Goal: Transaction & Acquisition: Purchase product/service

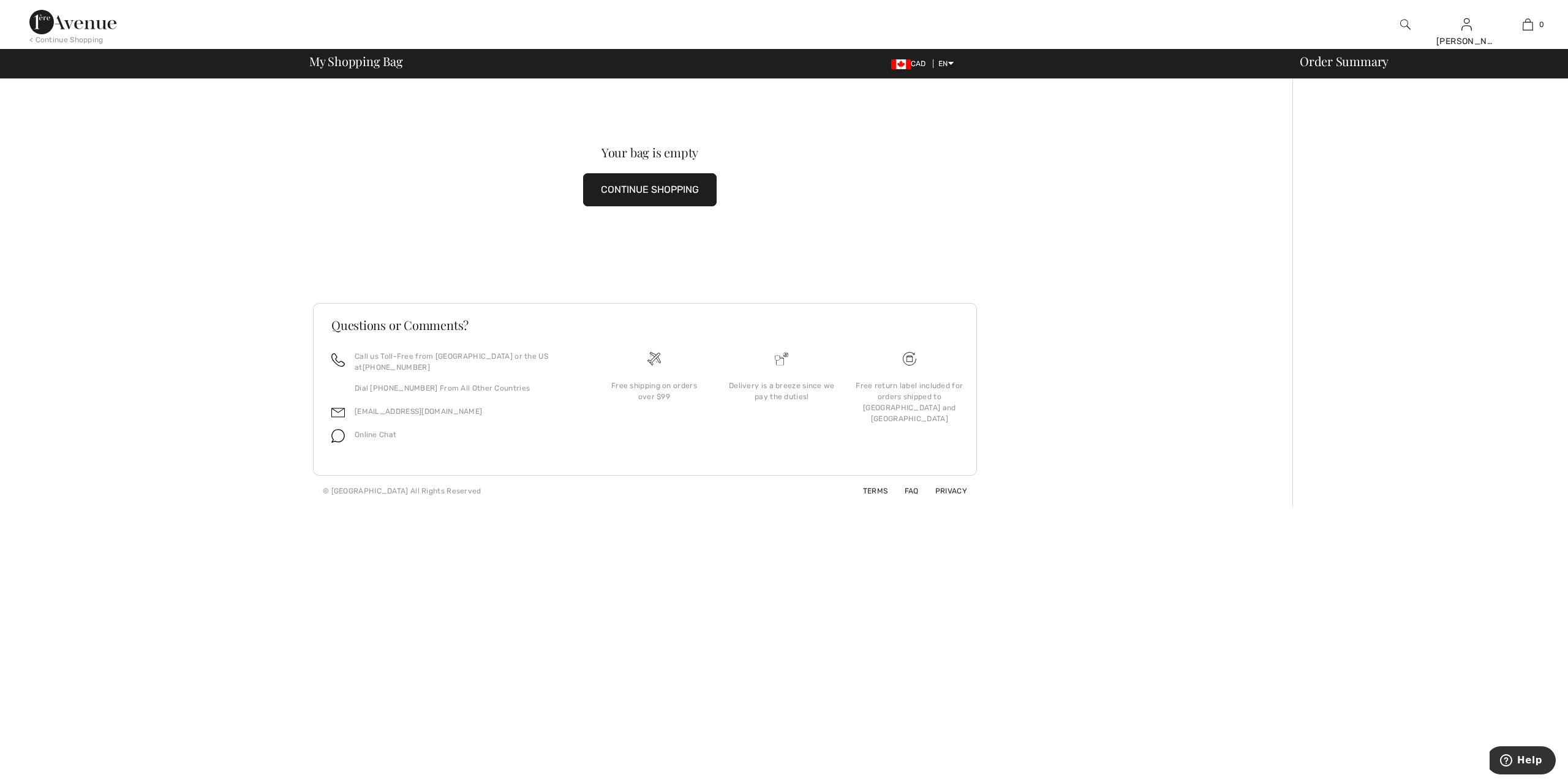
click at [1520, 25] on link "0" at bounding box center [1527, 24] width 60 height 14
click at [1370, 184] on link "Wishlist" at bounding box center [1412, 179] width 148 height 21
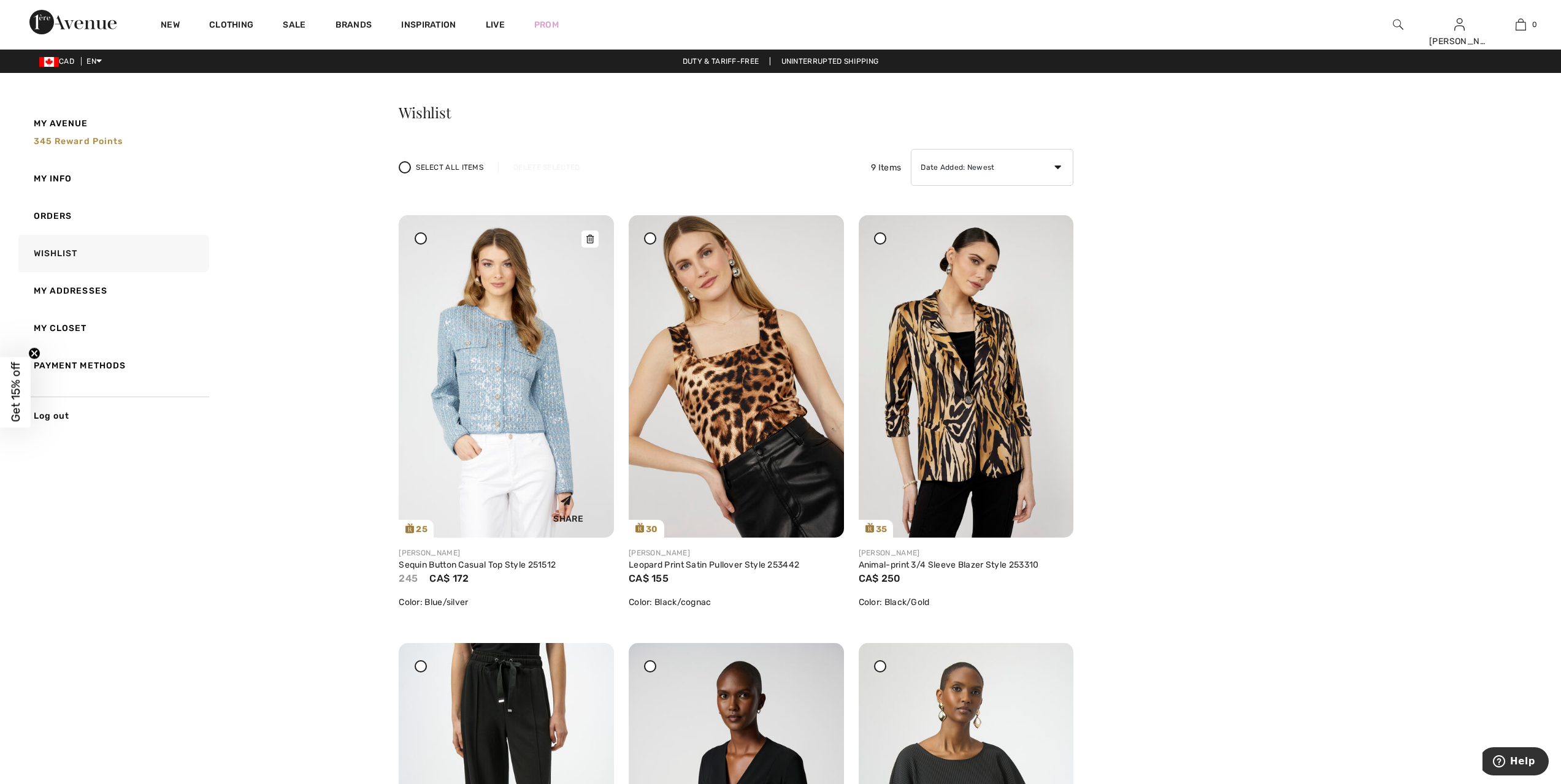
click at [522, 368] on img at bounding box center [506, 376] width 215 height 323
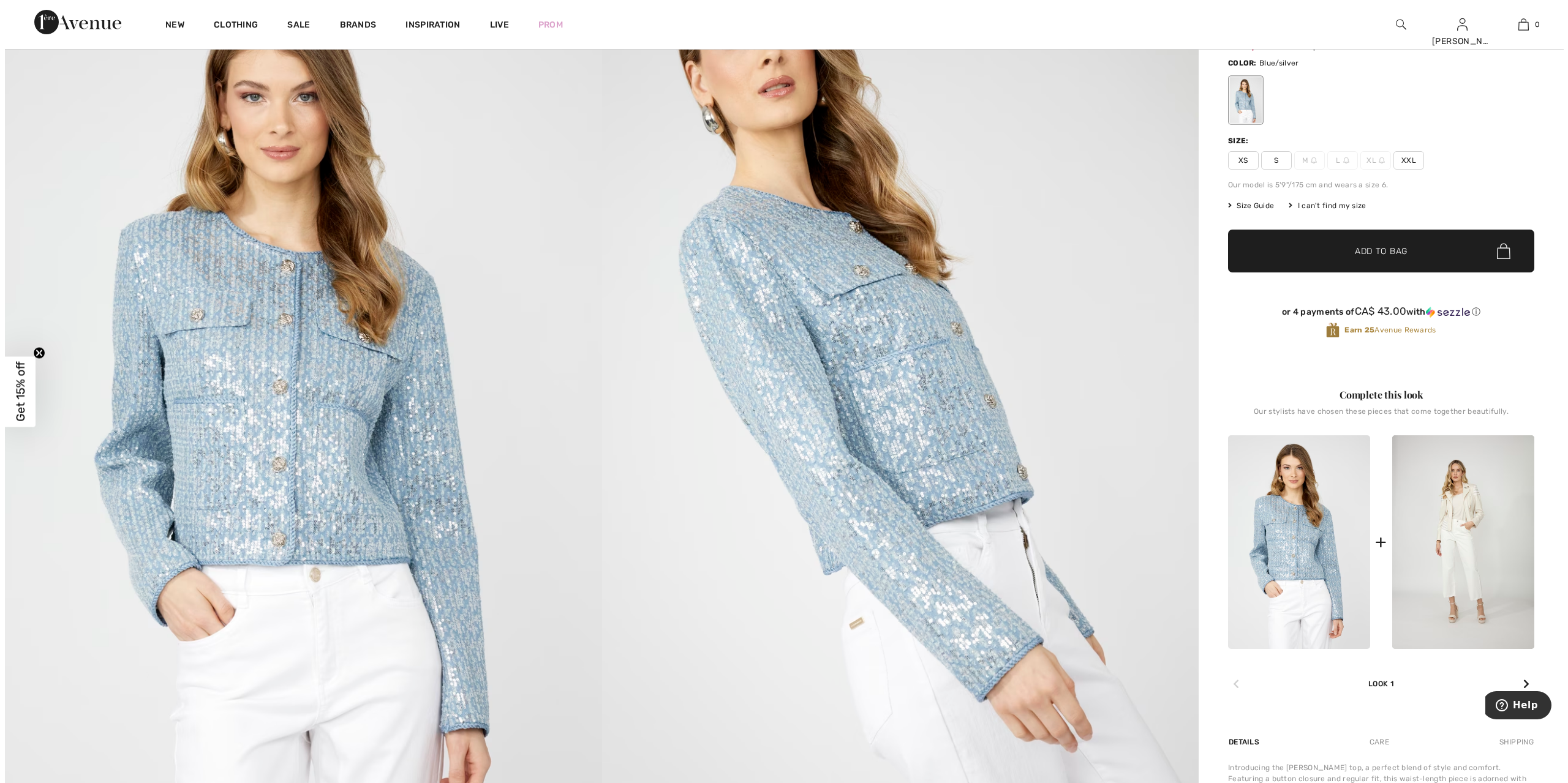
scroll to position [76, 0]
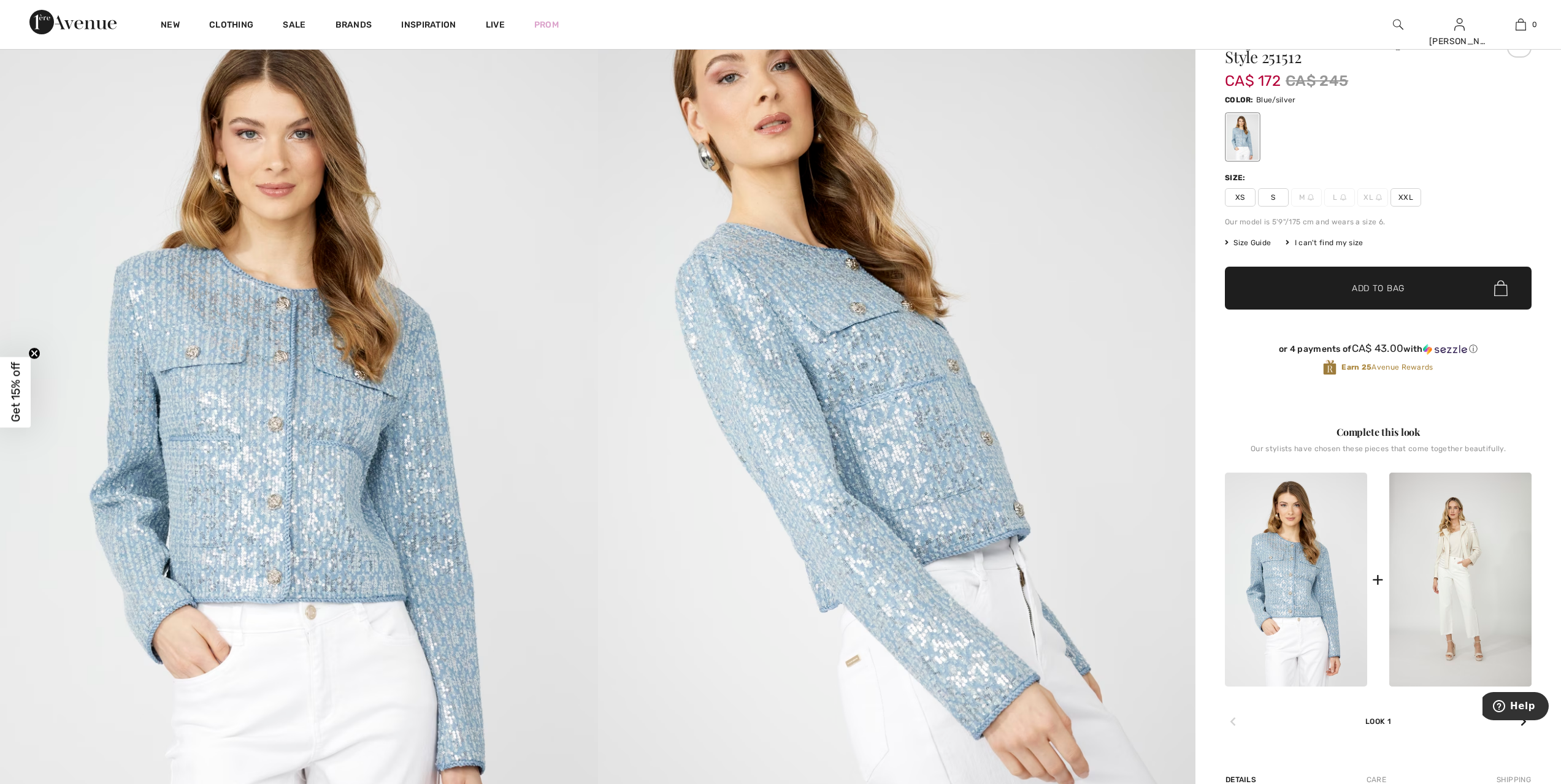
click at [230, 388] on img at bounding box center [299, 445] width 598 height 896
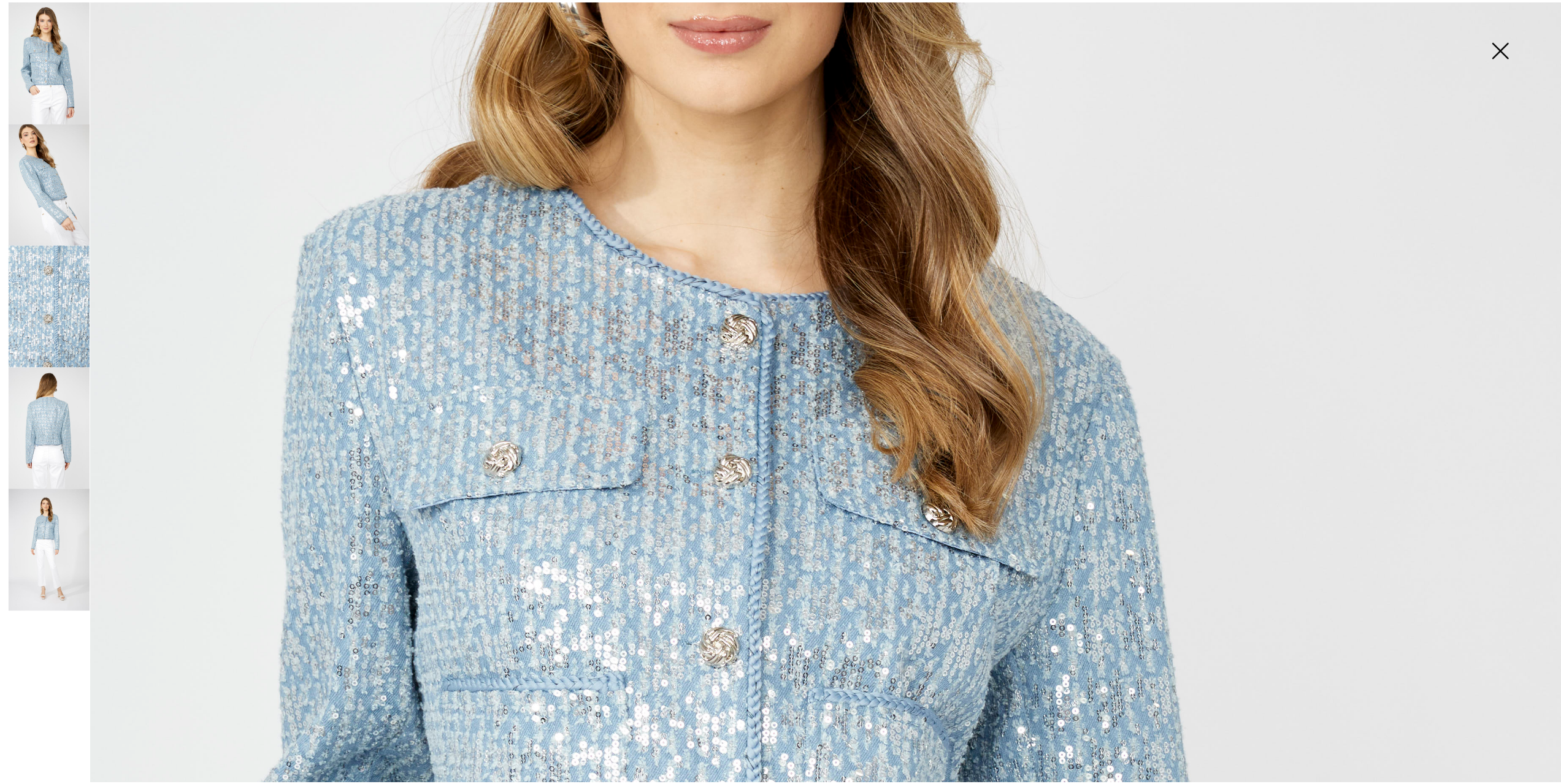
scroll to position [475, 0]
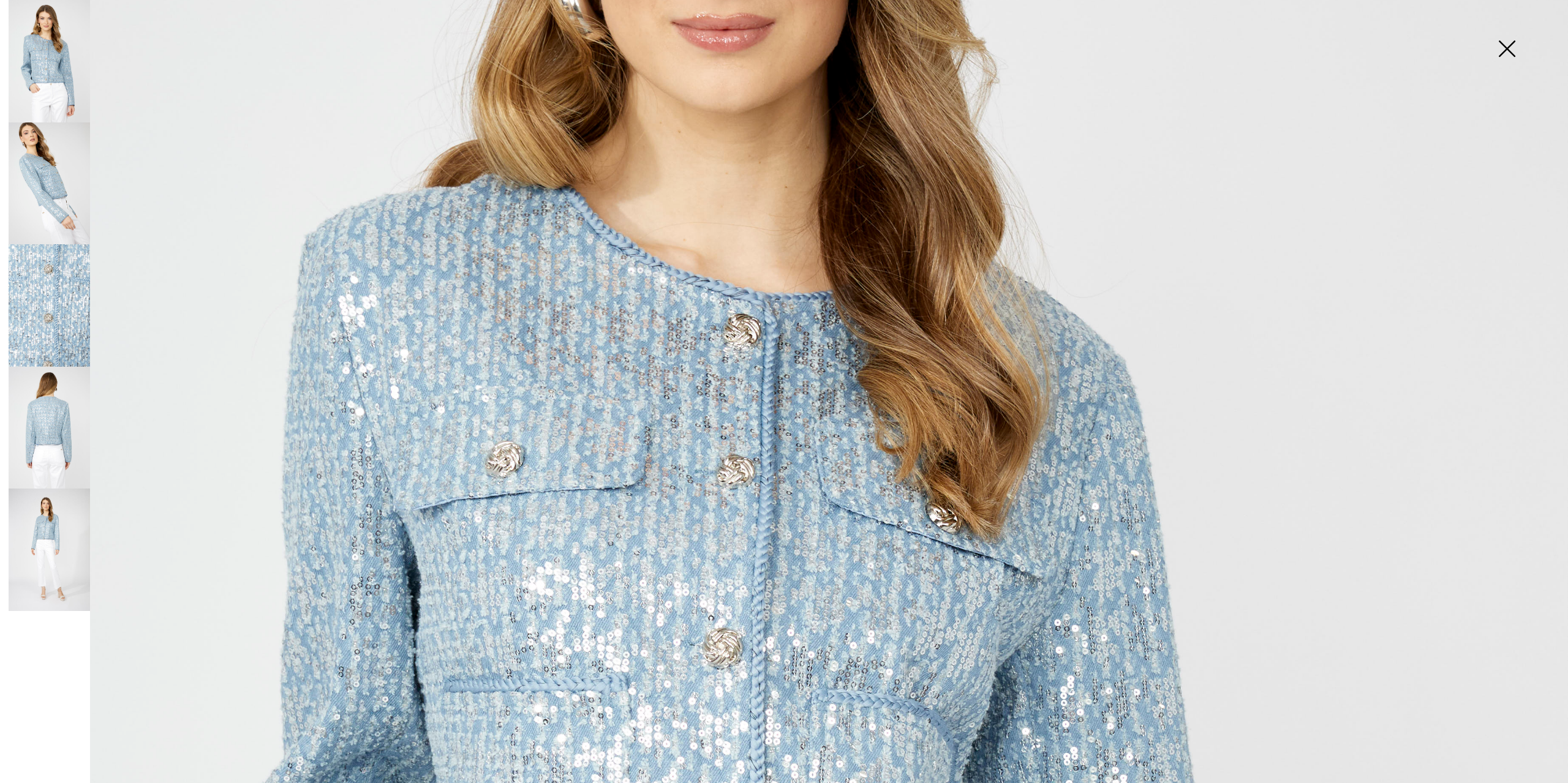
click at [1510, 47] on img at bounding box center [1506, 50] width 61 height 63
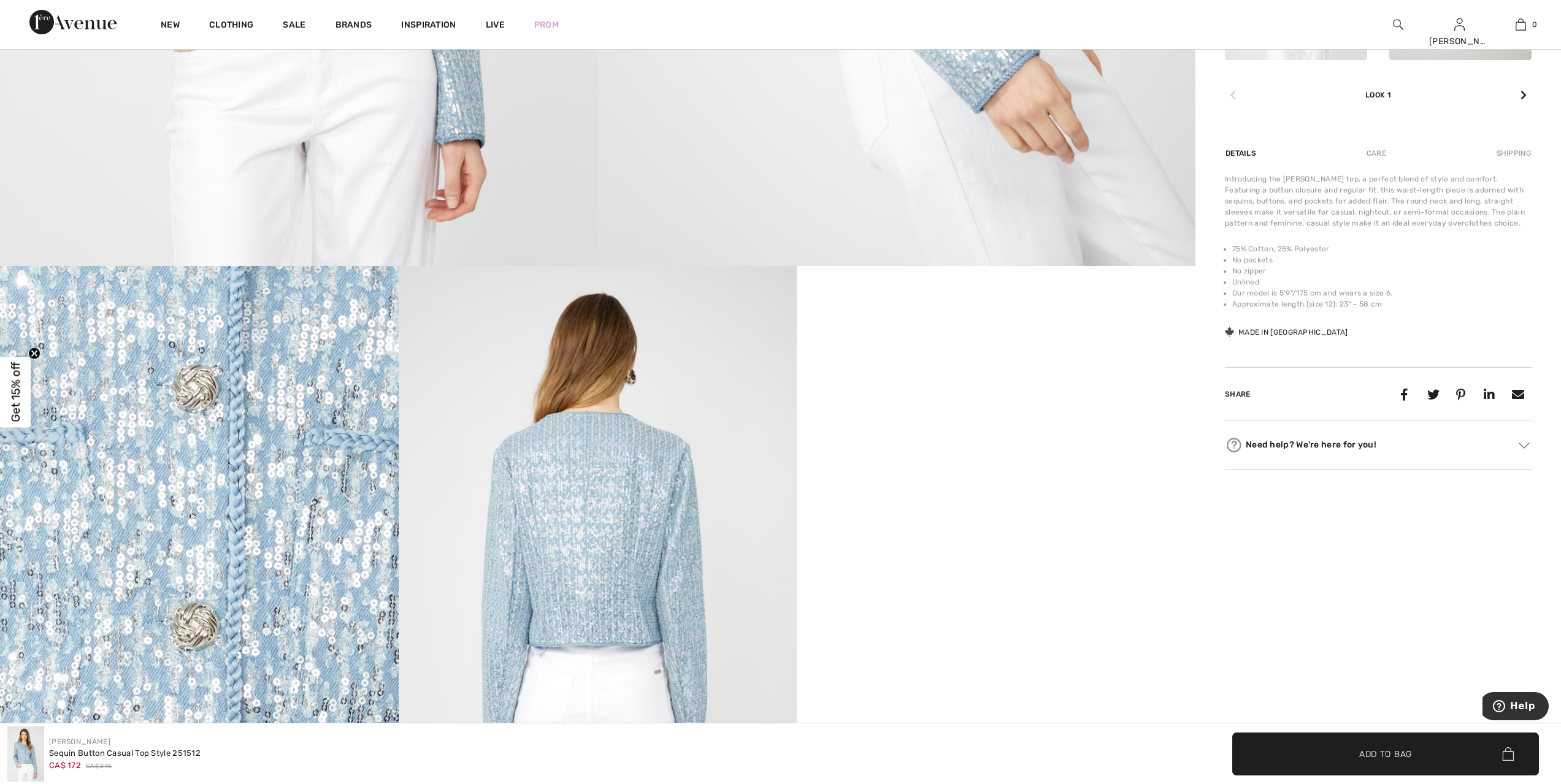
scroll to position [843, 0]
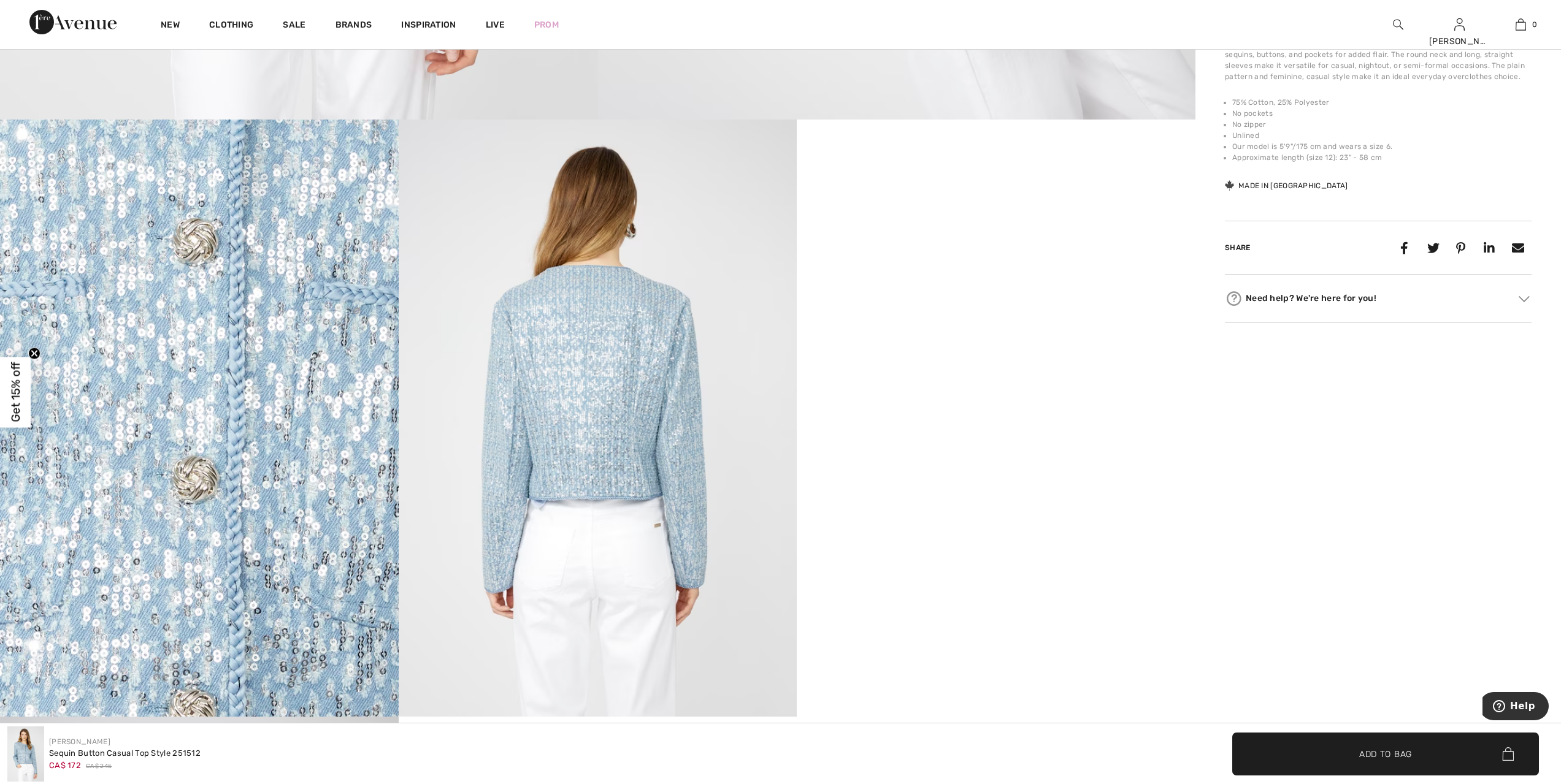
click at [623, 396] on img at bounding box center [598, 418] width 399 height 597
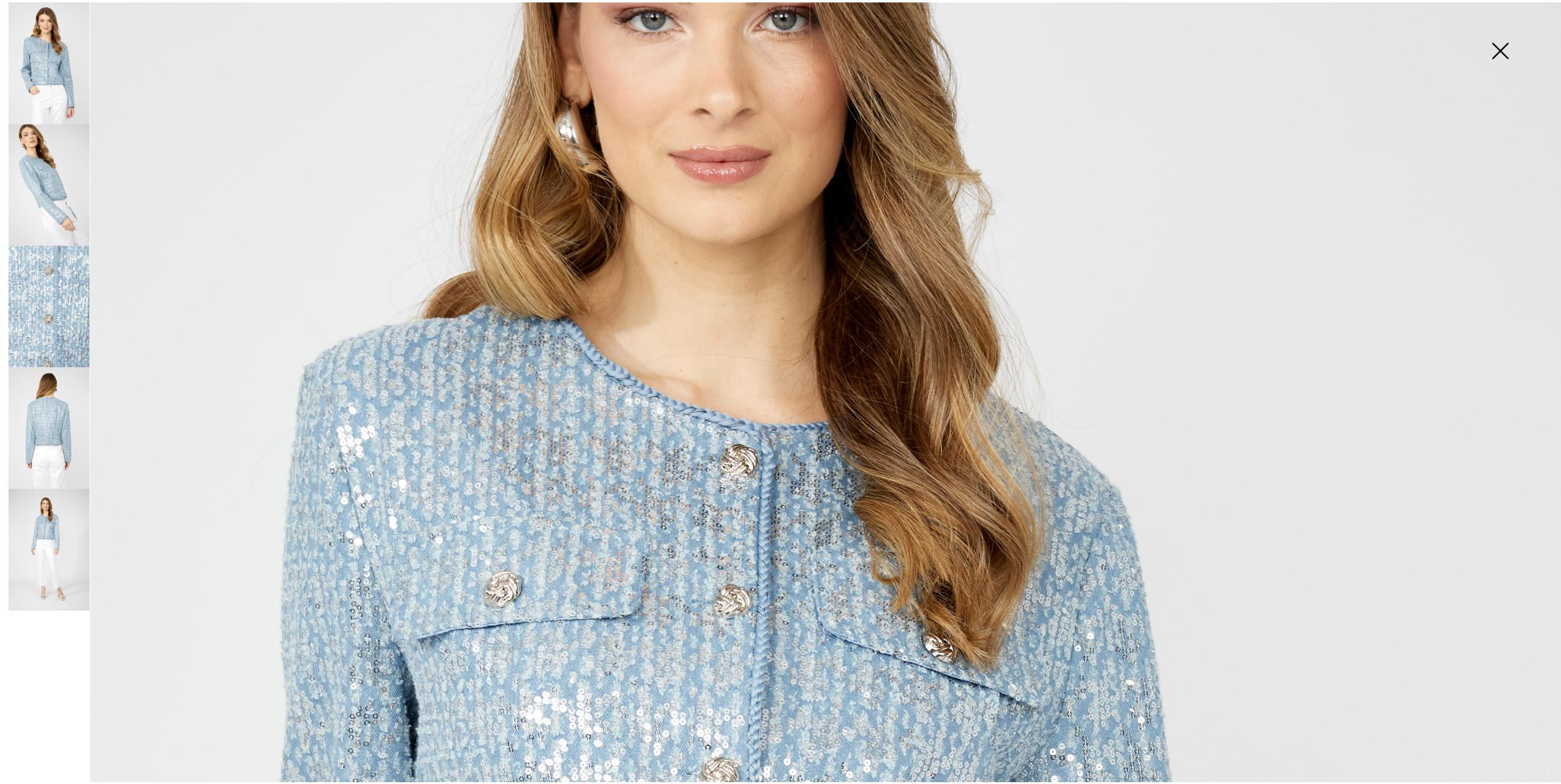
scroll to position [230, 0]
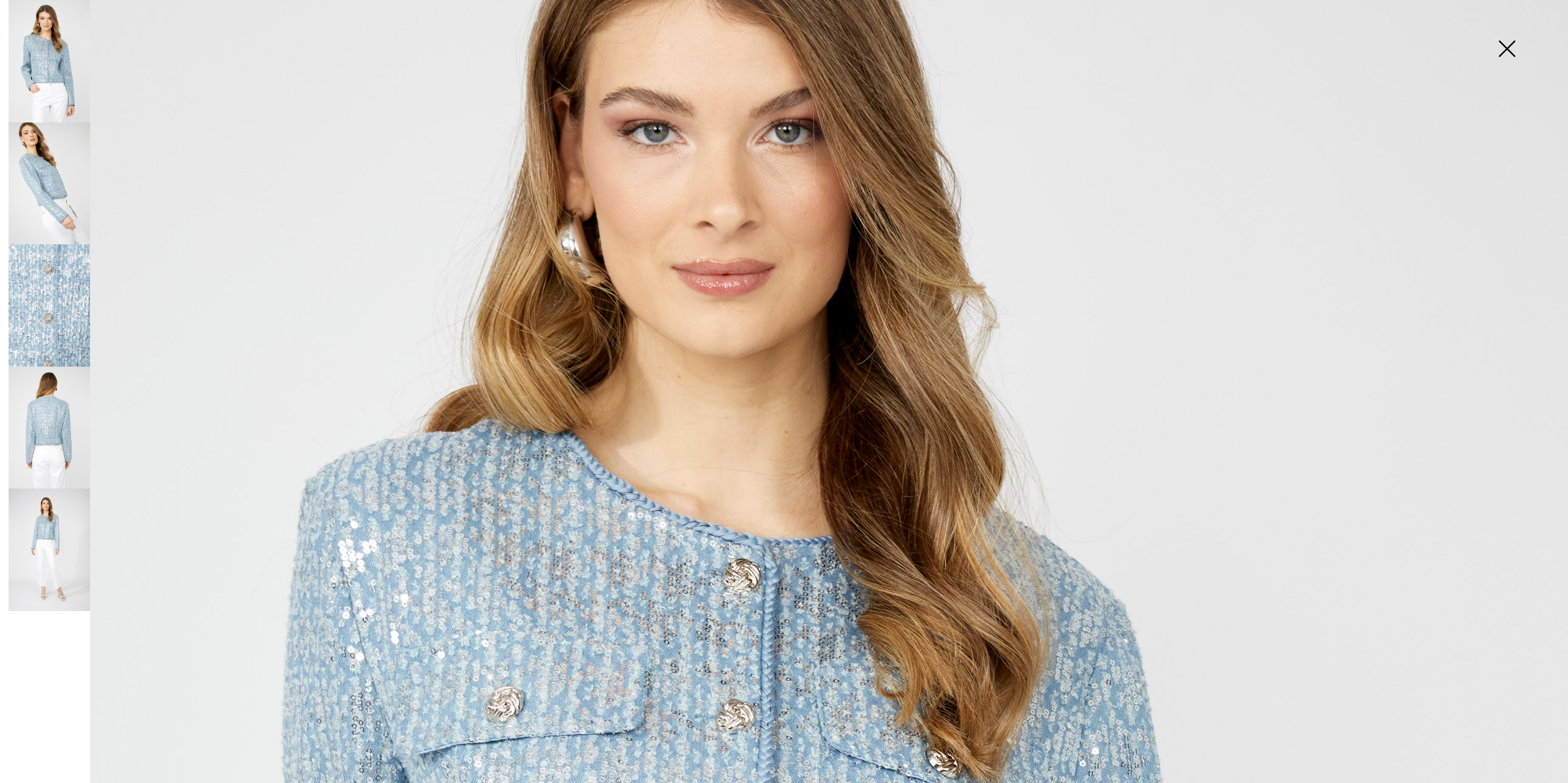
click at [75, 293] on img at bounding box center [49, 306] width 81 height 123
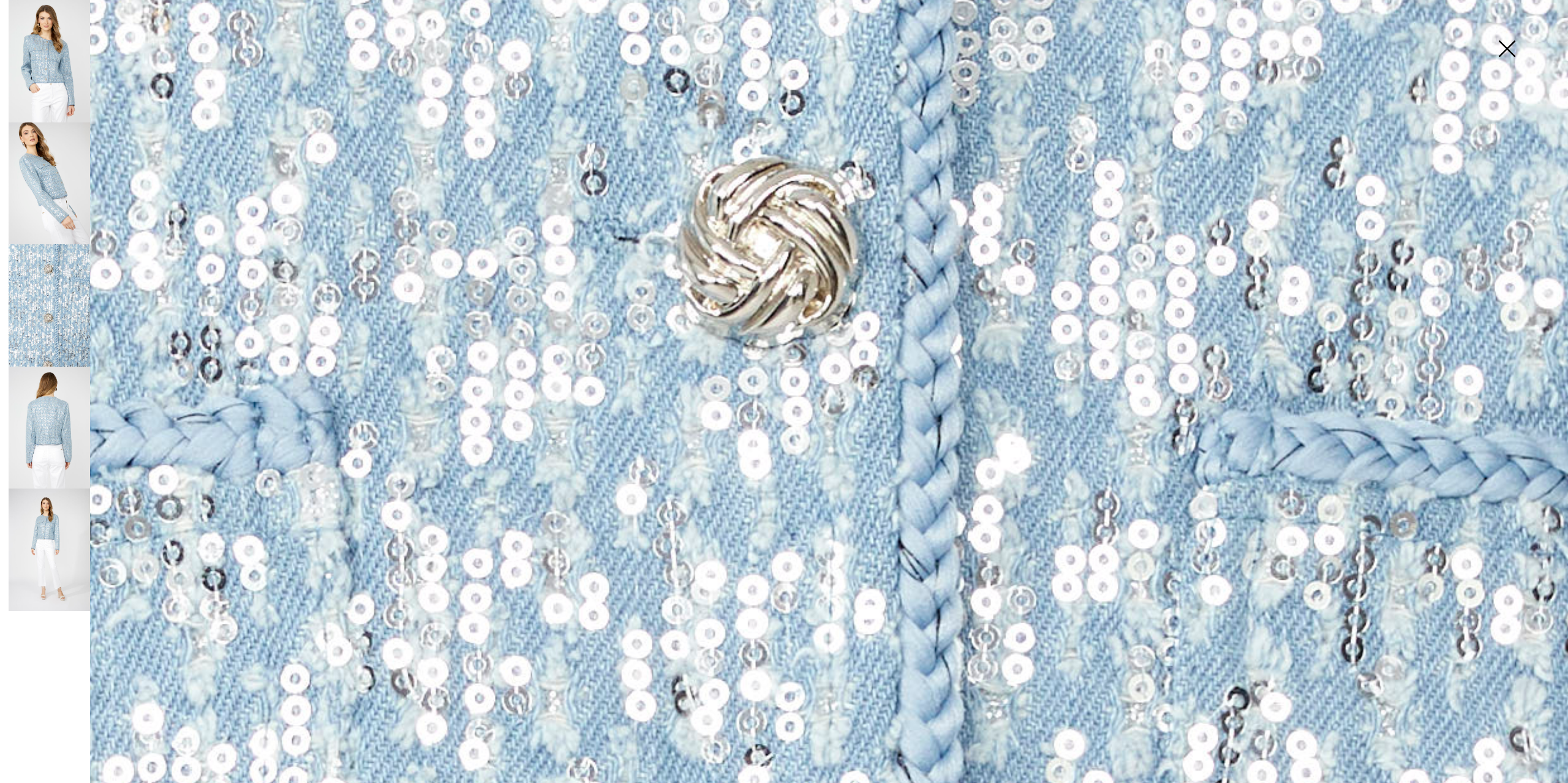
click at [1509, 43] on img at bounding box center [1506, 50] width 61 height 63
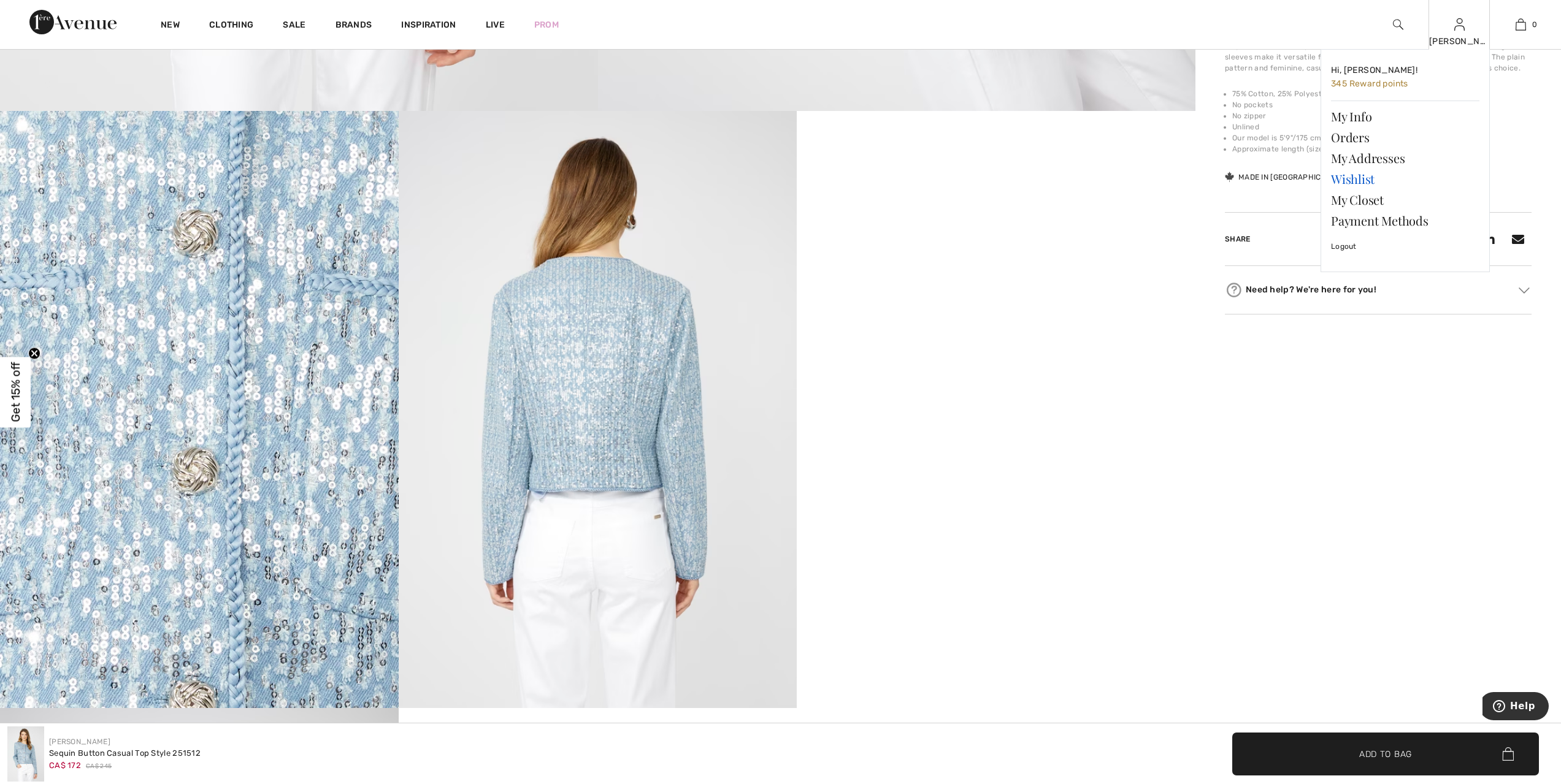
click at [1362, 179] on link "Wishlist" at bounding box center [1405, 179] width 148 height 21
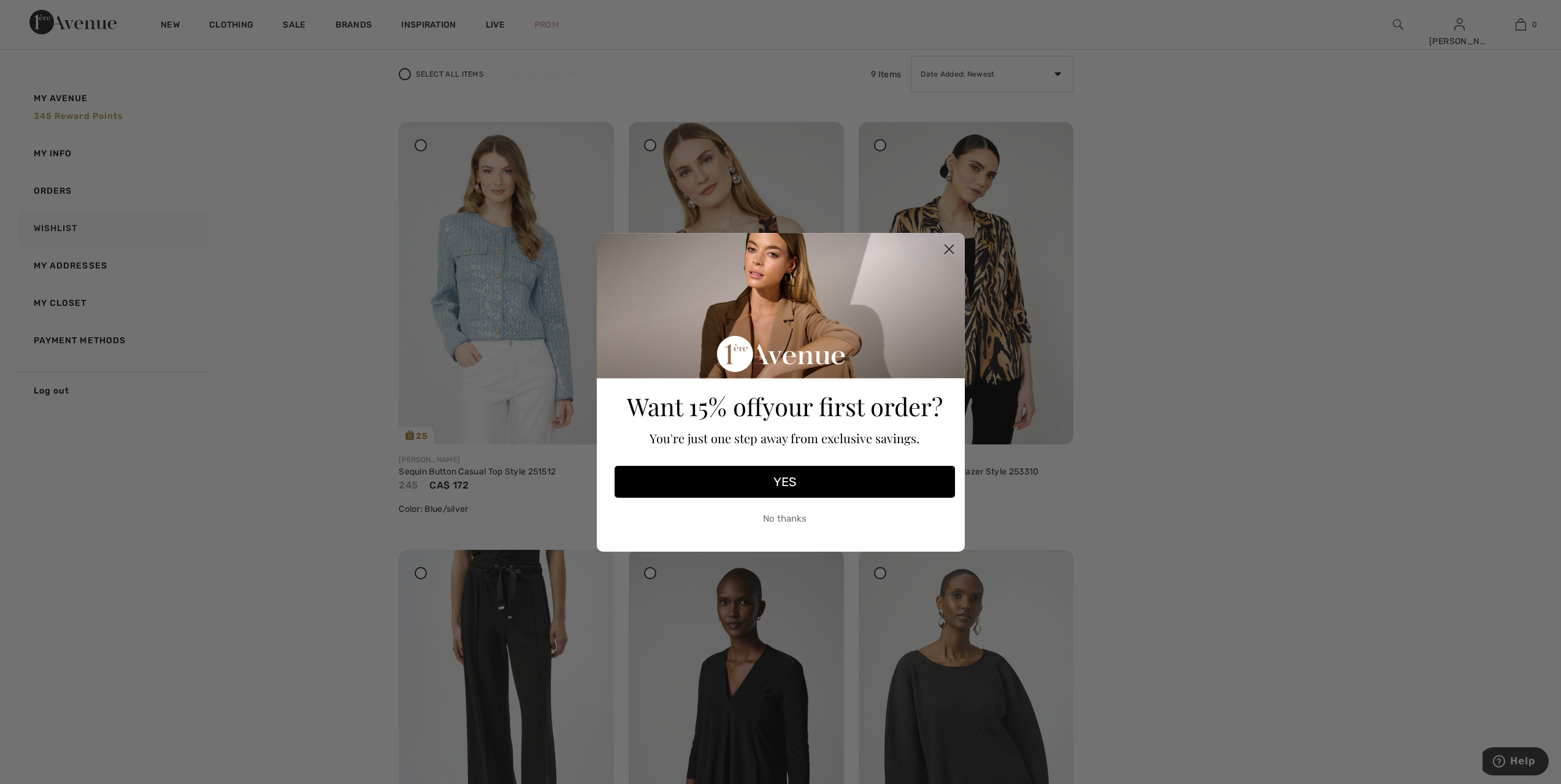
scroll to position [108, 0]
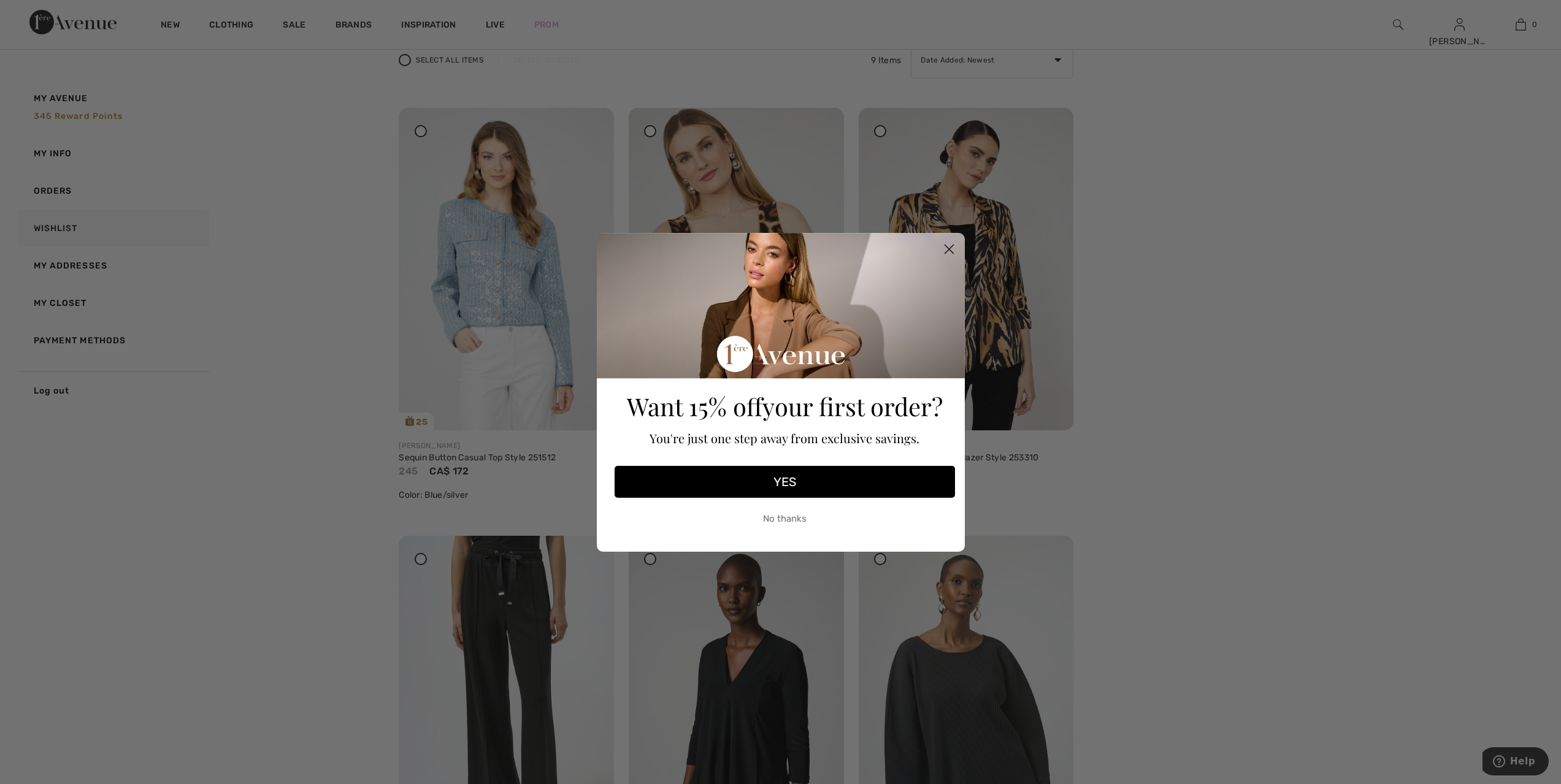
click at [777, 519] on button "No thanks" at bounding box center [785, 519] width 341 height 30
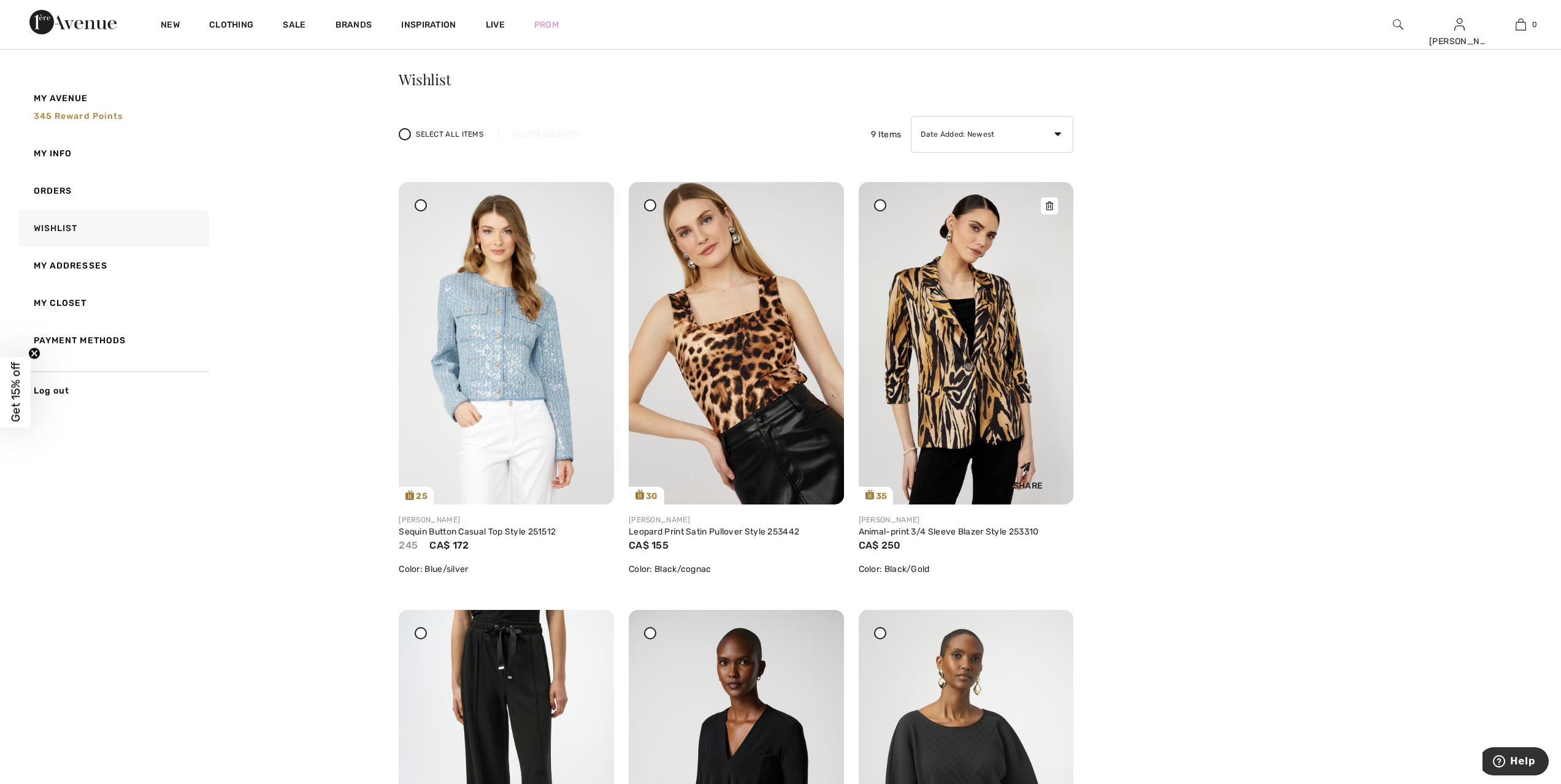
scroll to position [0, 0]
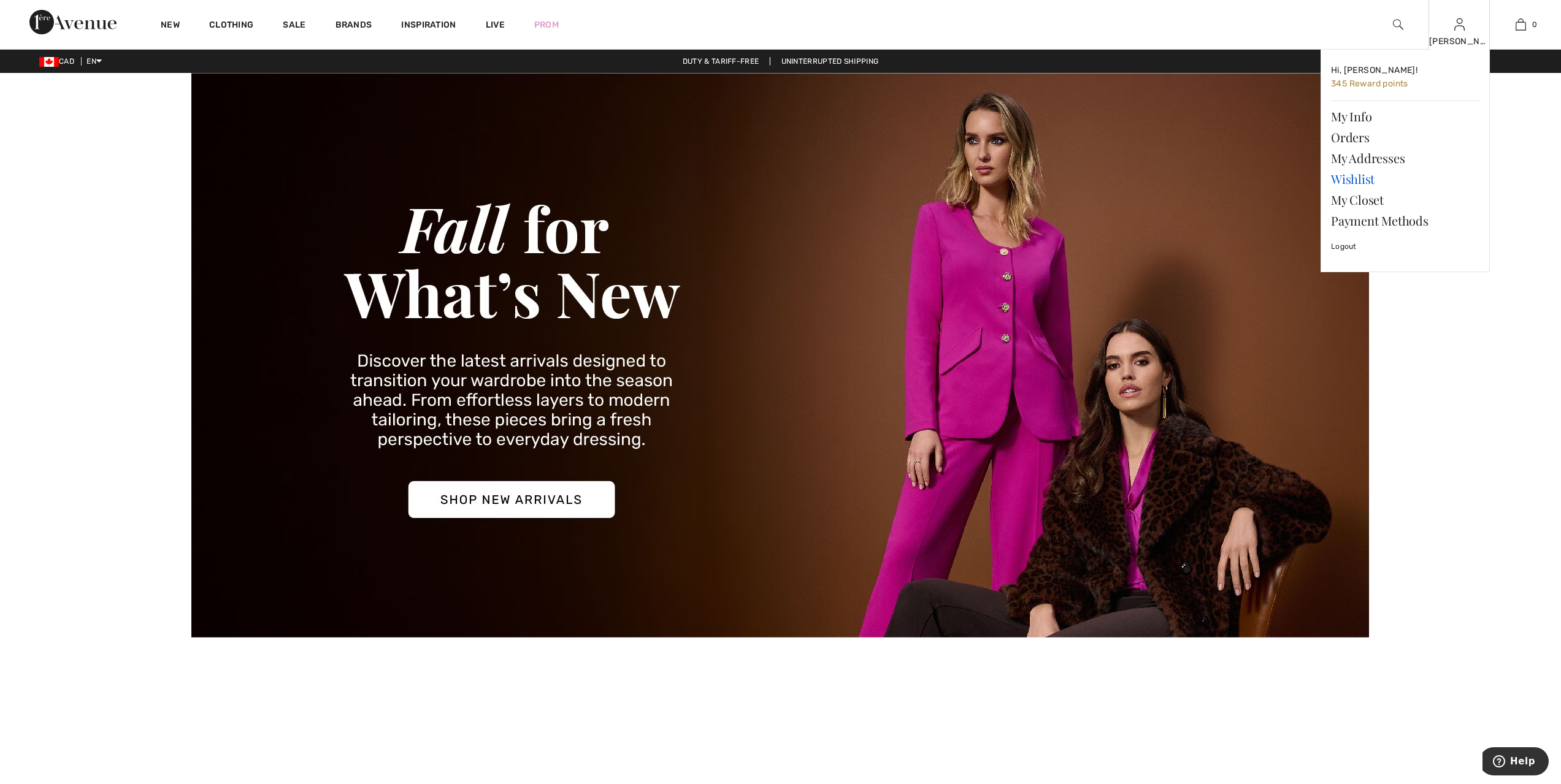
click at [1363, 185] on link "Wishlist" at bounding box center [1405, 179] width 148 height 21
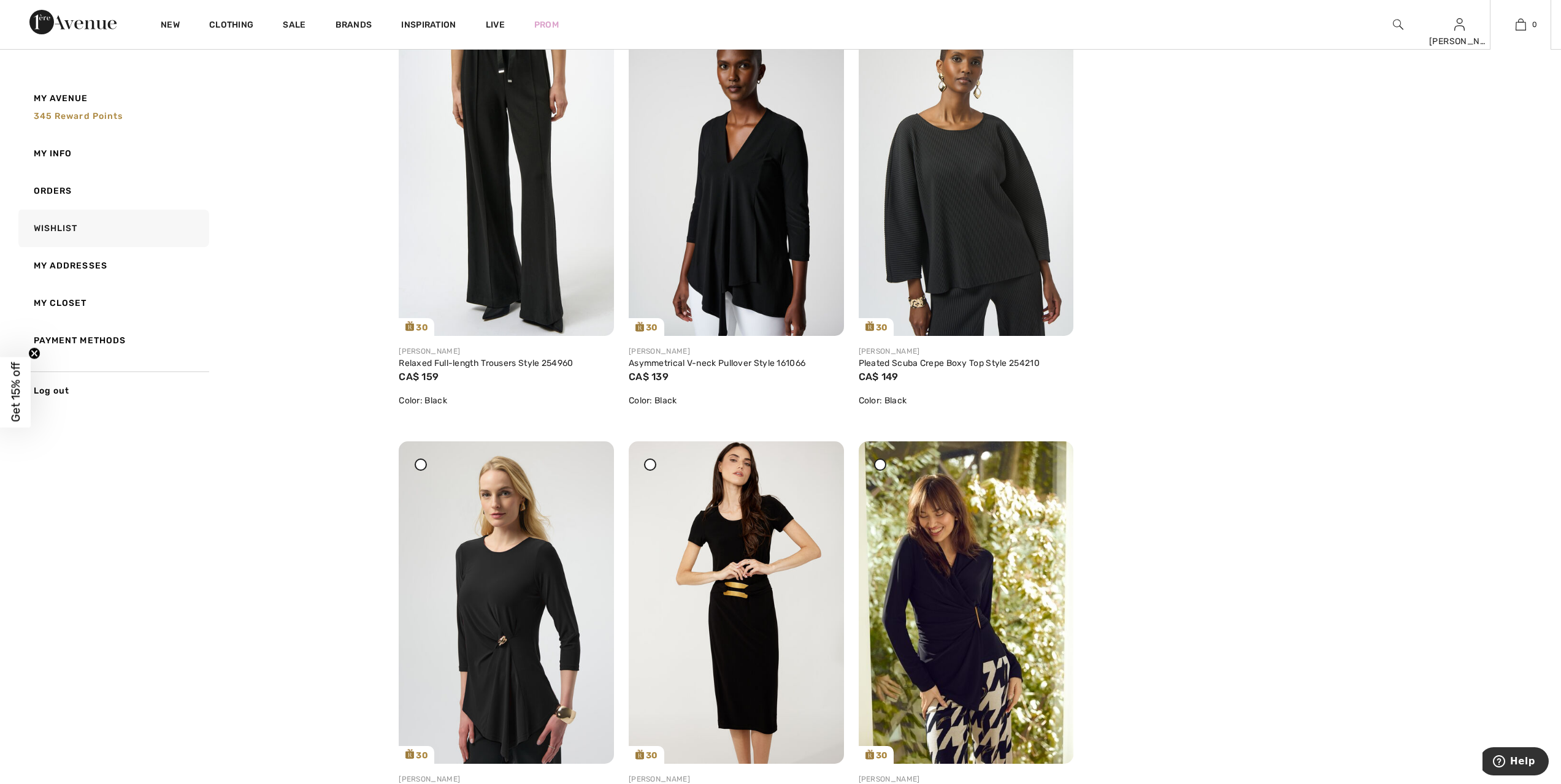
scroll to position [629, 0]
click at [1517, 26] on img at bounding box center [1520, 24] width 10 height 14
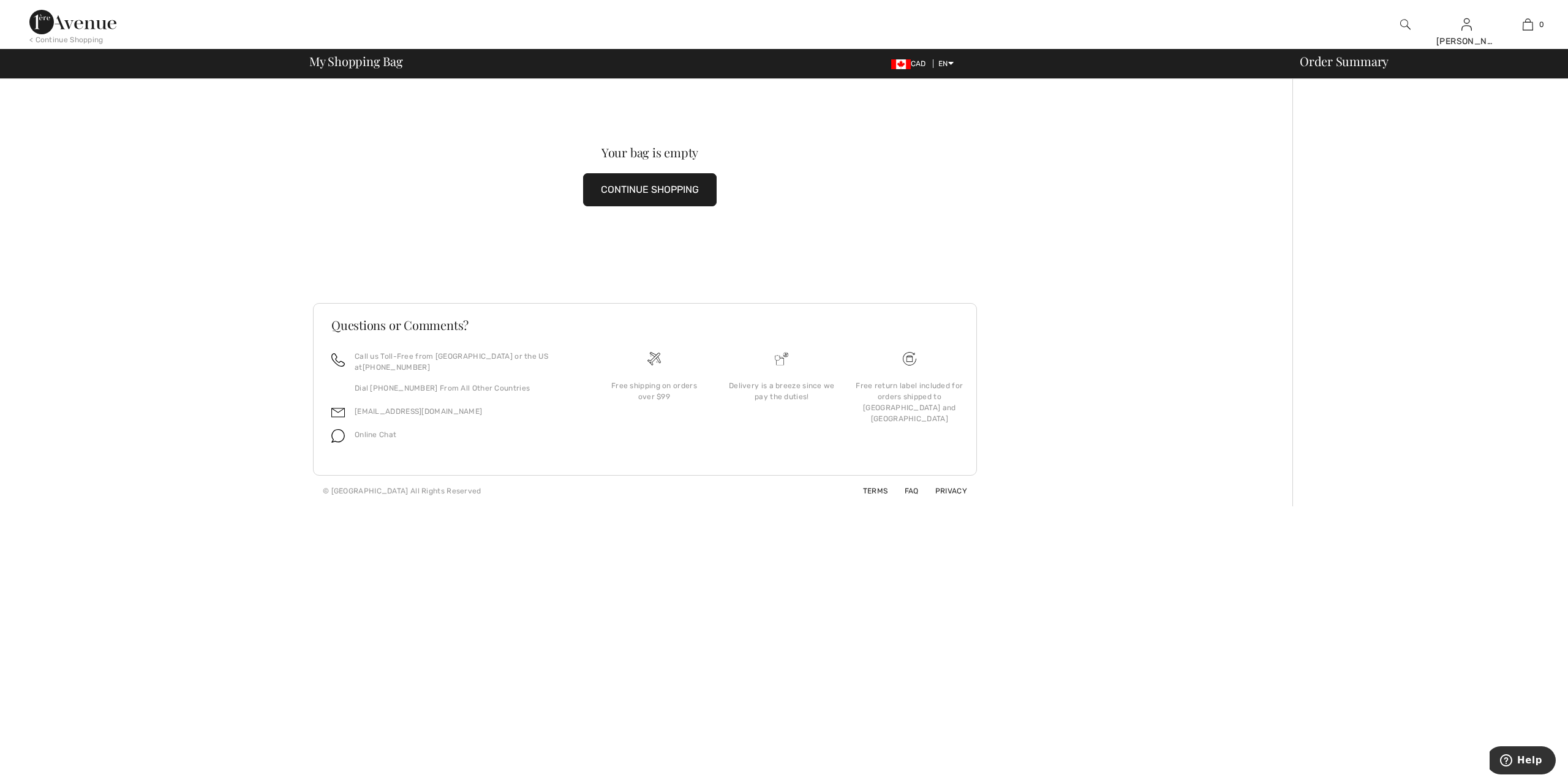
click at [614, 196] on button "CONTINUE SHOPPING" at bounding box center [650, 190] width 134 height 33
click at [636, 187] on button "CONTINUE SHOPPING" at bounding box center [650, 190] width 134 height 33
click at [660, 192] on button "CONTINUE SHOPPING" at bounding box center [650, 190] width 134 height 33
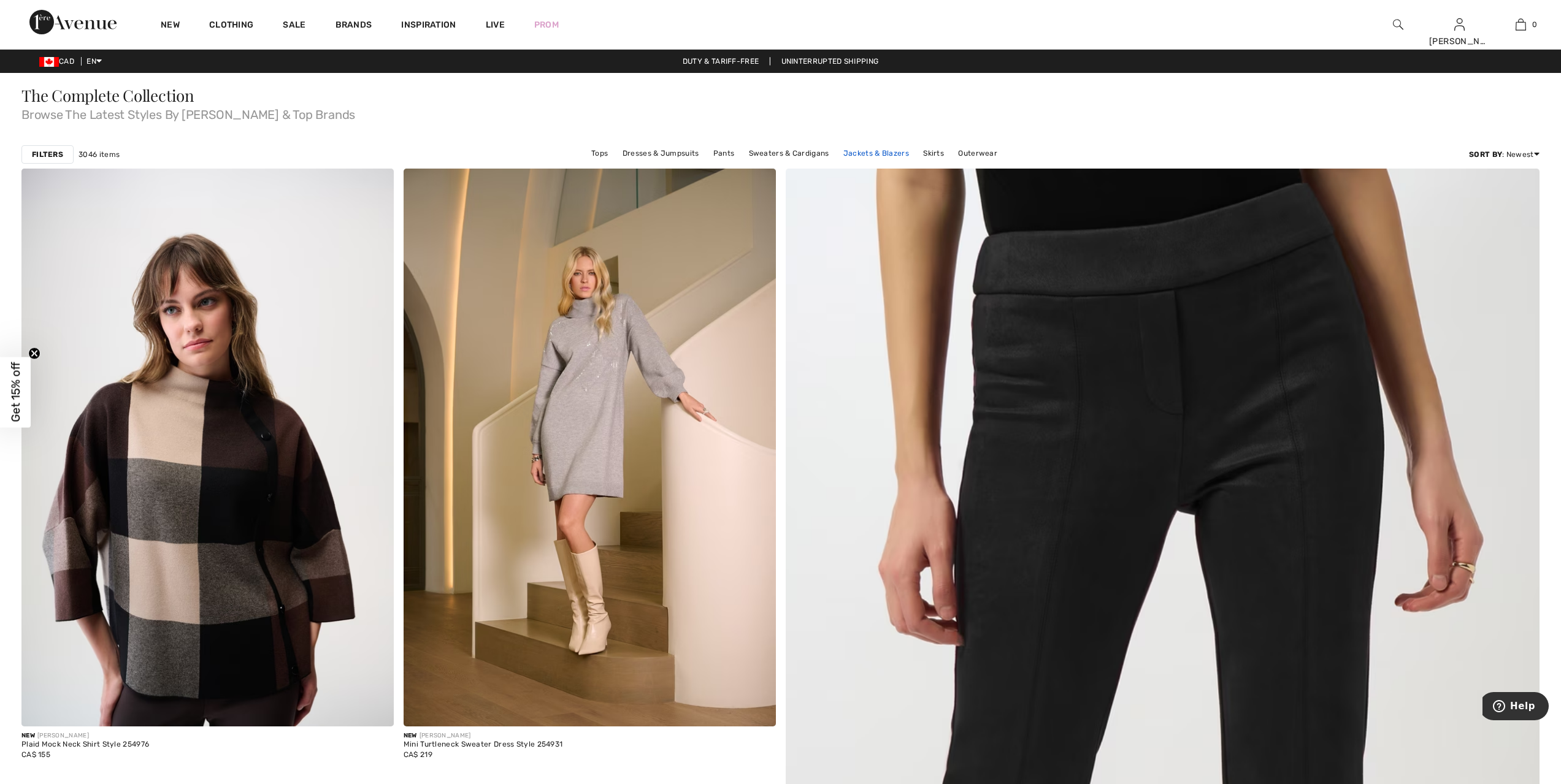
click at [864, 154] on link "Jackets & Blazers" at bounding box center [876, 153] width 78 height 16
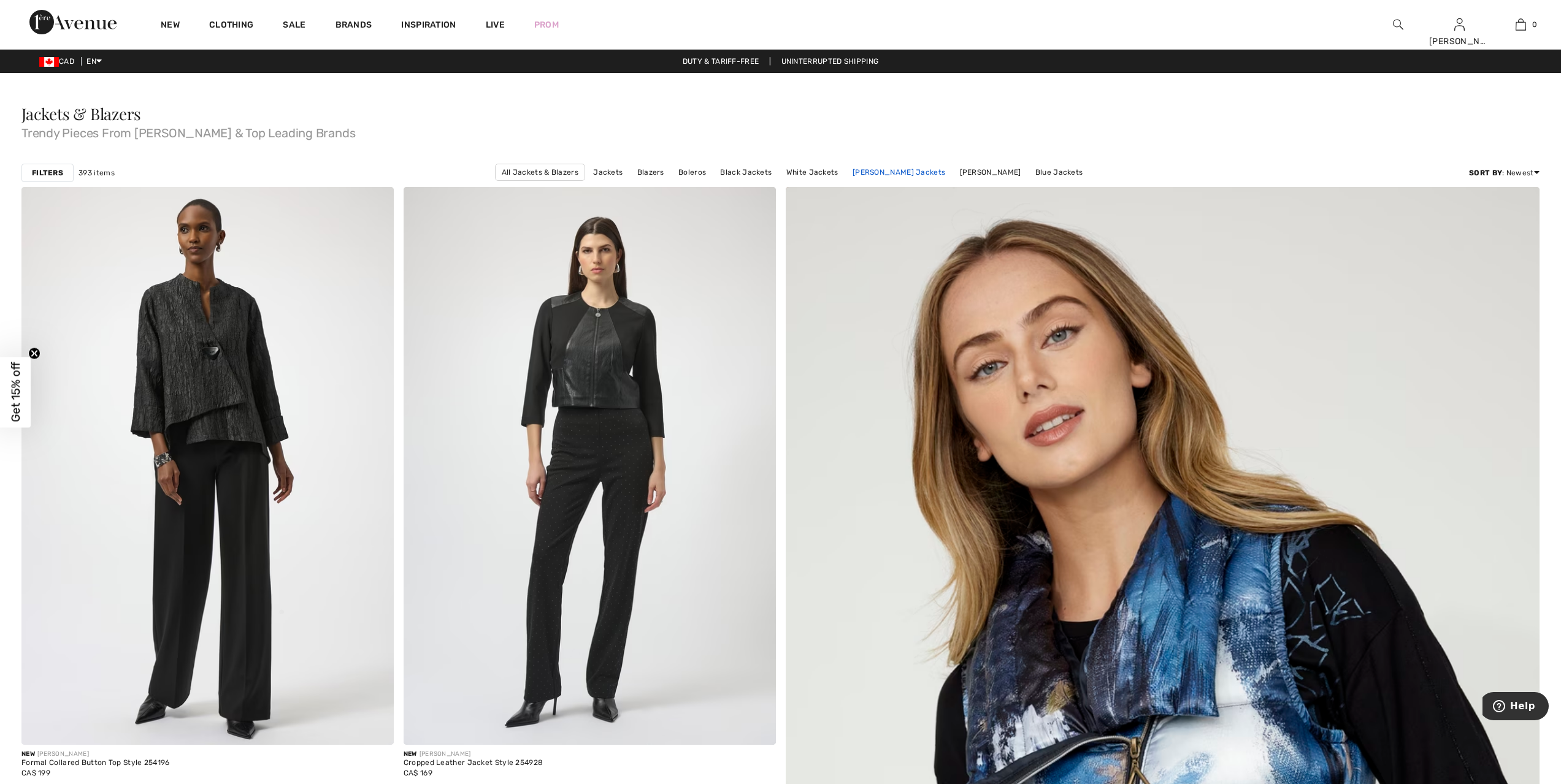
click at [862, 175] on link "[PERSON_NAME] Jackets" at bounding box center [899, 172] width 105 height 16
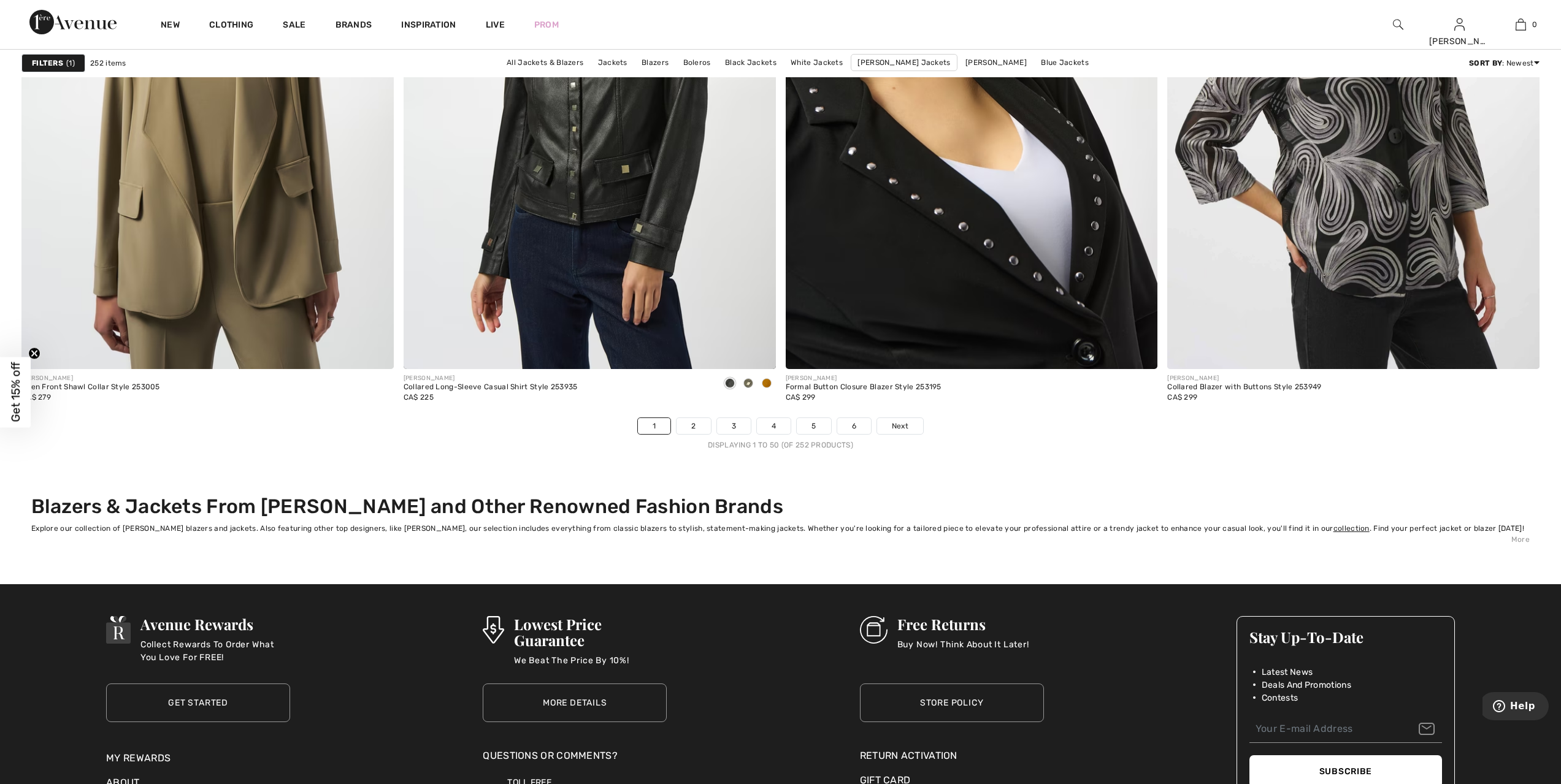
scroll to position [9106, 0]
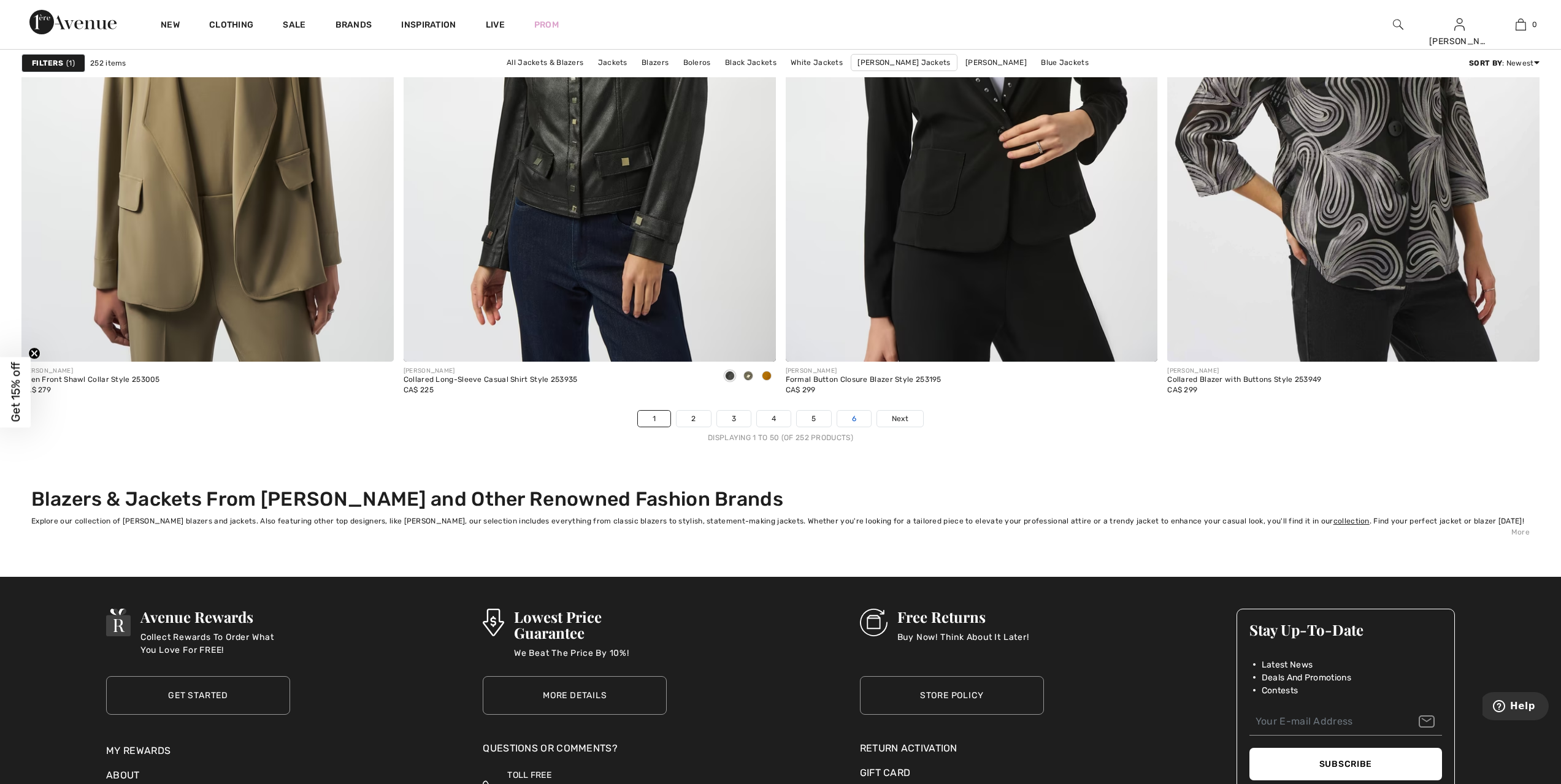
click at [851, 419] on link "6" at bounding box center [854, 419] width 34 height 16
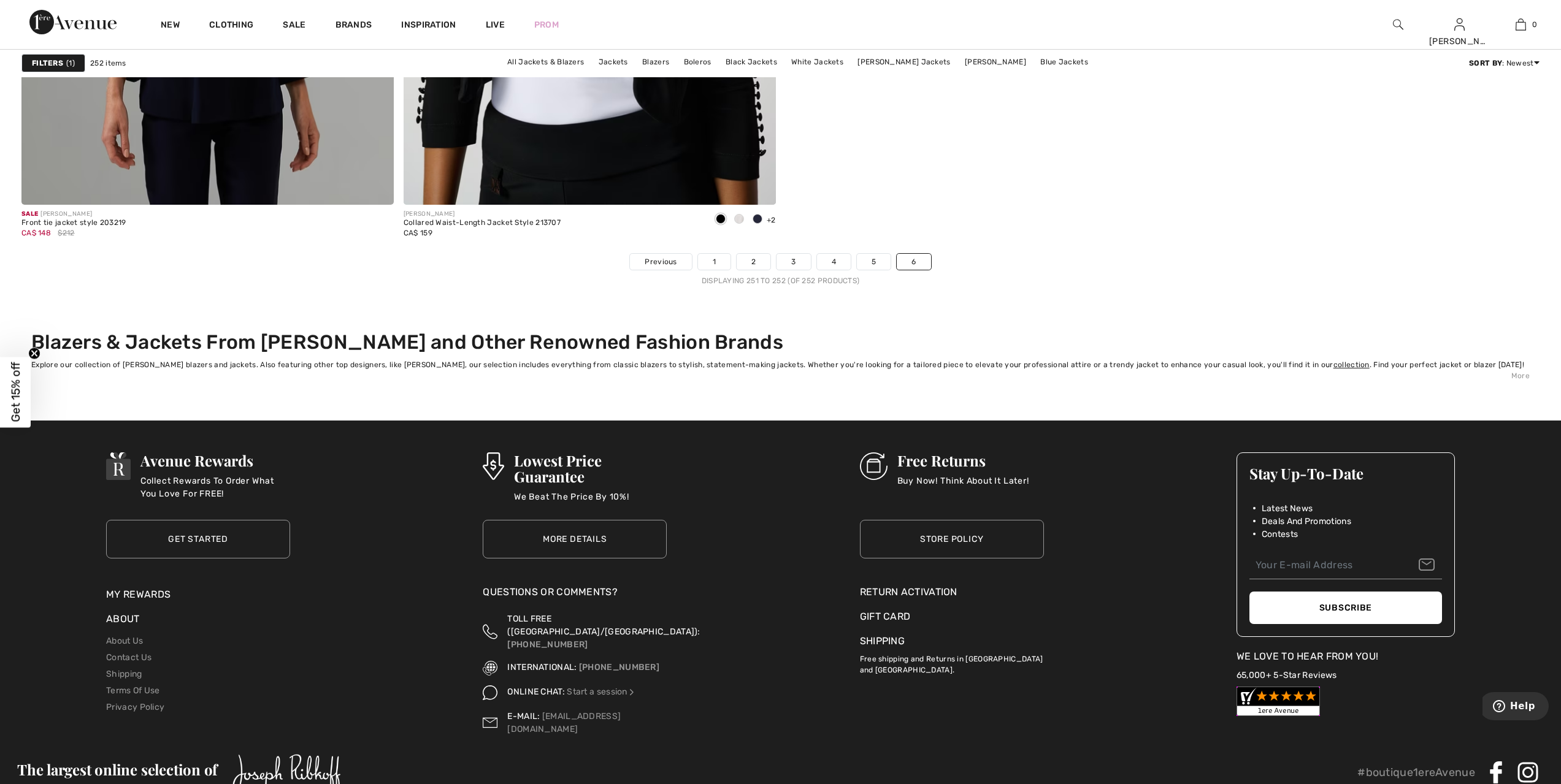
scroll to position [552, 0]
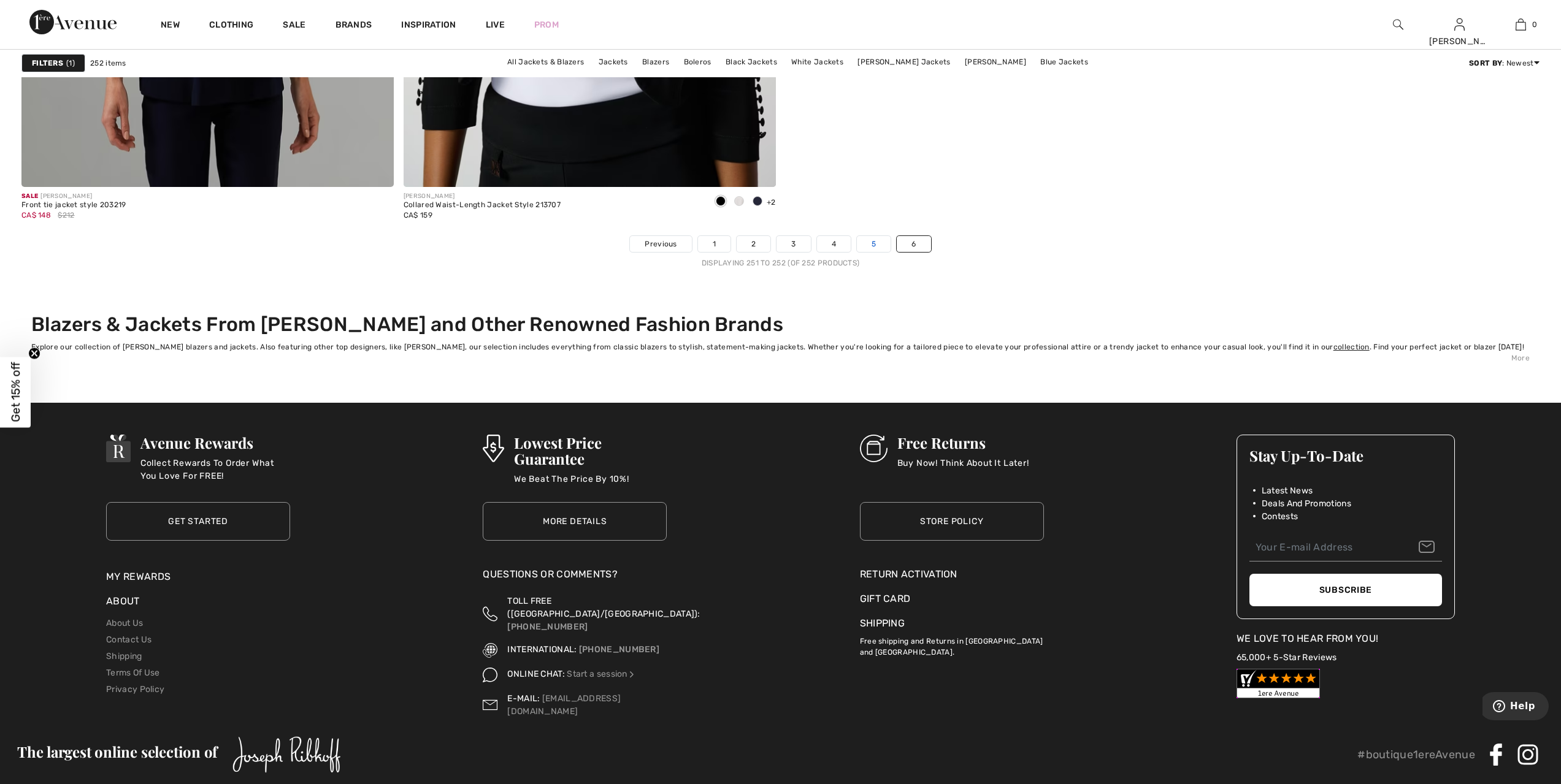
click at [881, 245] on link "5" at bounding box center [873, 243] width 34 height 16
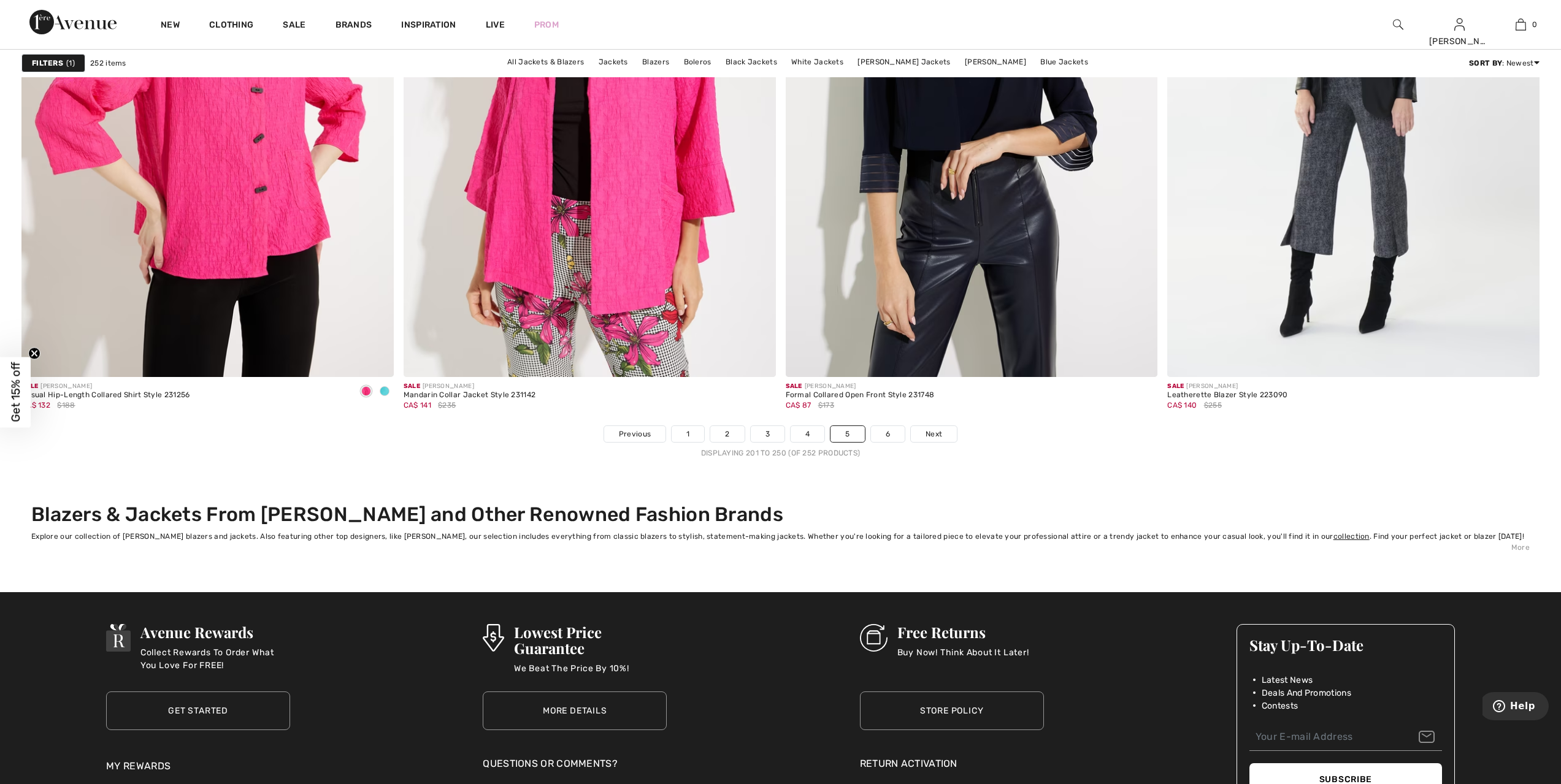
scroll to position [9333, 0]
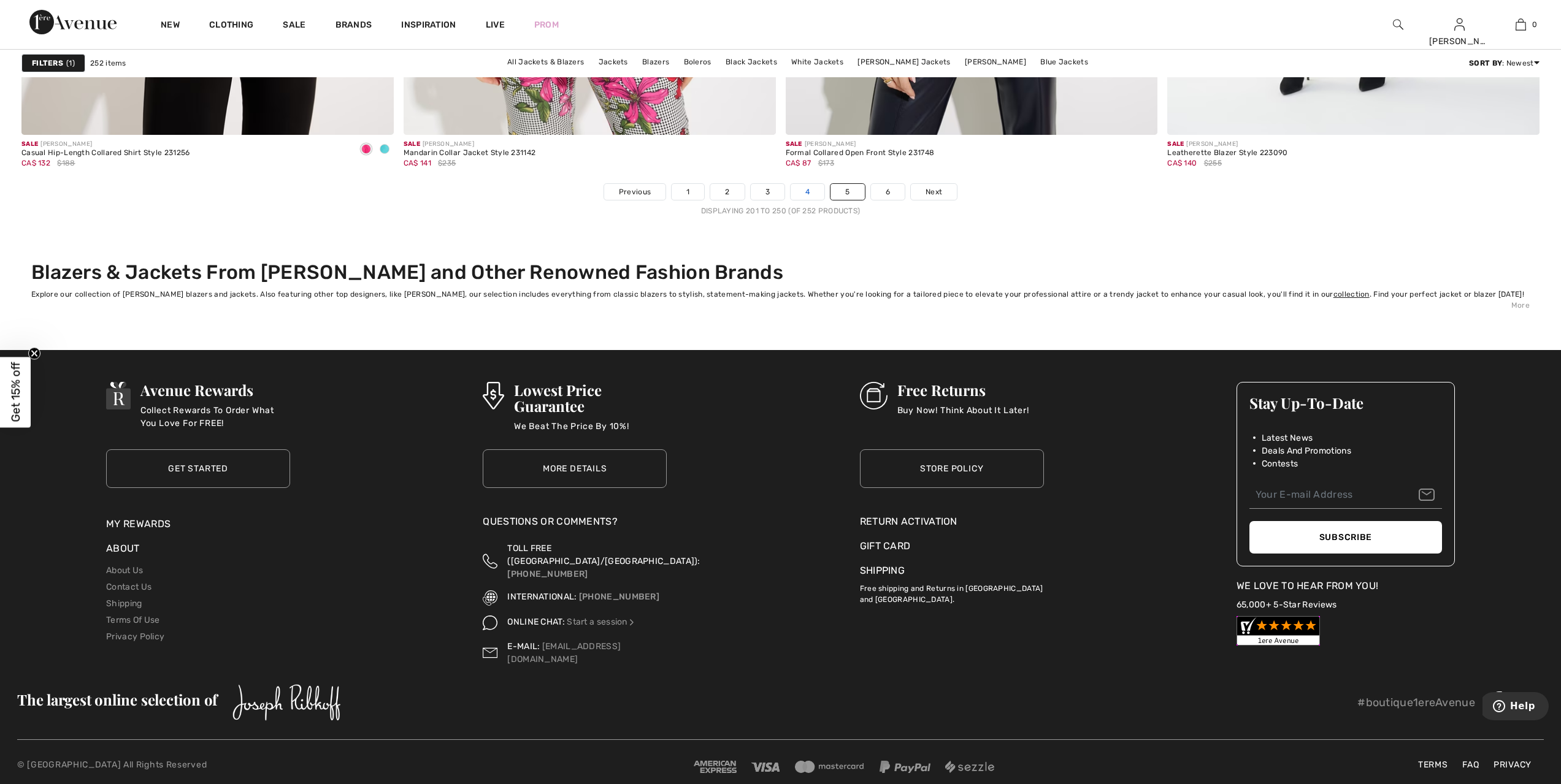
click at [806, 195] on link "4" at bounding box center [807, 192] width 34 height 16
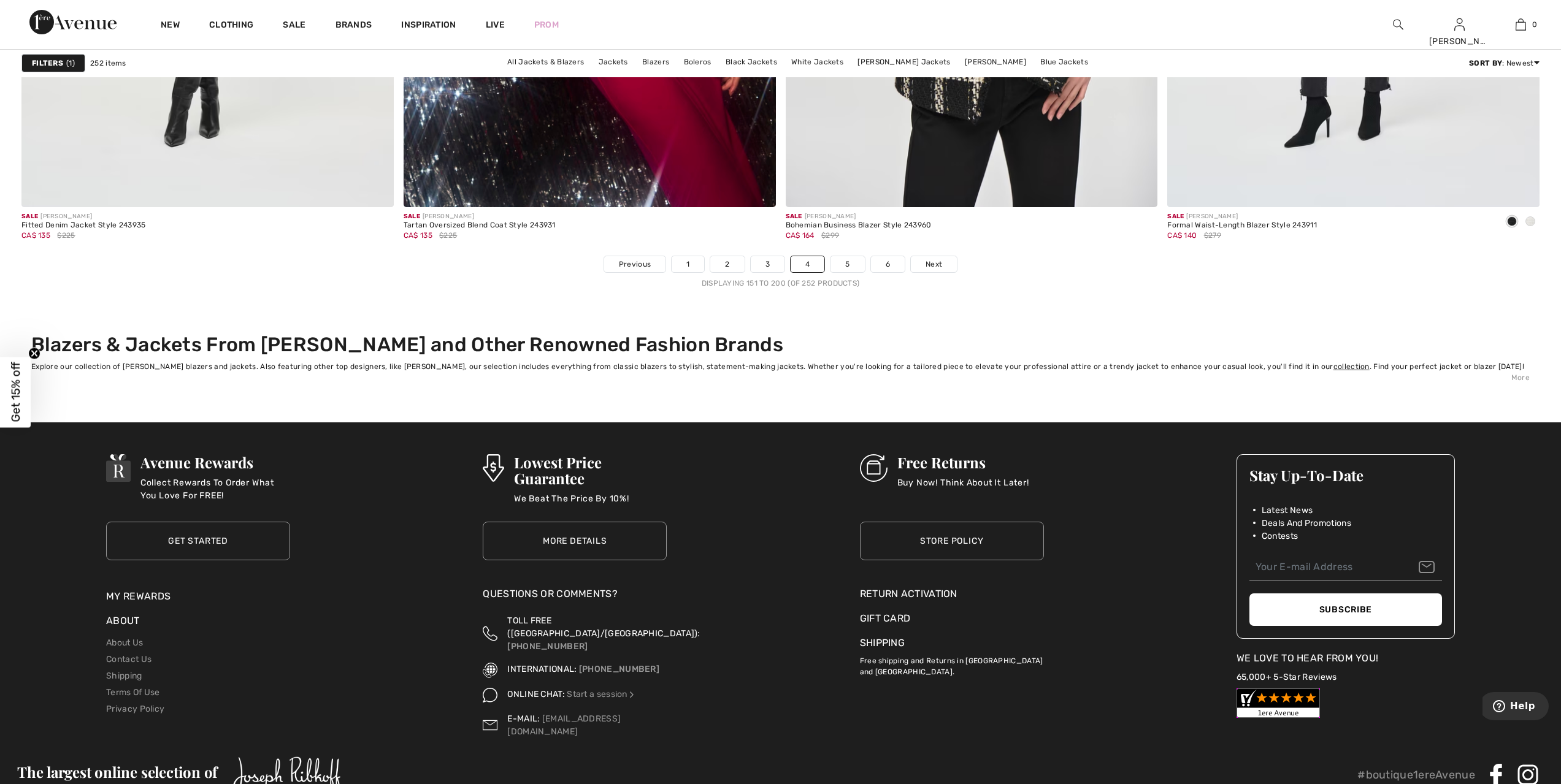
scroll to position [9333, 0]
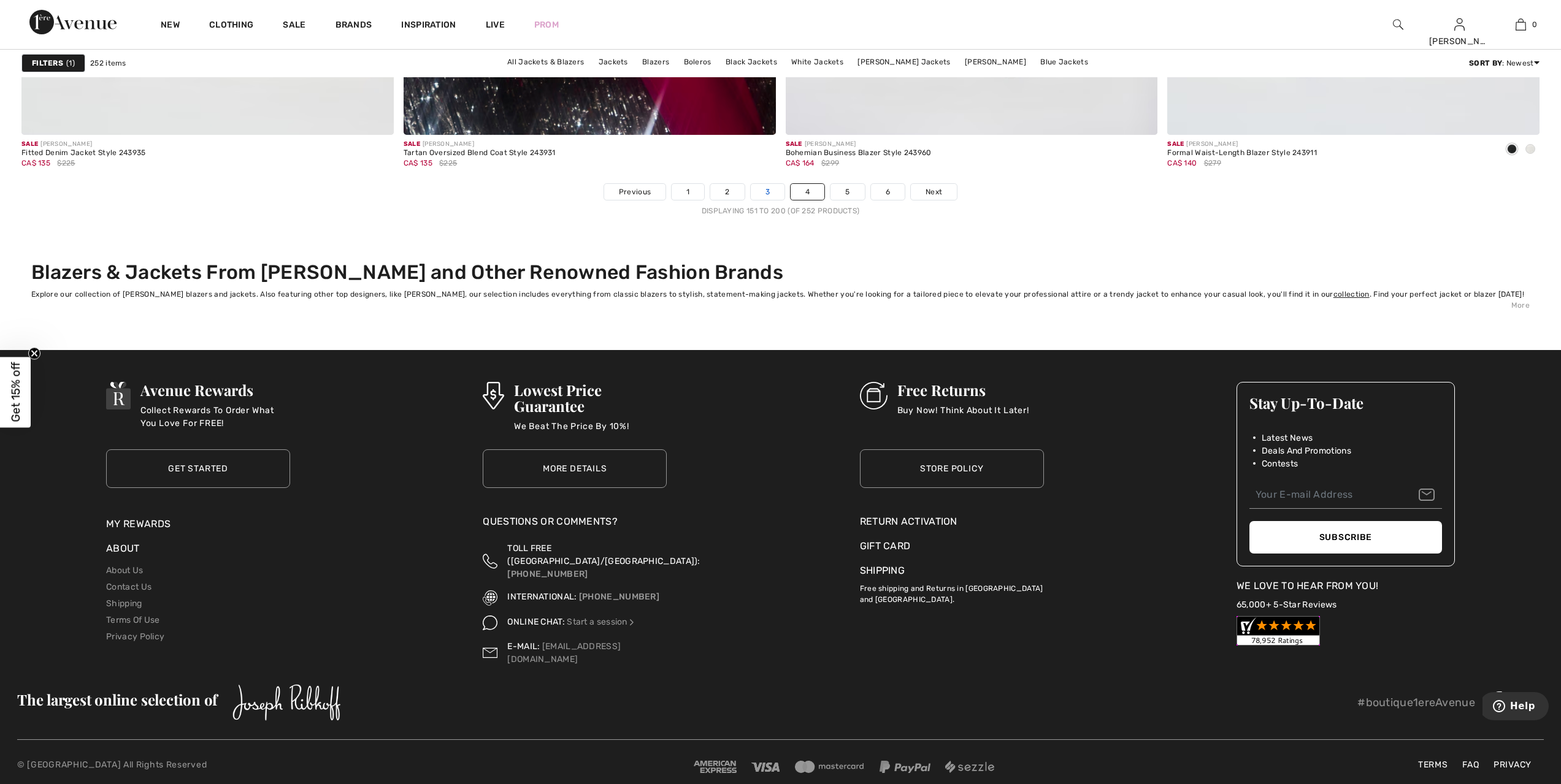
click at [762, 192] on link "3" at bounding box center [767, 192] width 34 height 16
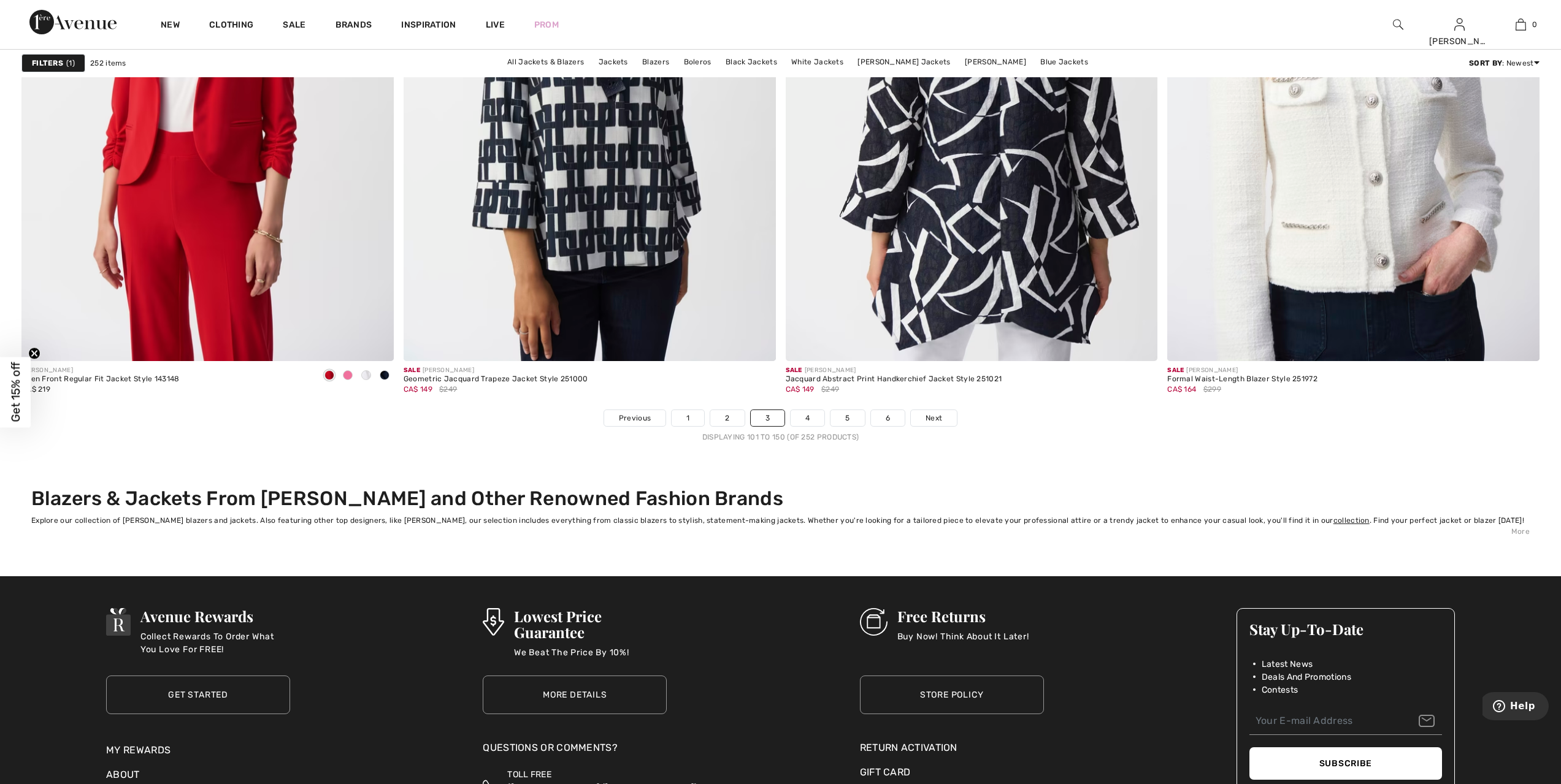
scroll to position [9333, 0]
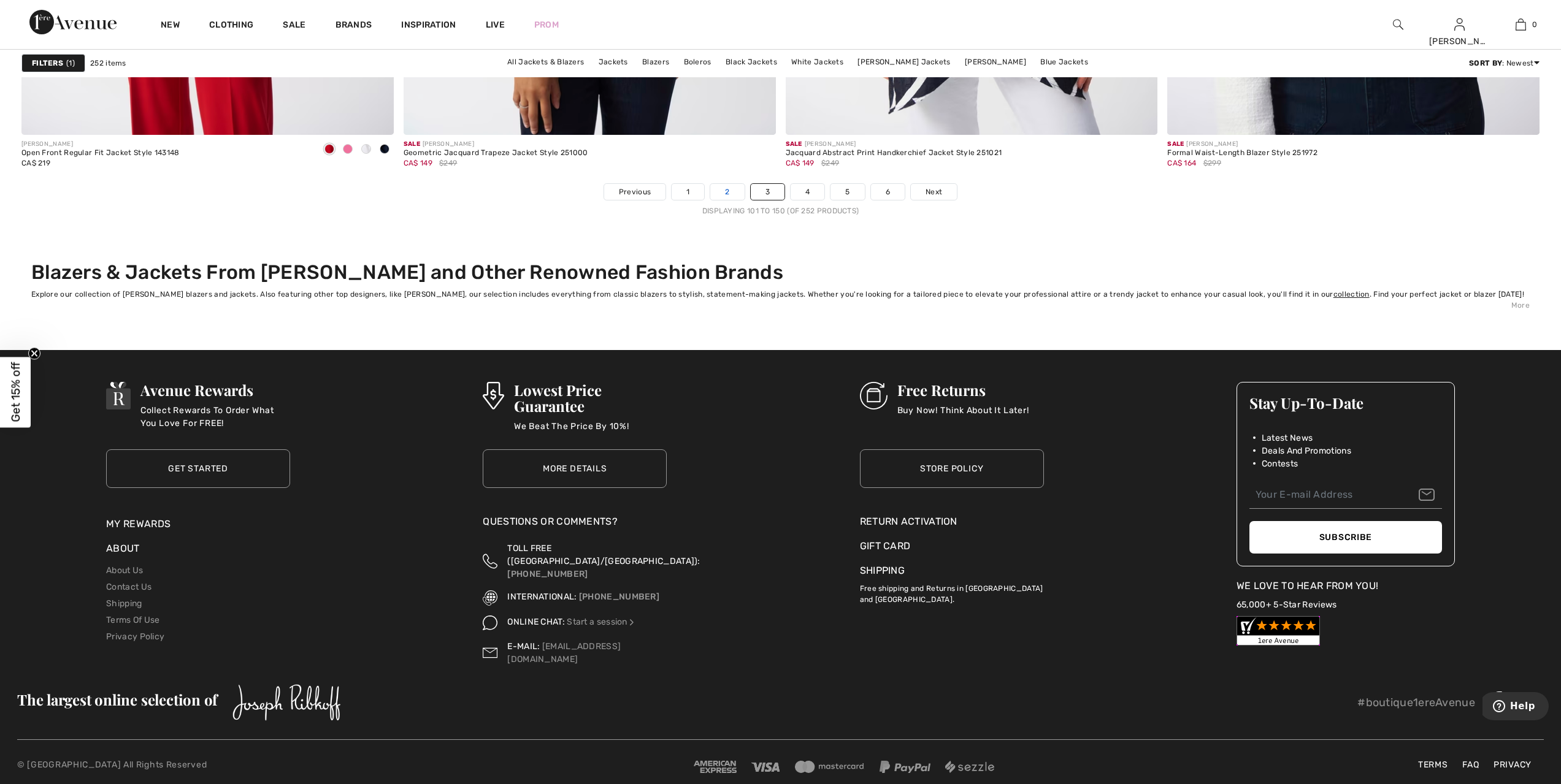
click at [728, 196] on link "2" at bounding box center [727, 192] width 34 height 16
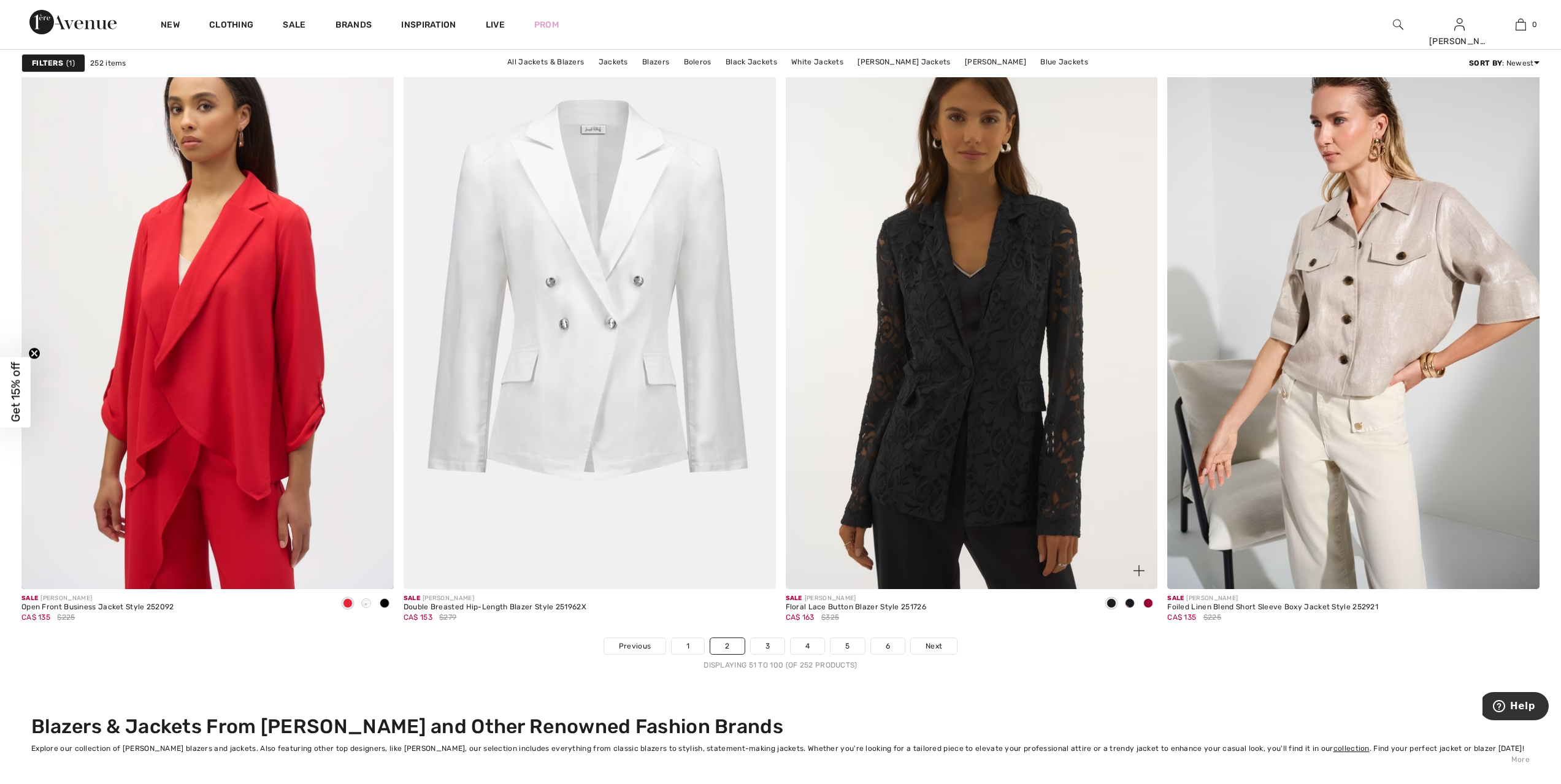
scroll to position [8998, 0]
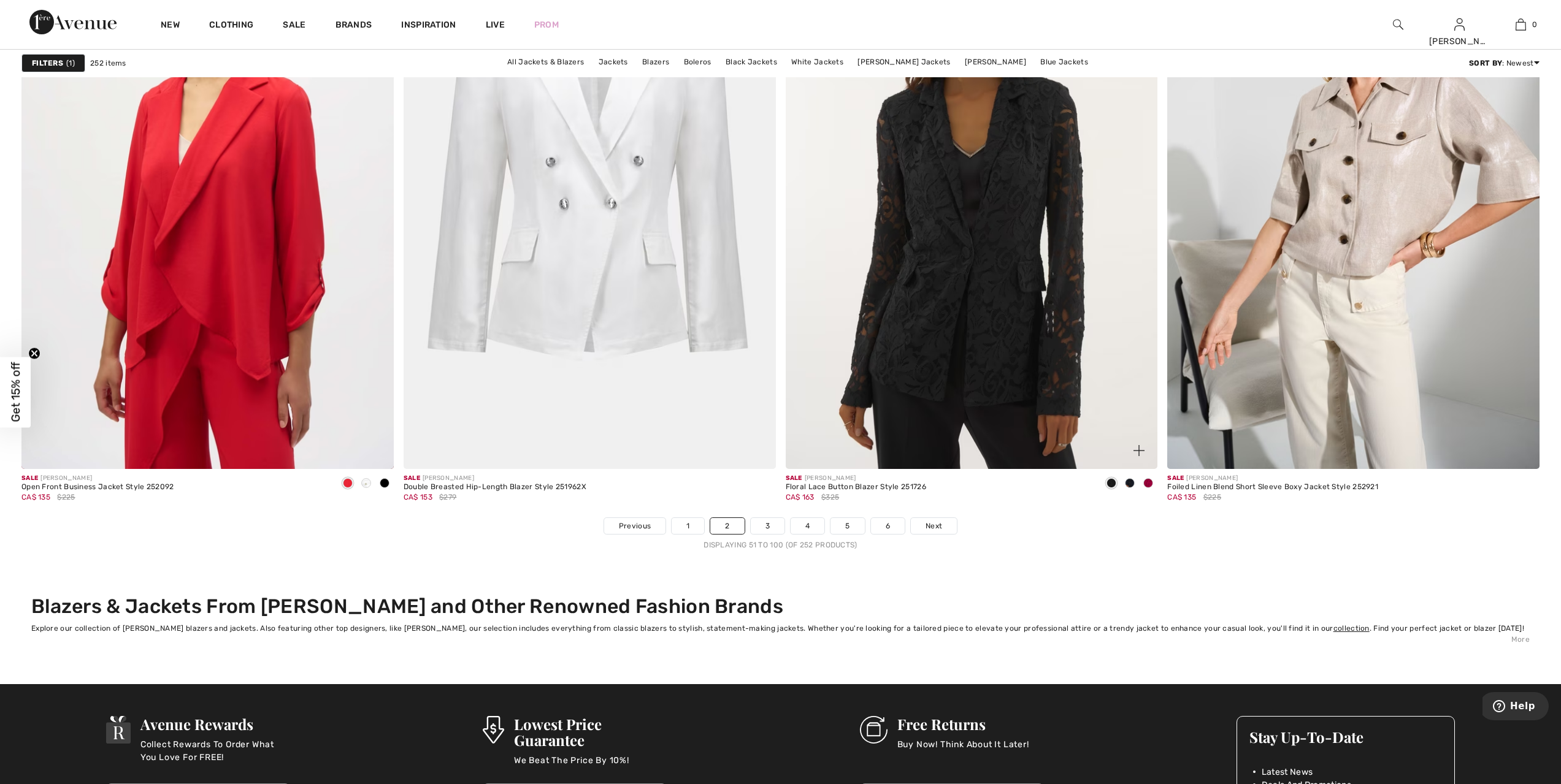
click at [1147, 482] on span at bounding box center [1149, 483] width 10 height 10
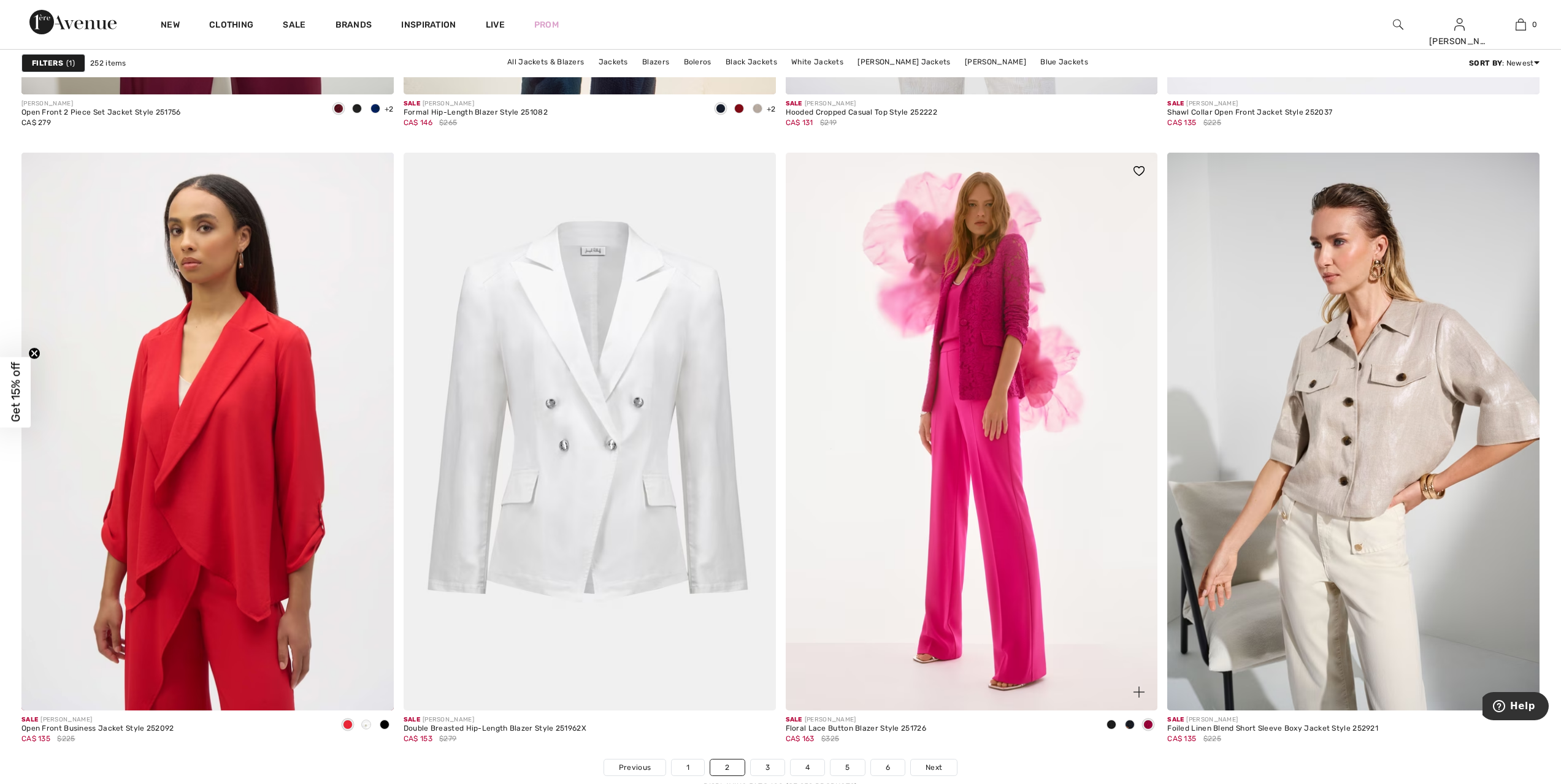
scroll to position [8753, 0]
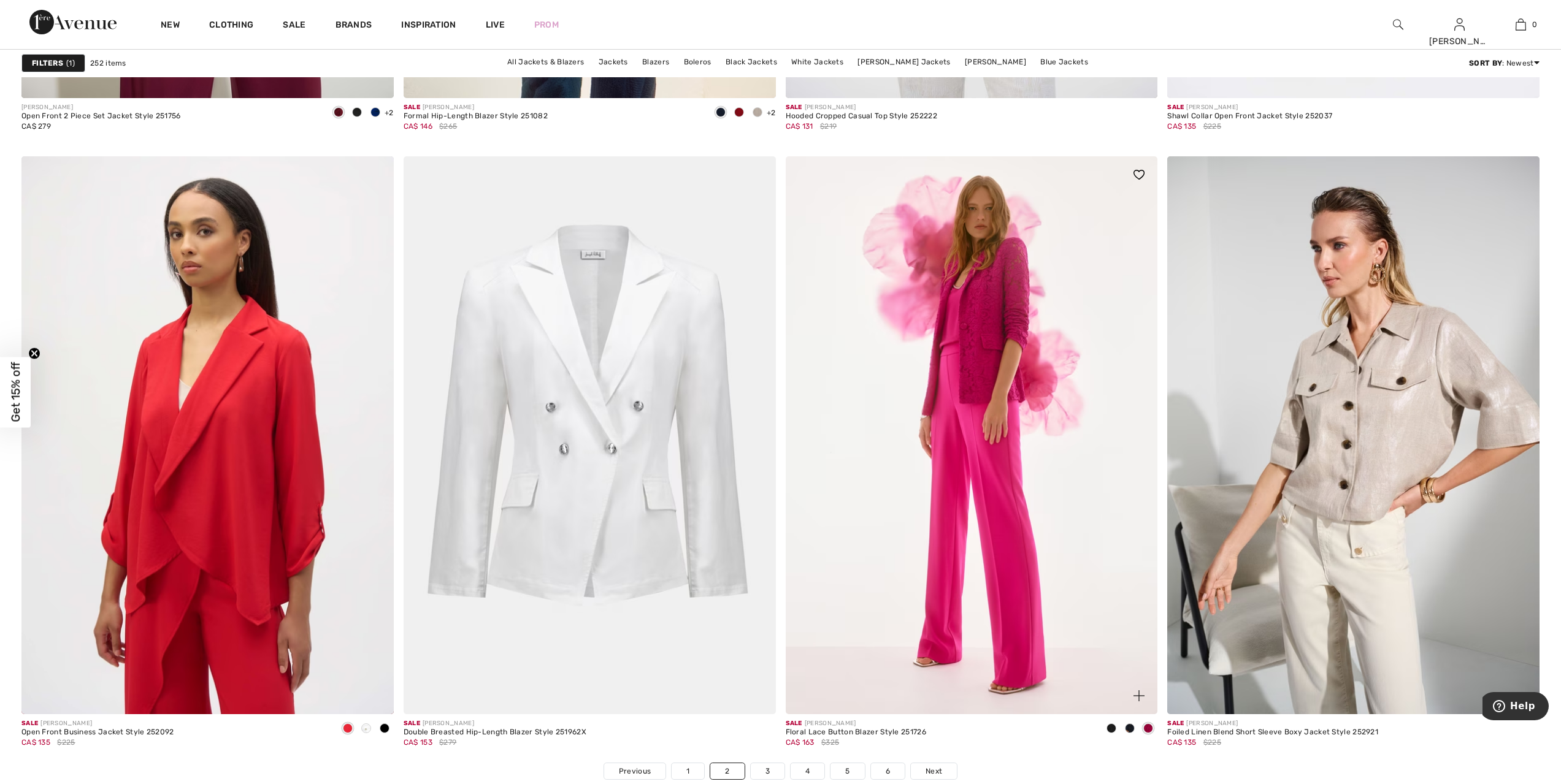
click at [995, 343] on img at bounding box center [972, 435] width 372 height 558
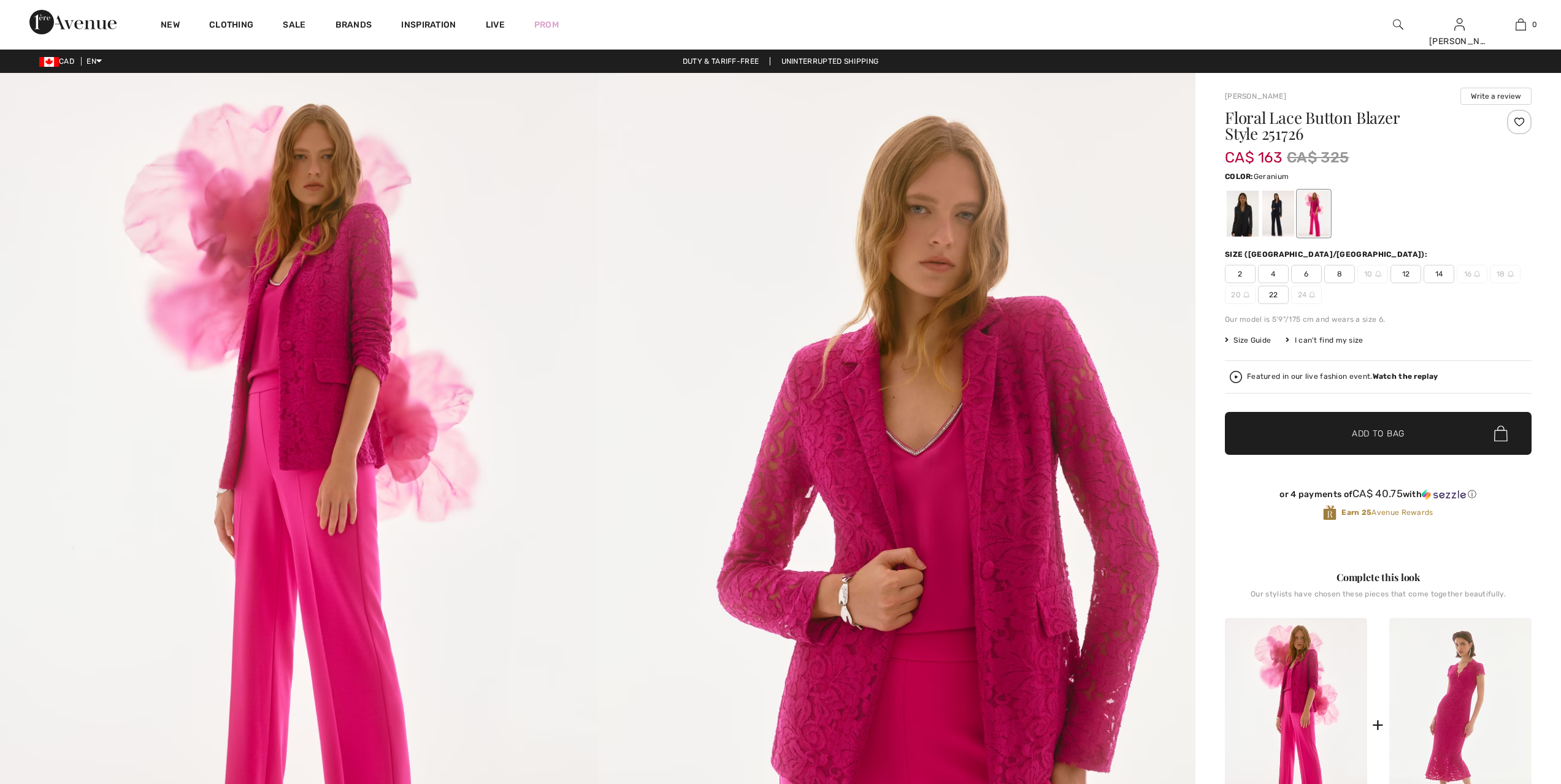
checkbox input "true"
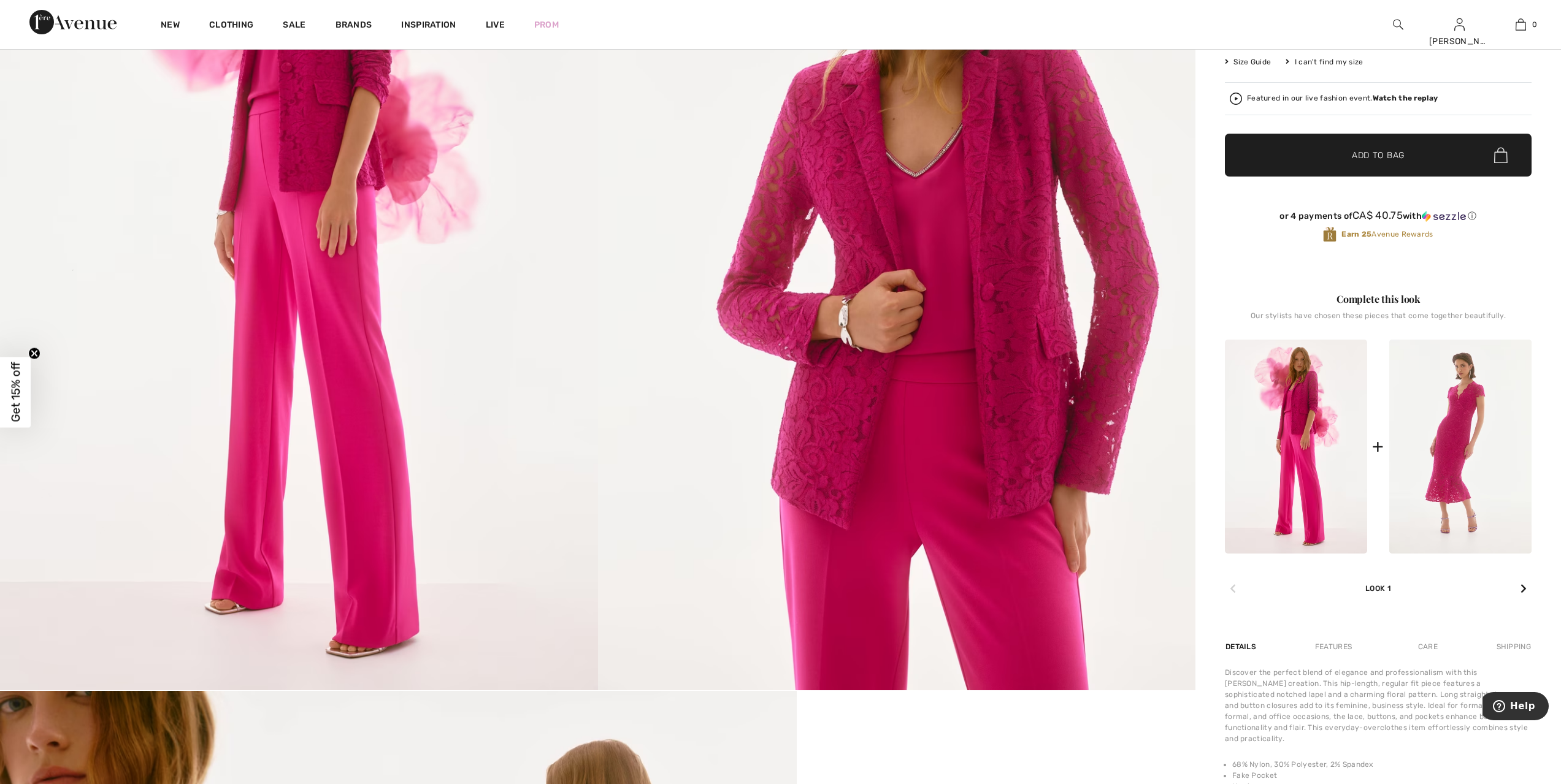
scroll to position [322, 0]
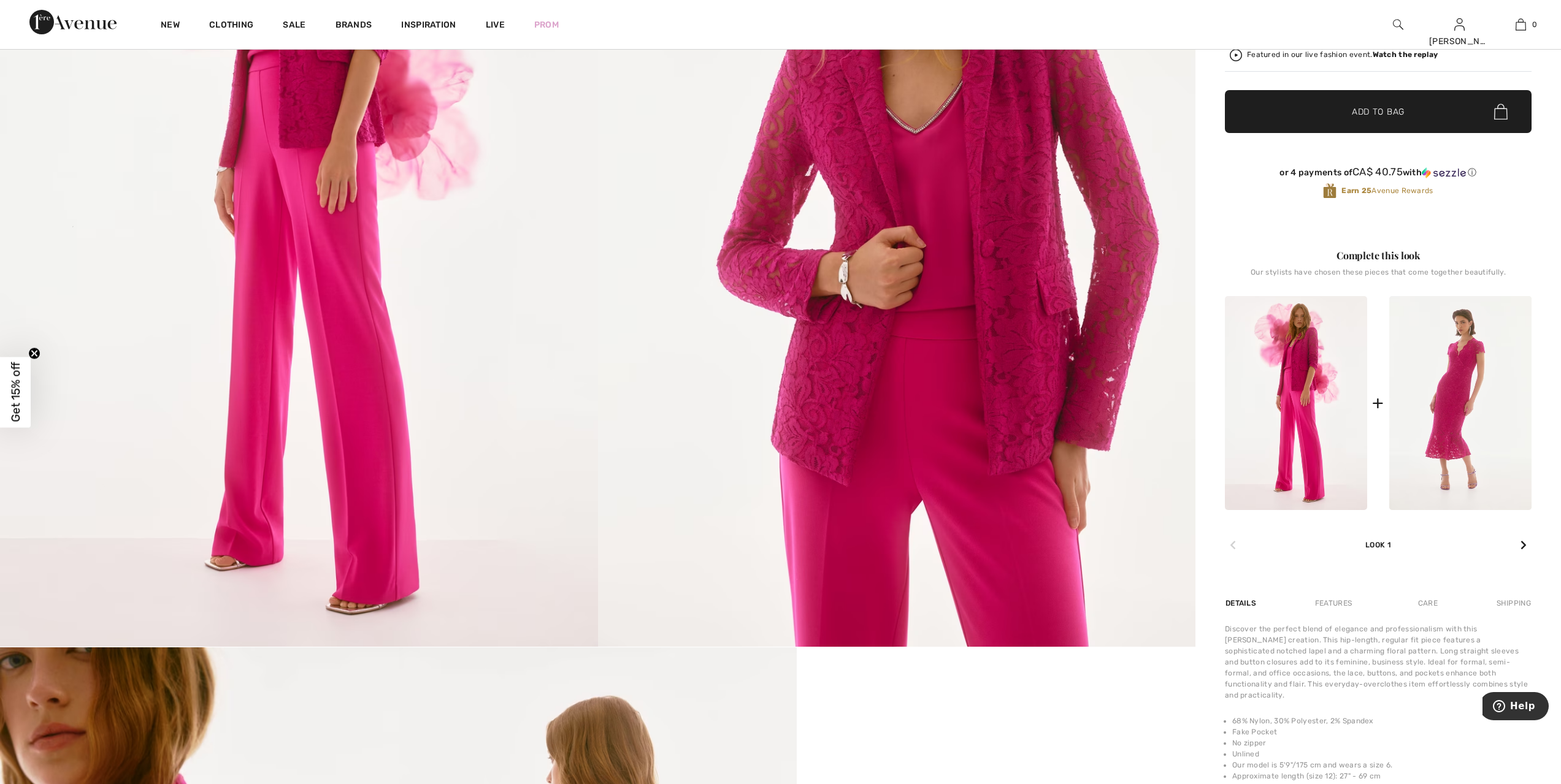
click at [1307, 435] on img at bounding box center [1296, 403] width 142 height 214
click at [1310, 441] on img at bounding box center [1296, 403] width 142 height 214
click at [1312, 448] on img at bounding box center [1296, 403] width 142 height 214
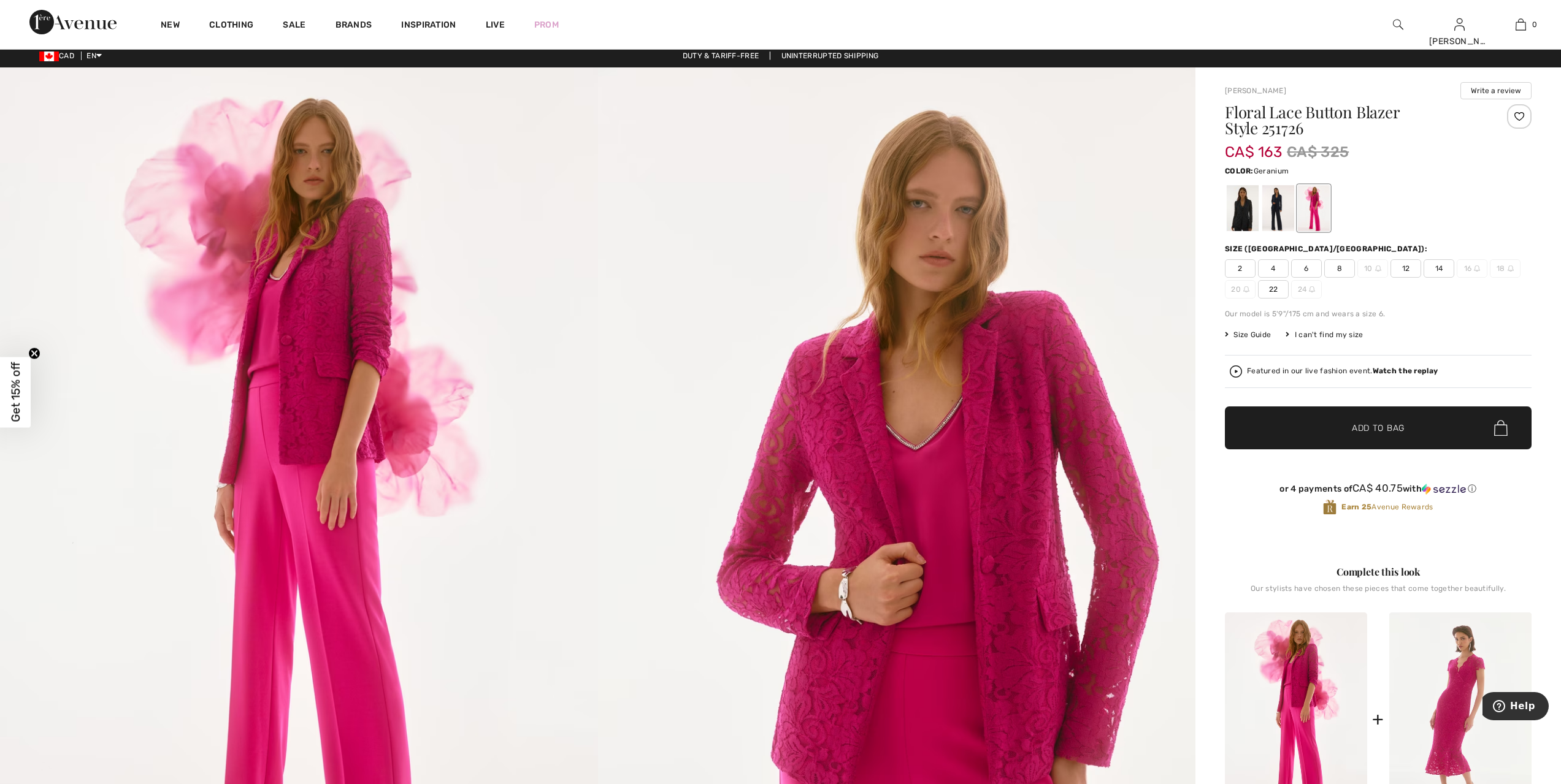
scroll to position [0, 0]
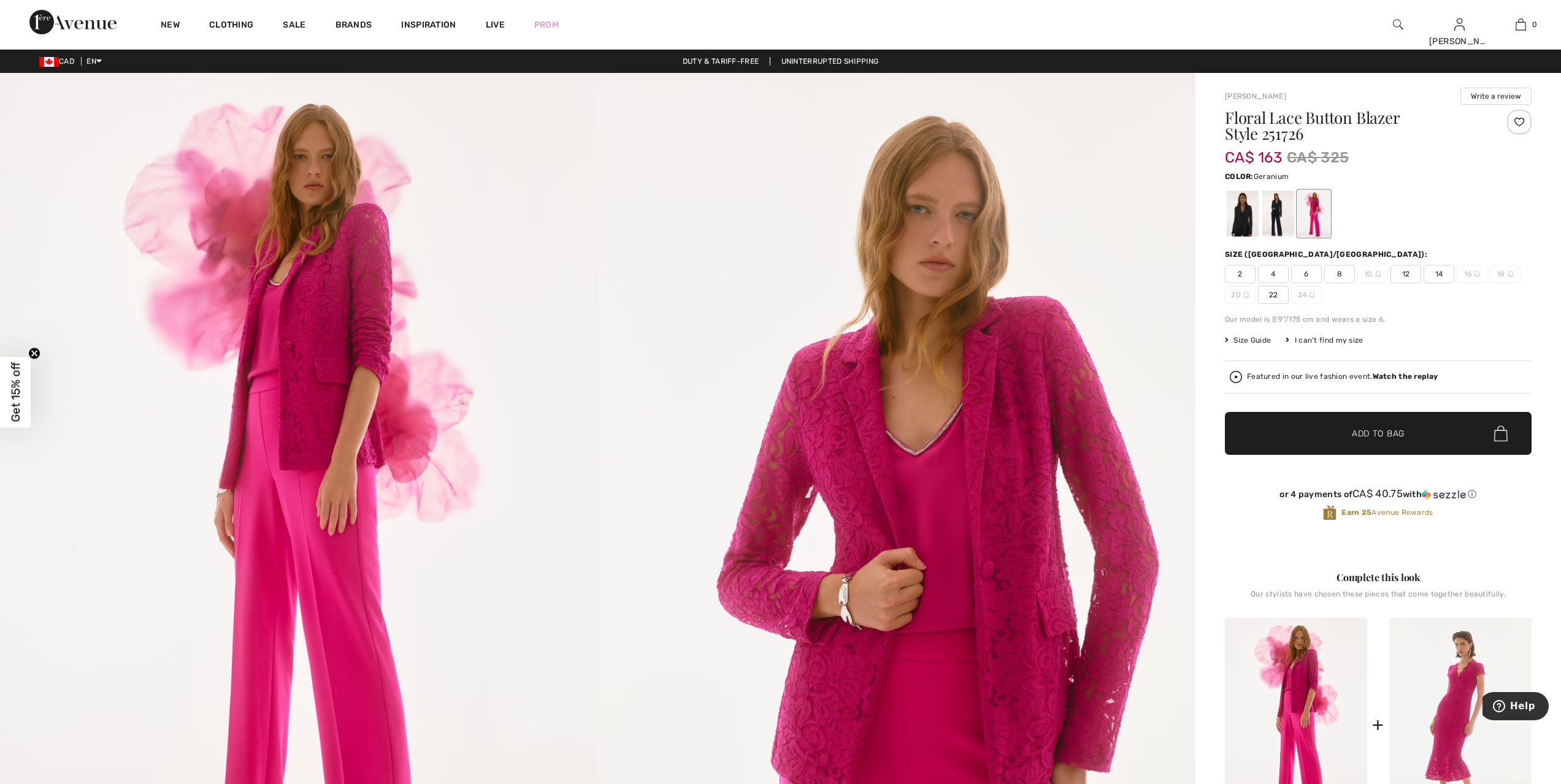
click at [1310, 225] on div at bounding box center [1314, 214] width 32 height 46
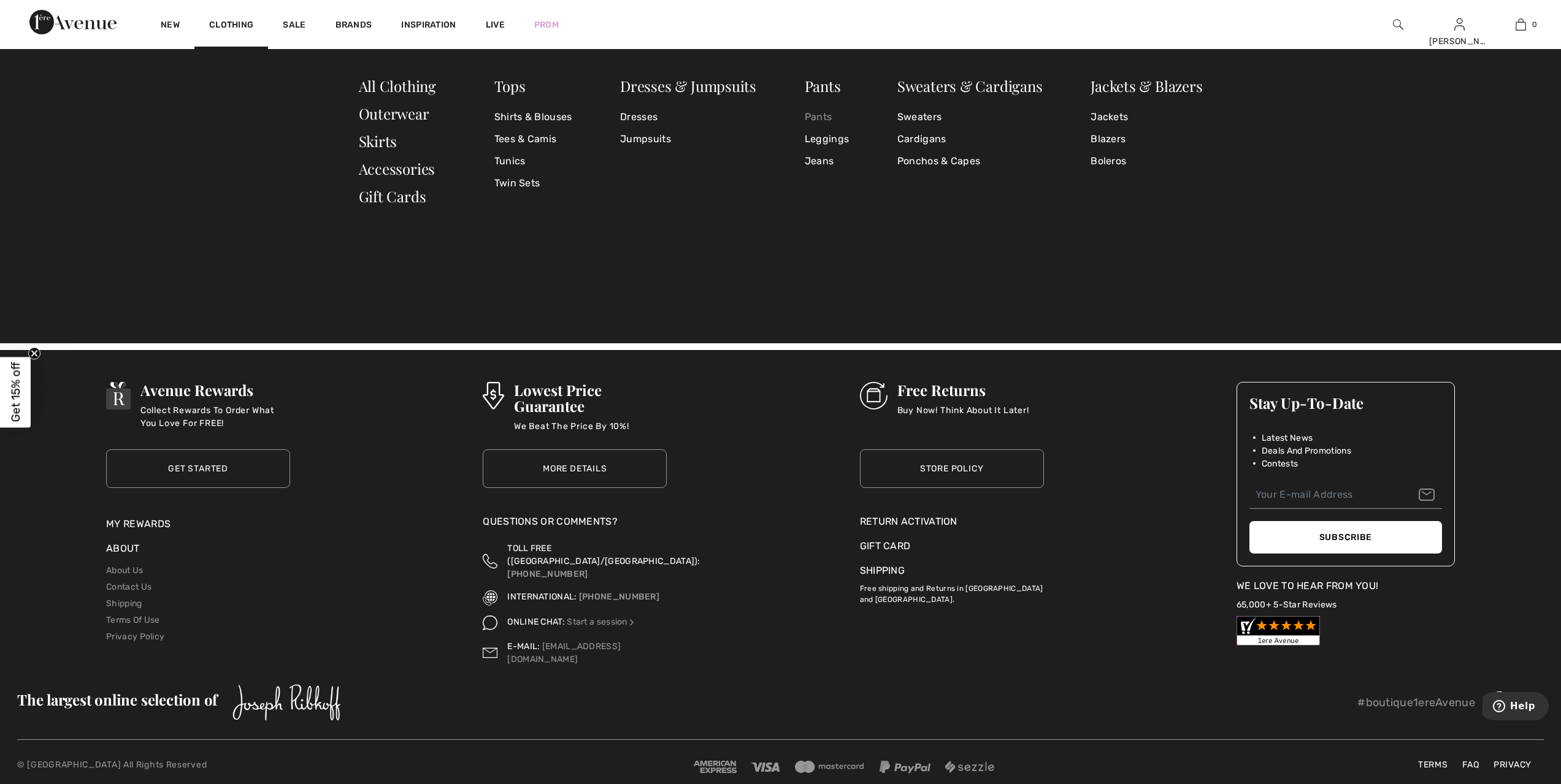
click at [819, 119] on link "Pants" at bounding box center [827, 117] width 44 height 22
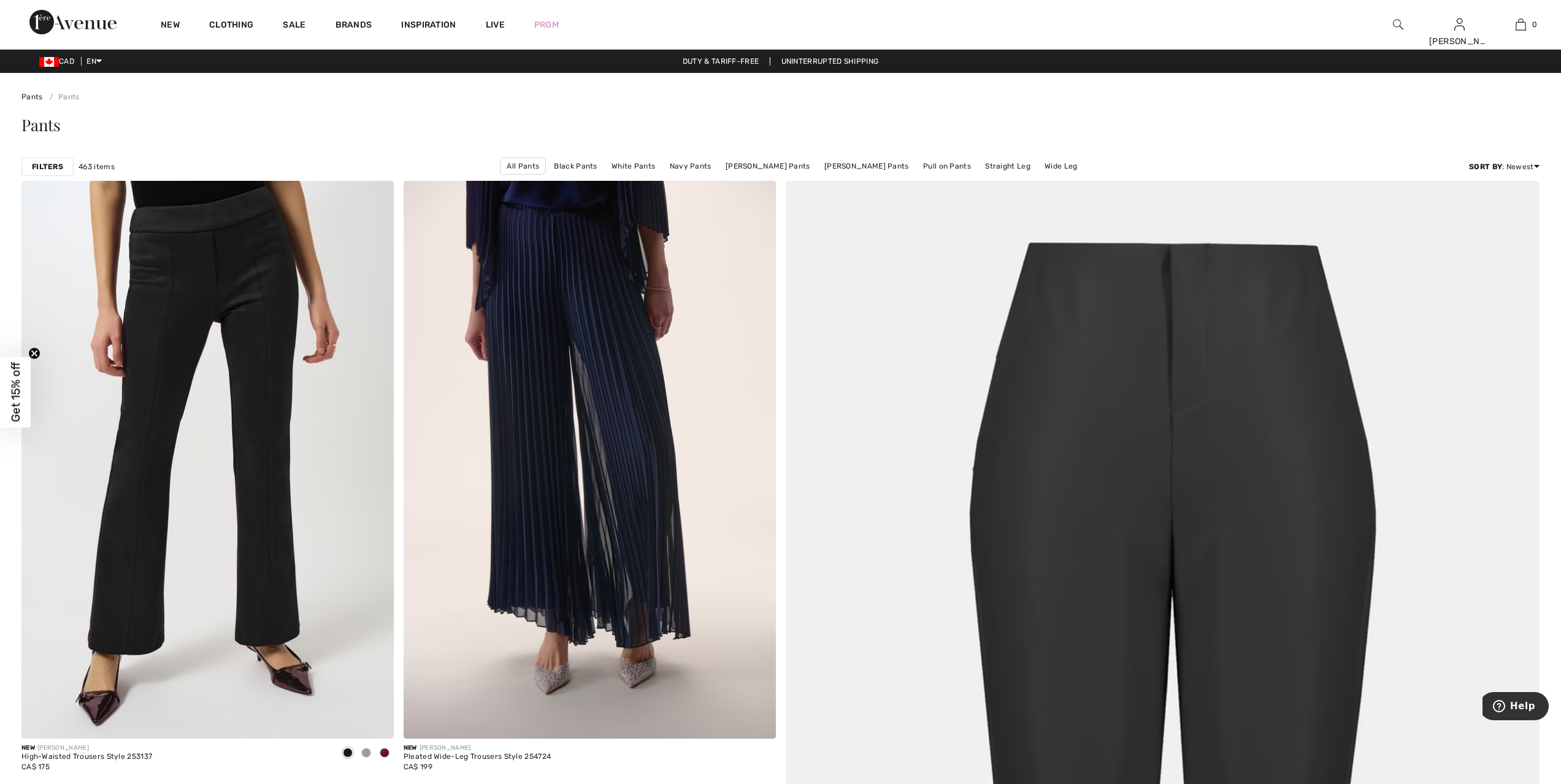
click at [53, 168] on strong "Filters" at bounding box center [47, 167] width 31 height 11
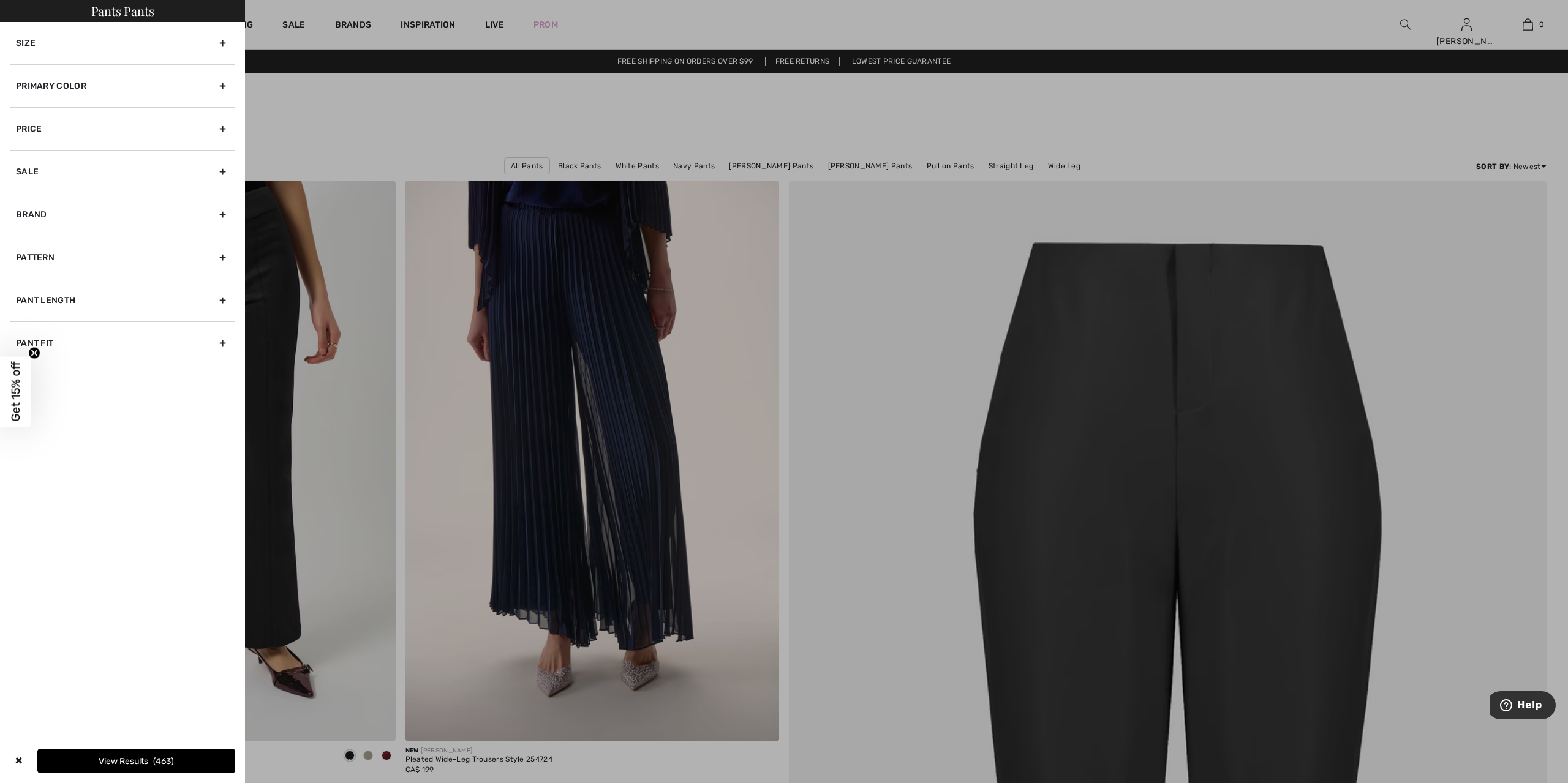
click at [33, 85] on div "Primary Color" at bounding box center [122, 85] width 225 height 43
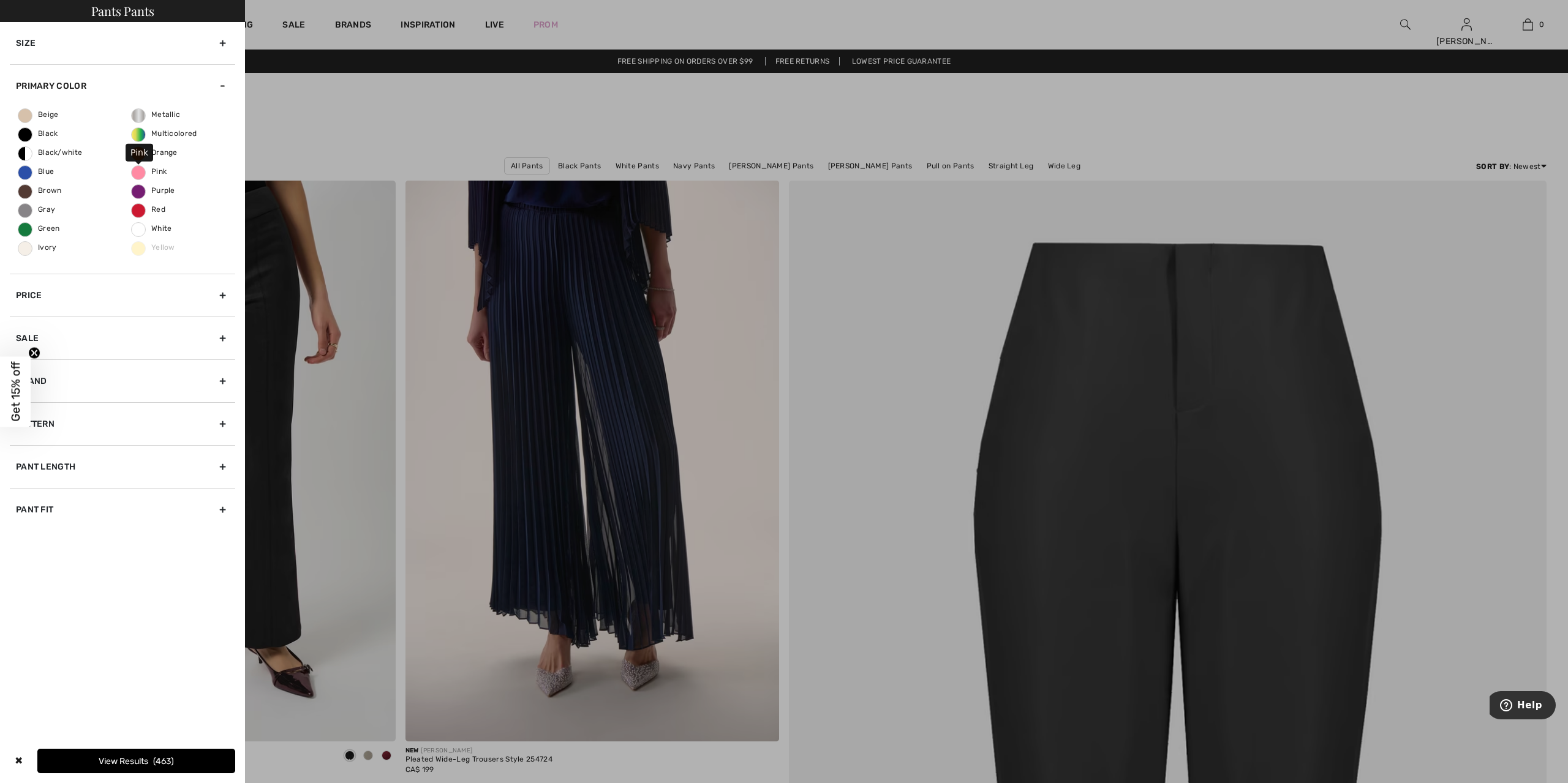
click at [138, 172] on span "Pink" at bounding box center [149, 171] width 35 height 8
click at [0, 0] on input "Pink" at bounding box center [0, 0] width 0 height 0
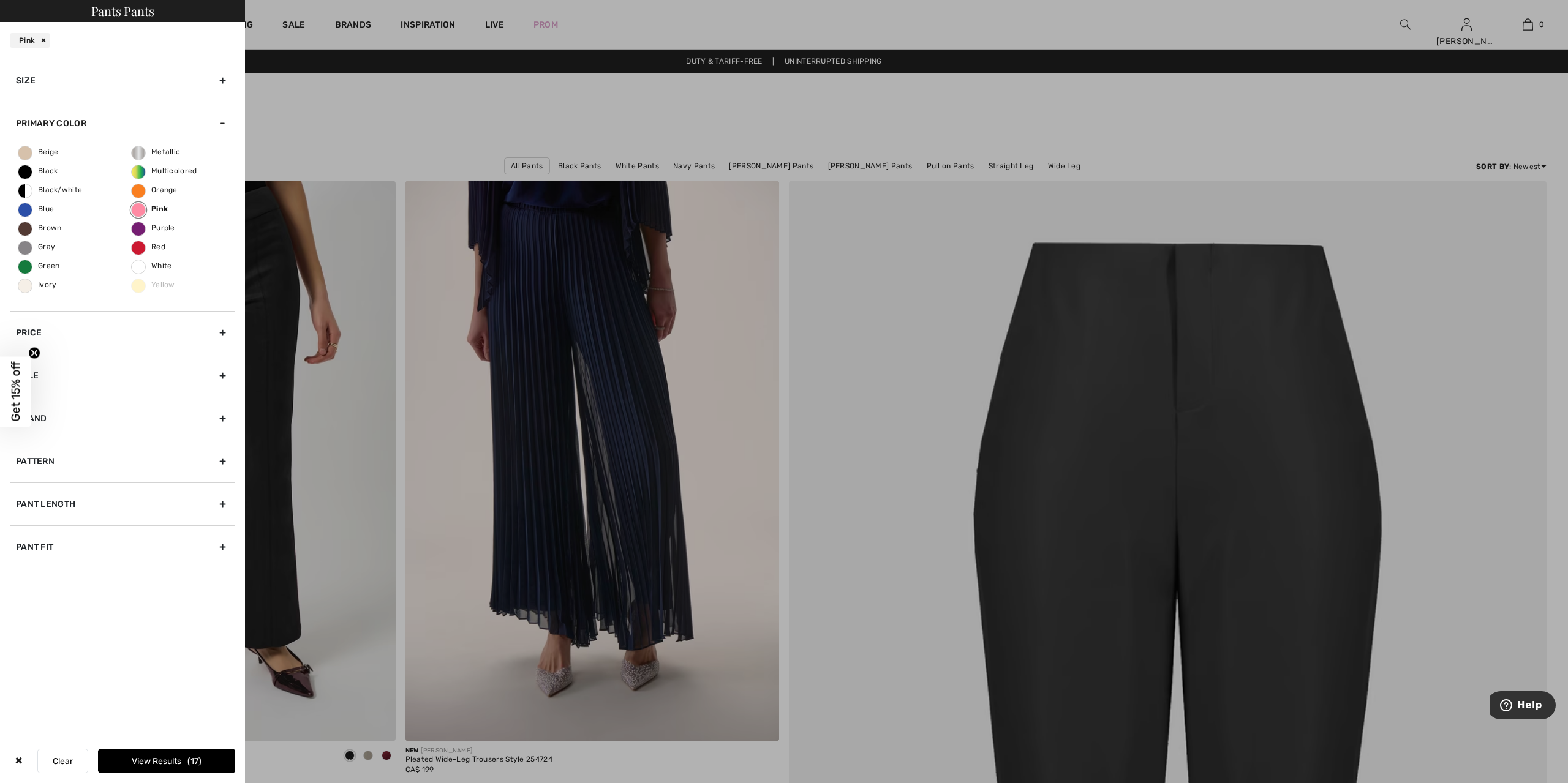
click at [304, 120] on div at bounding box center [784, 391] width 1568 height 783
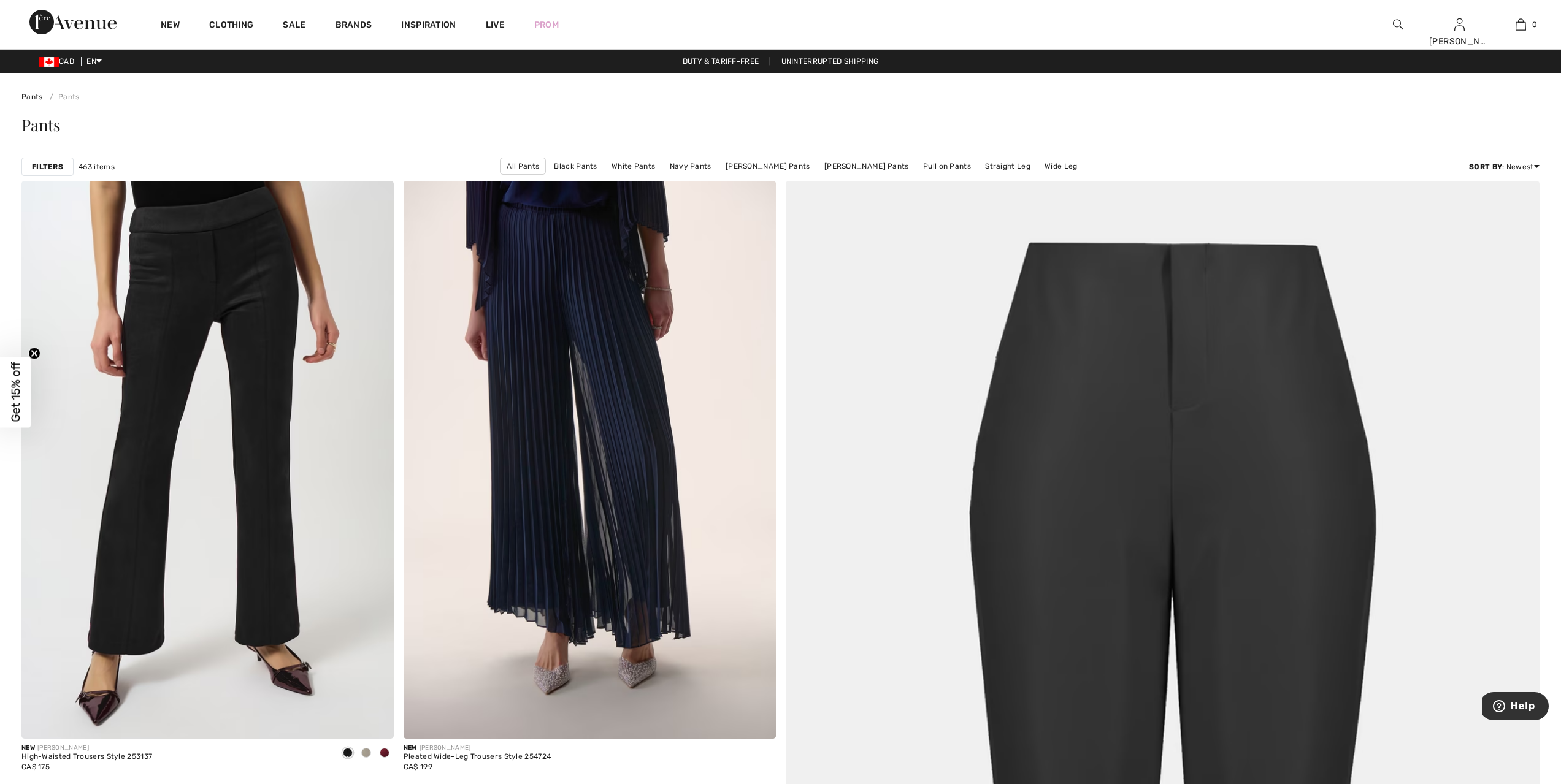
click at [46, 170] on strong "Filters" at bounding box center [47, 167] width 31 height 11
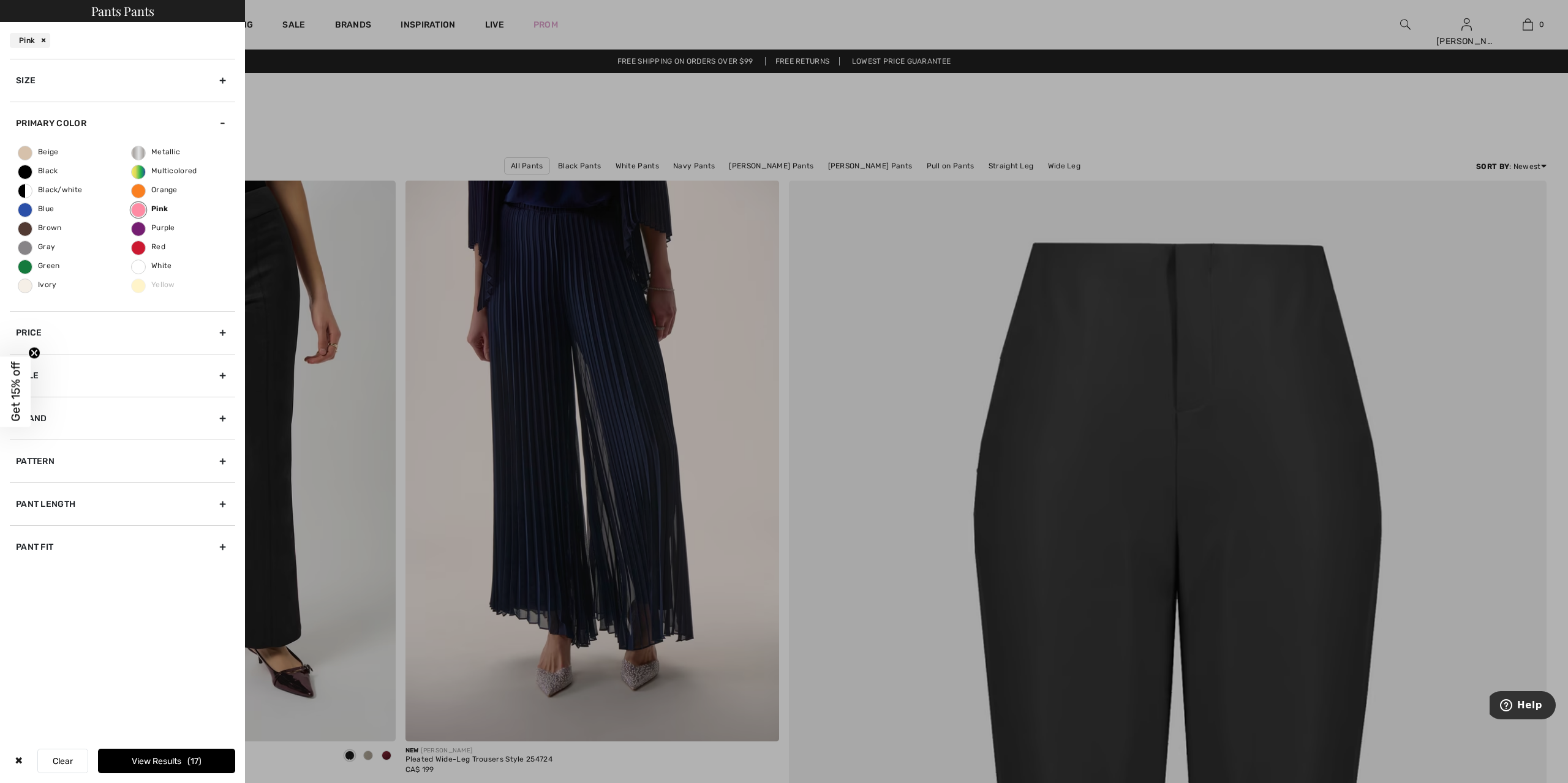
click at [165, 744] on div "✖ Clear View Results 17" at bounding box center [123, 761] width 245 height 44
click at [165, 755] on button "View Results 17" at bounding box center [166, 762] width 137 height 25
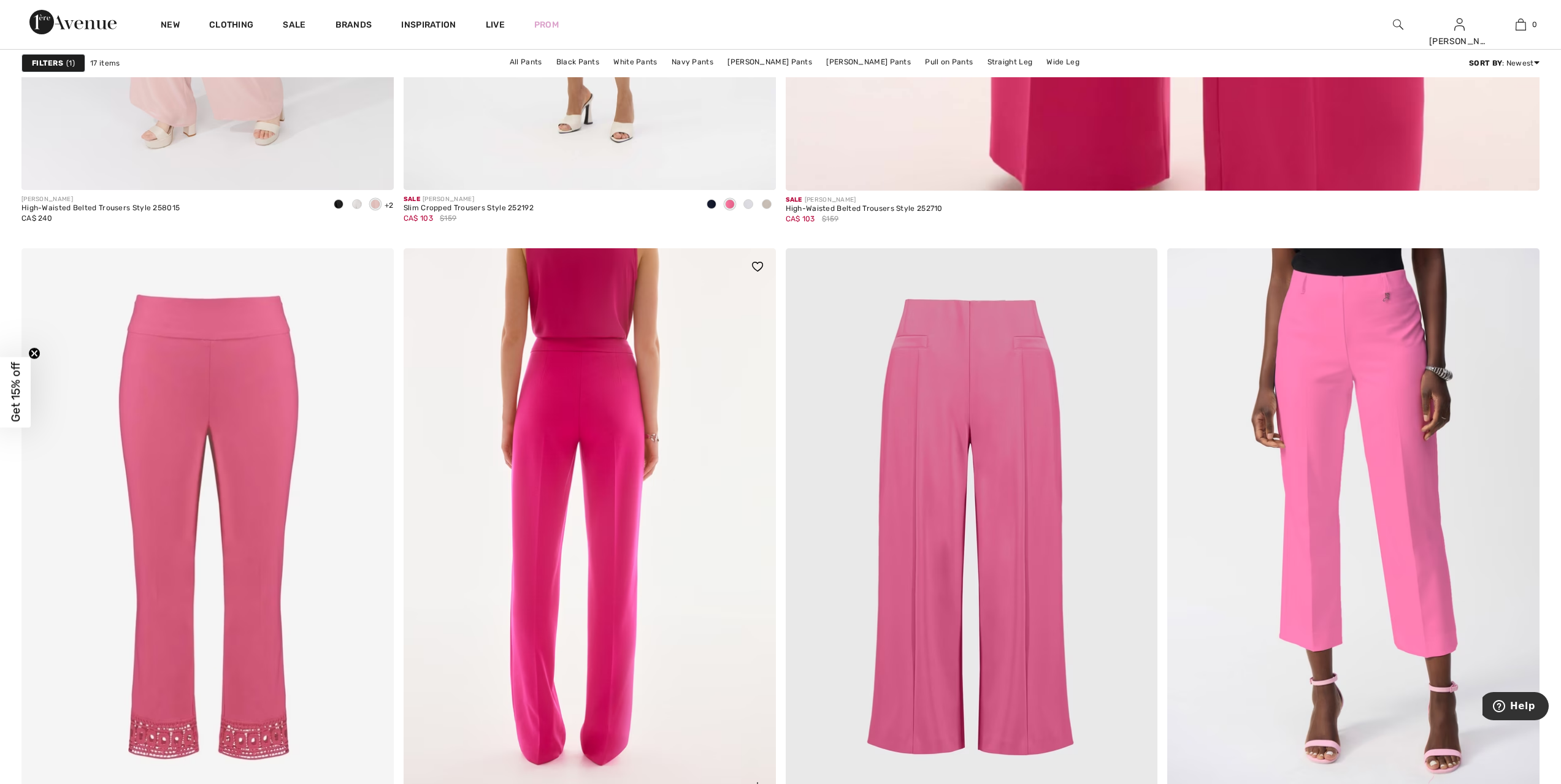
scroll to position [1180, 0]
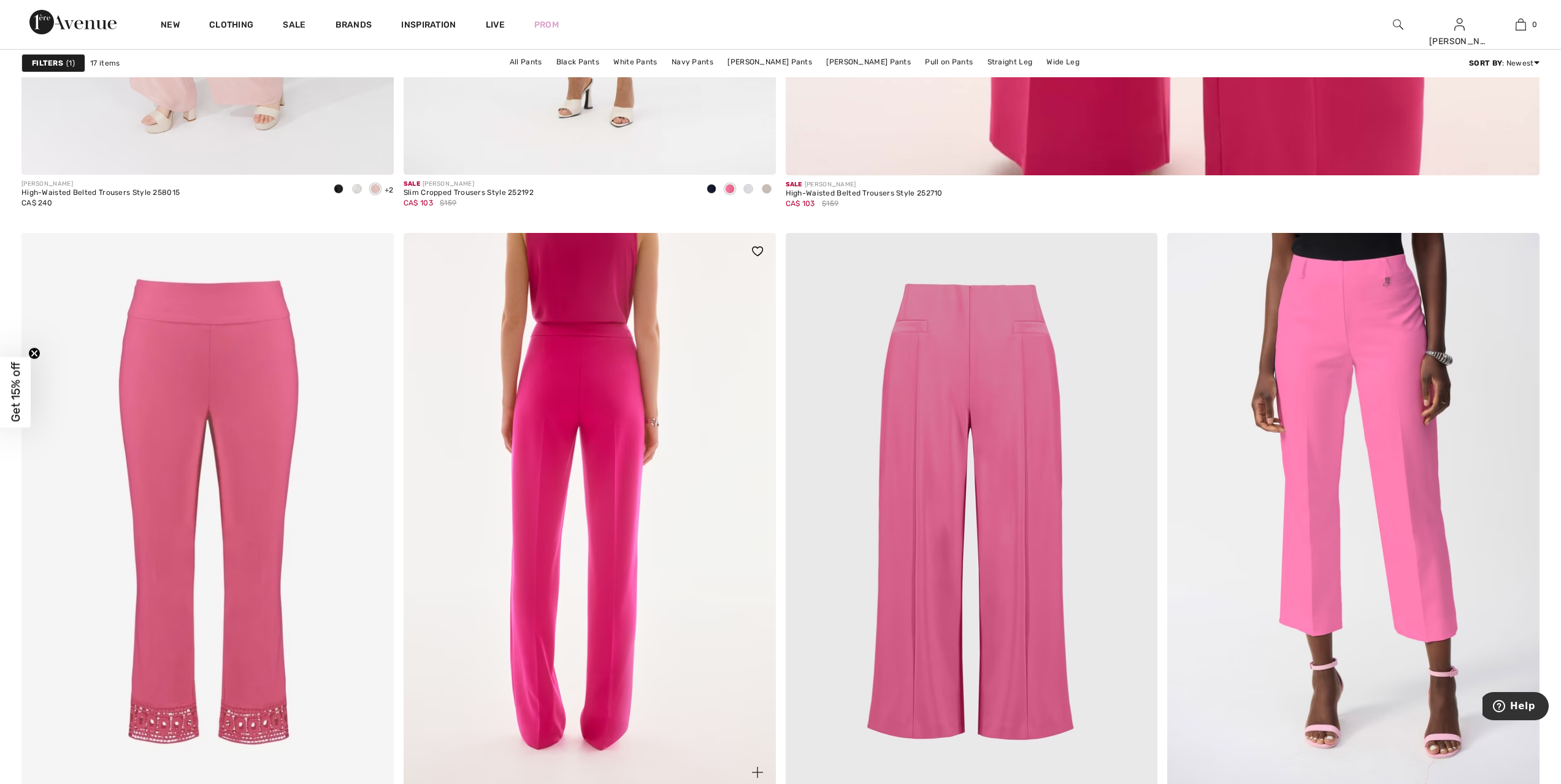
click at [623, 512] on img at bounding box center [590, 512] width 372 height 558
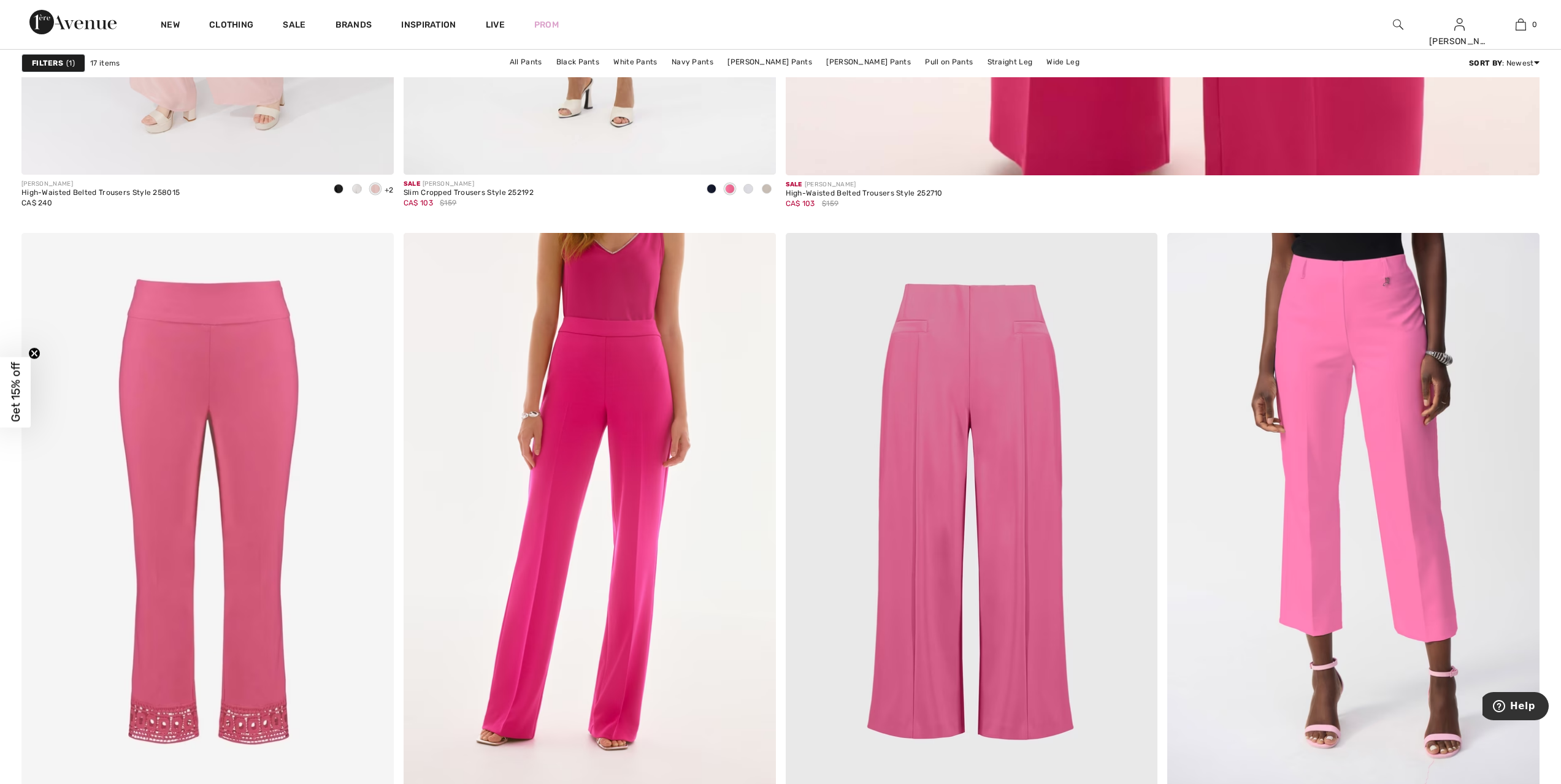
click at [1393, 25] on img at bounding box center [1398, 24] width 10 height 14
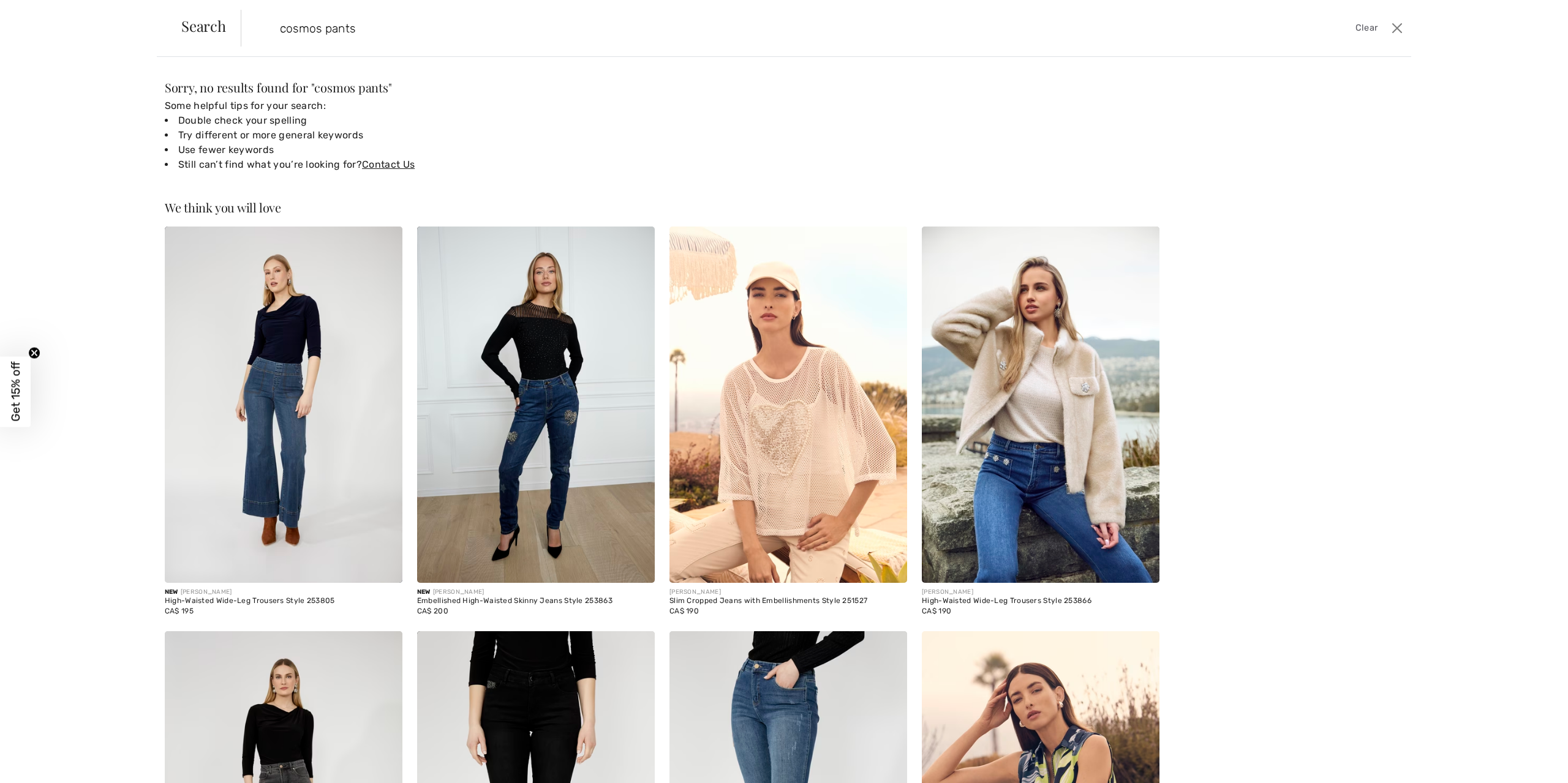
drag, startPoint x: 360, startPoint y: 25, endPoint x: 275, endPoint y: 34, distance: 85.5
click at [275, 34] on input "cosmos pants" at bounding box center [689, 28] width 838 height 36
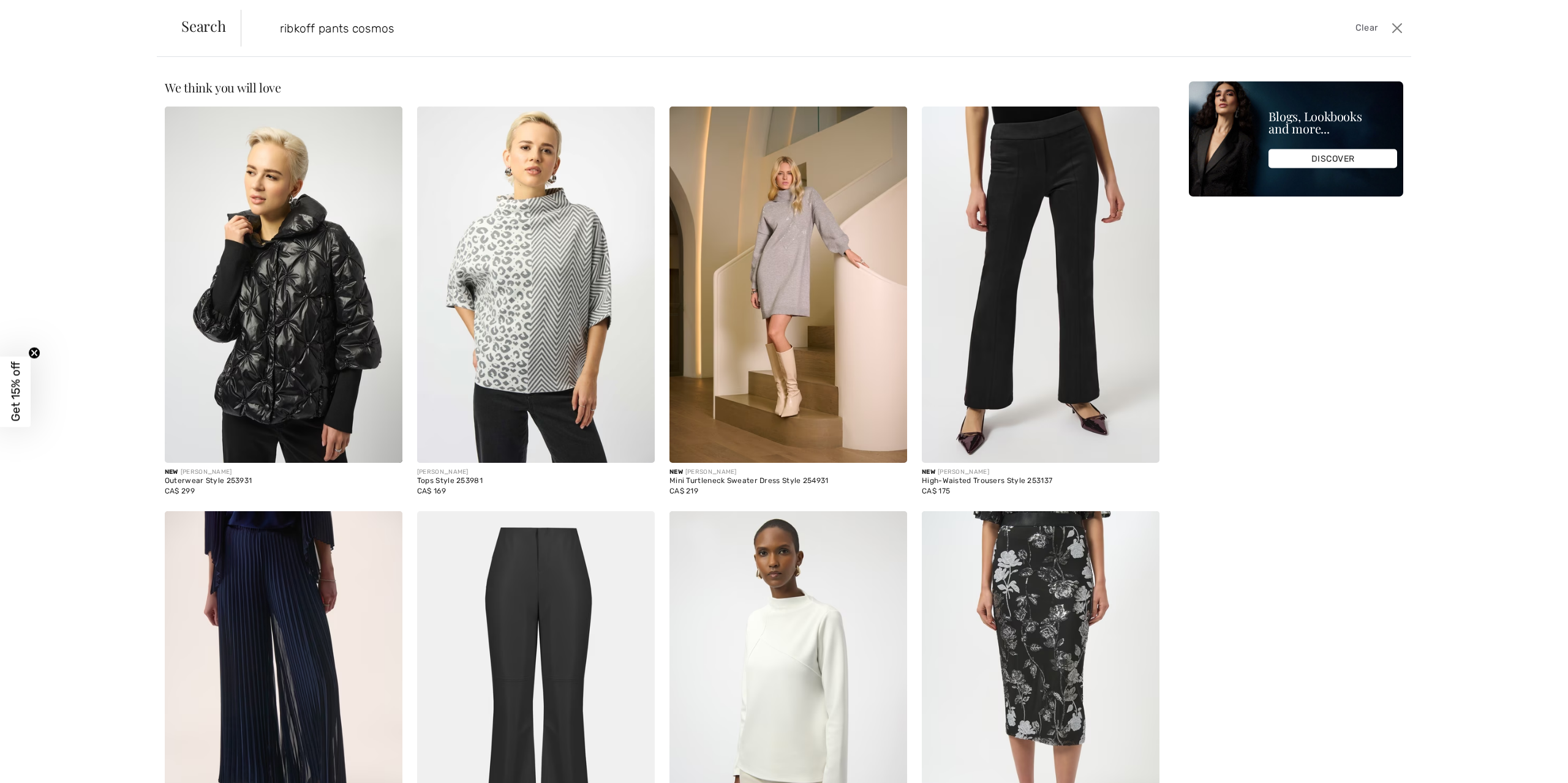
type input "ribkoff pants cosmos"
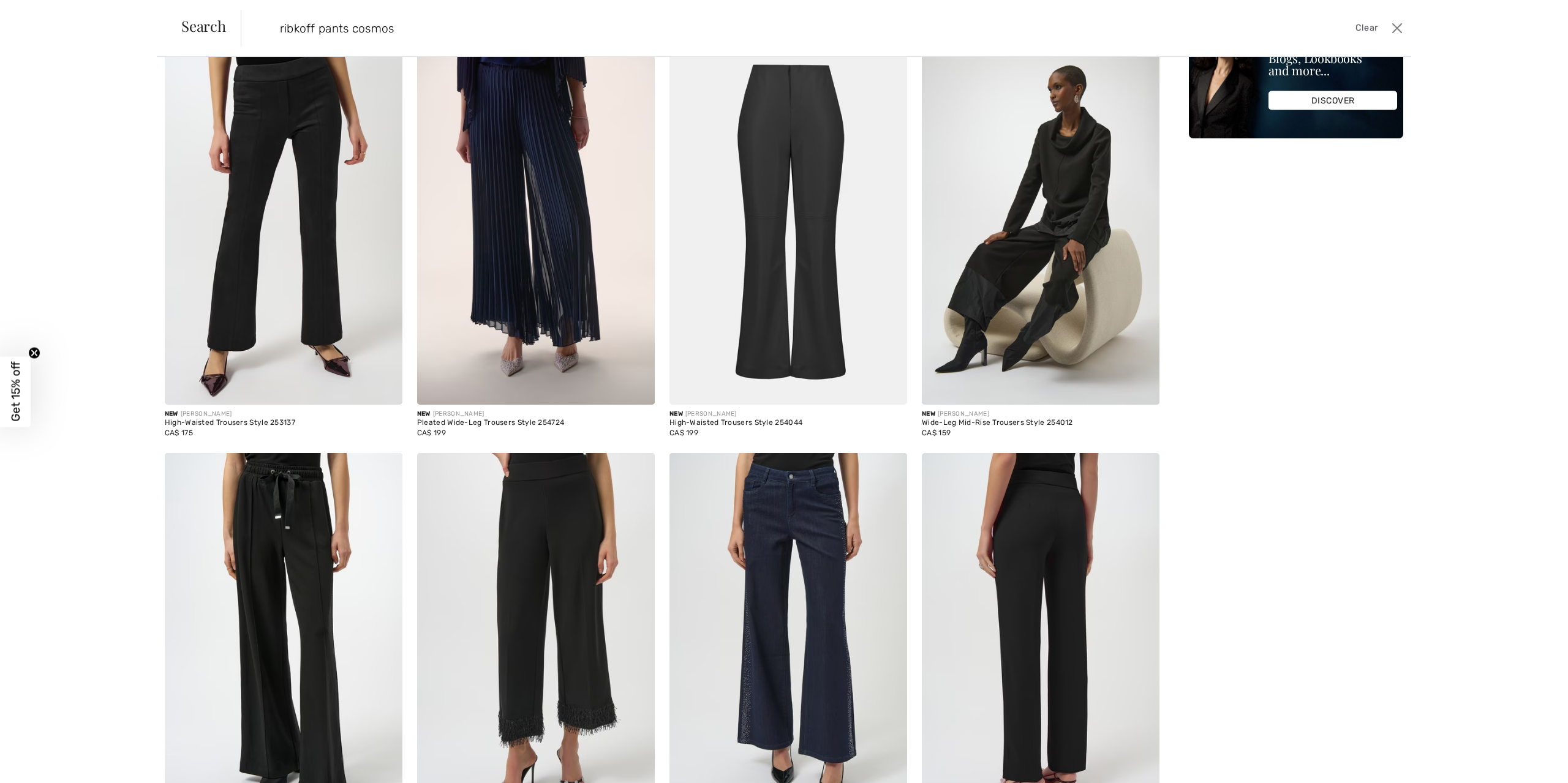
scroll to position [306, 0]
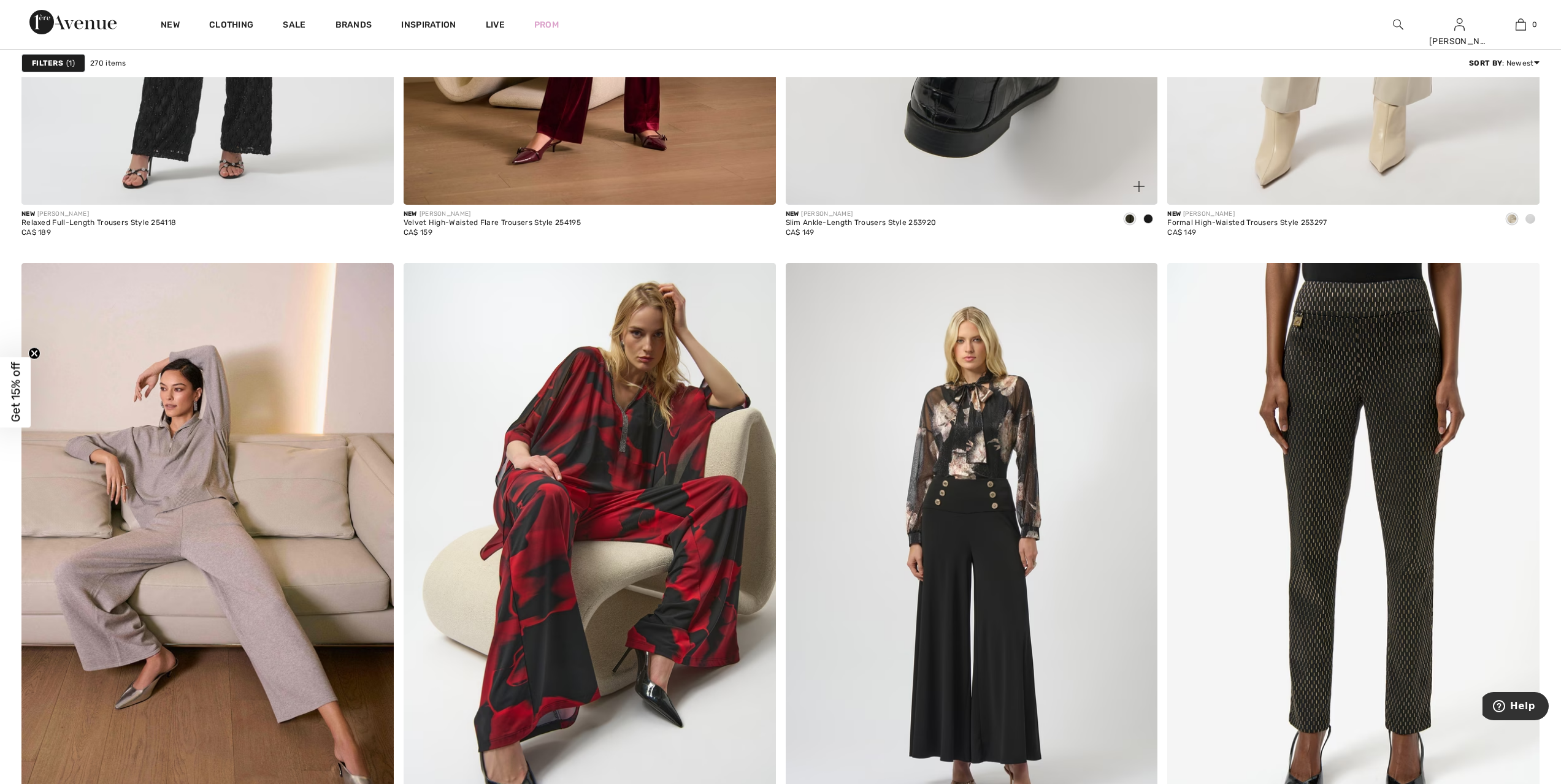
scroll to position [3848, 0]
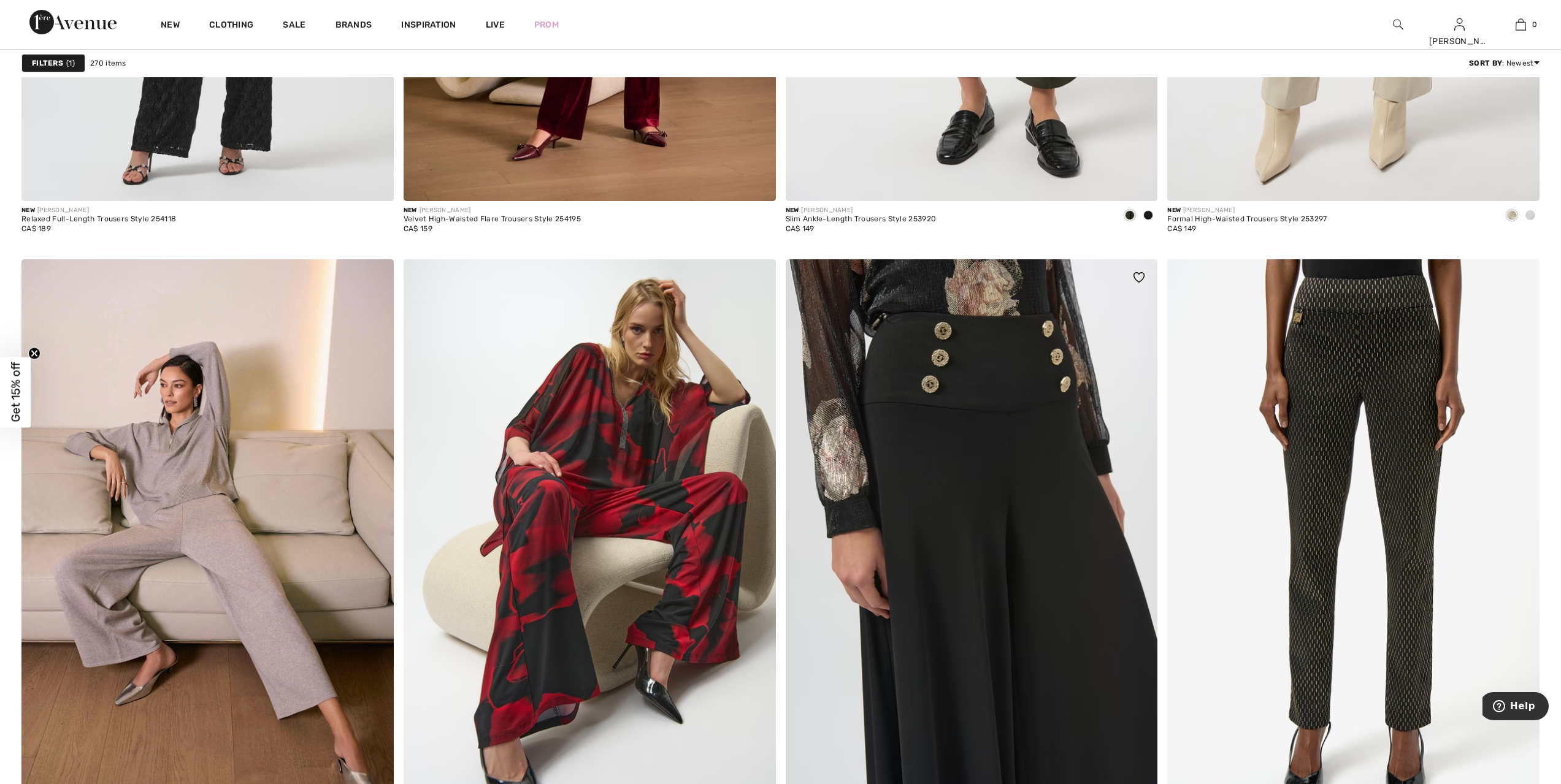
click at [1006, 541] on img at bounding box center [972, 538] width 372 height 558
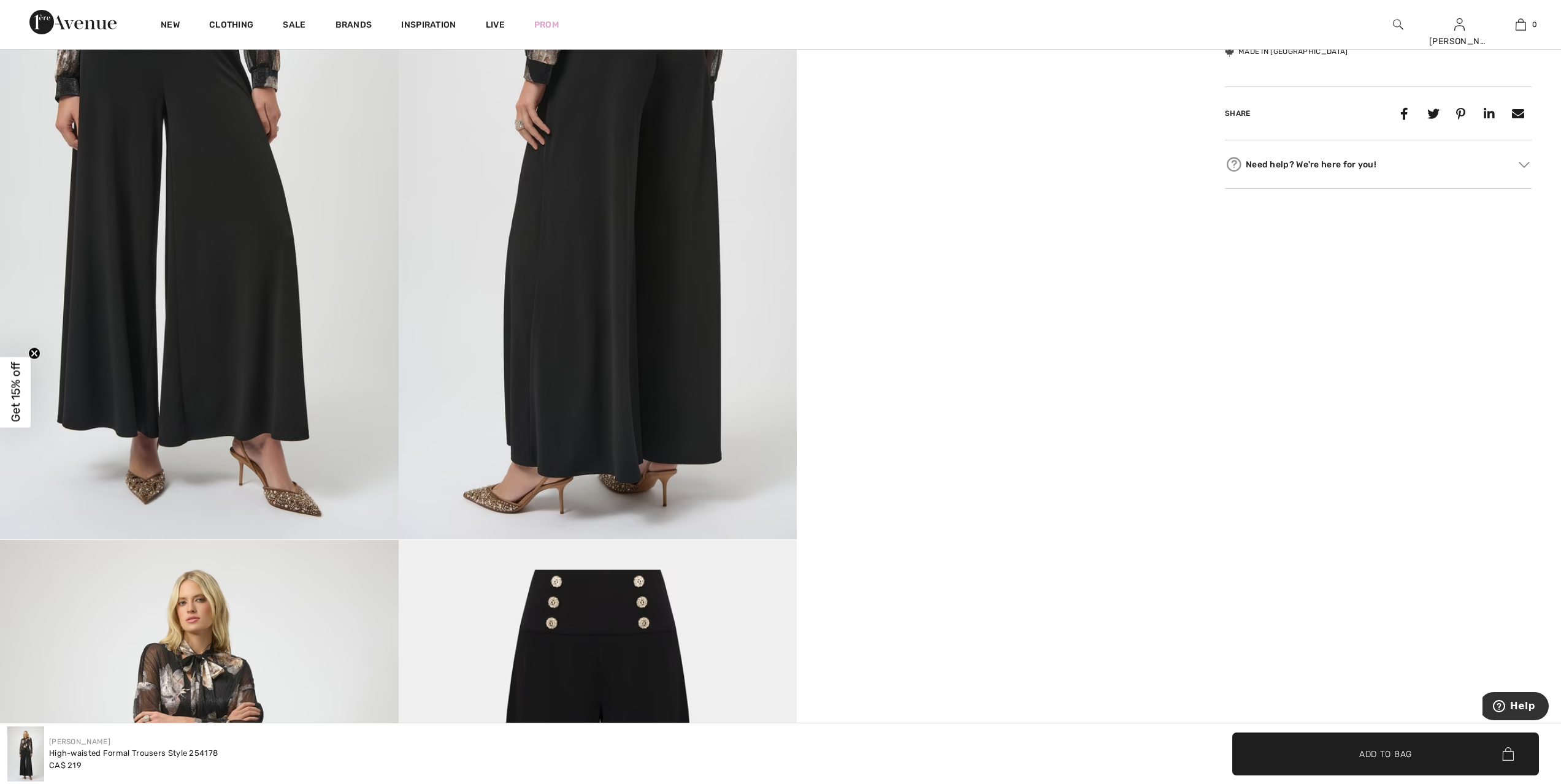
scroll to position [1088, 0]
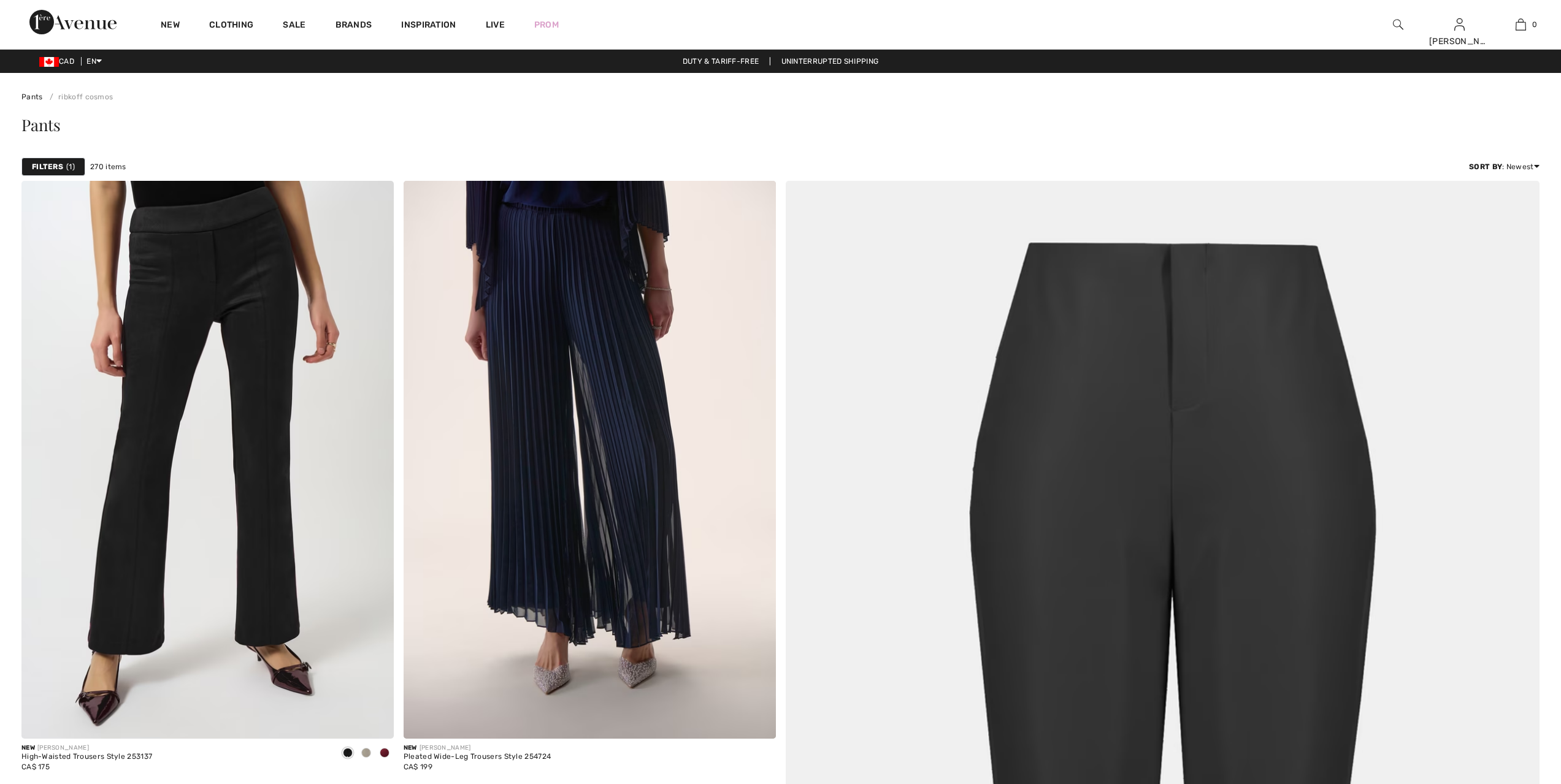
checkbox input "true"
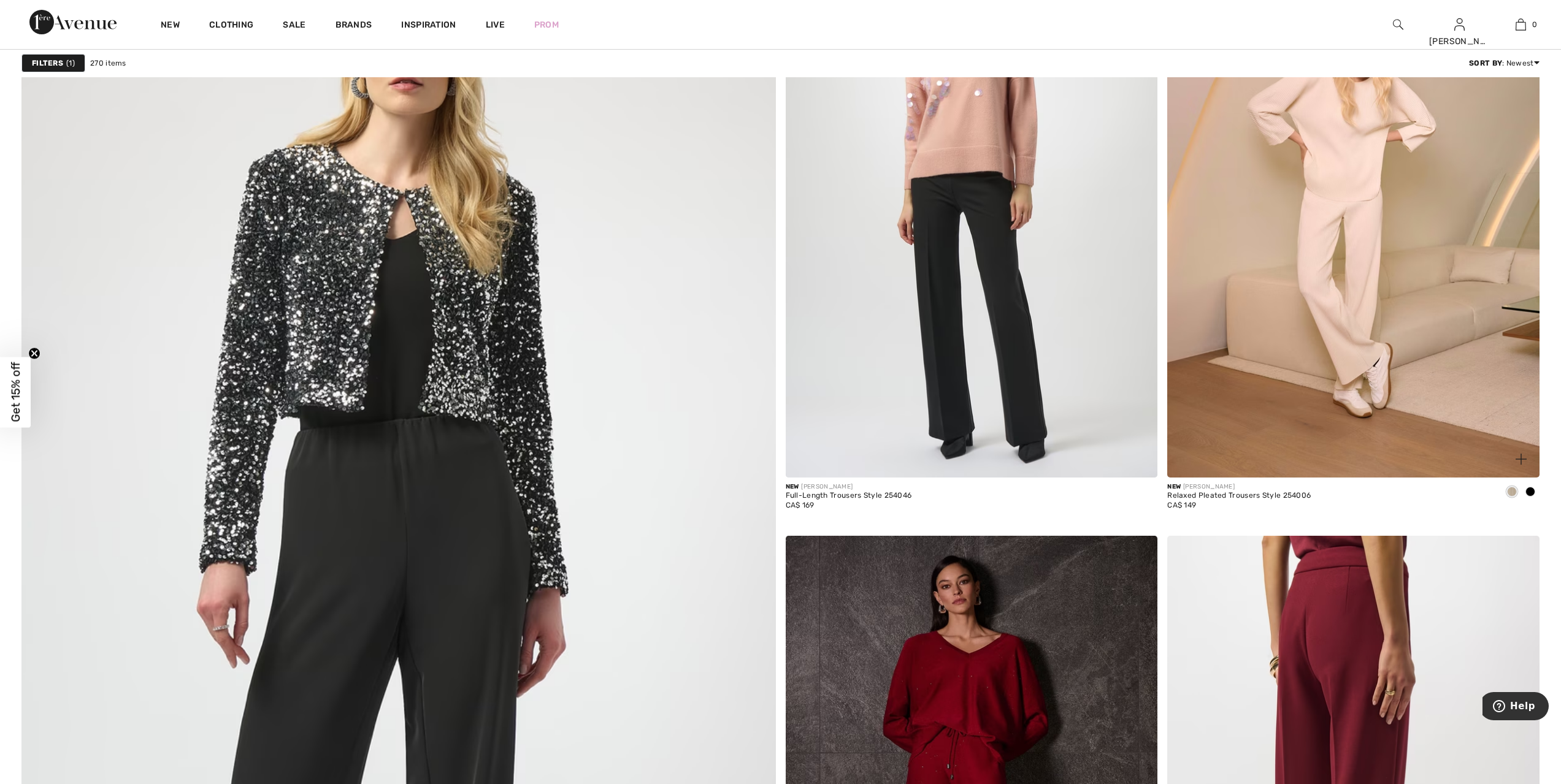
scroll to position [4998, 0]
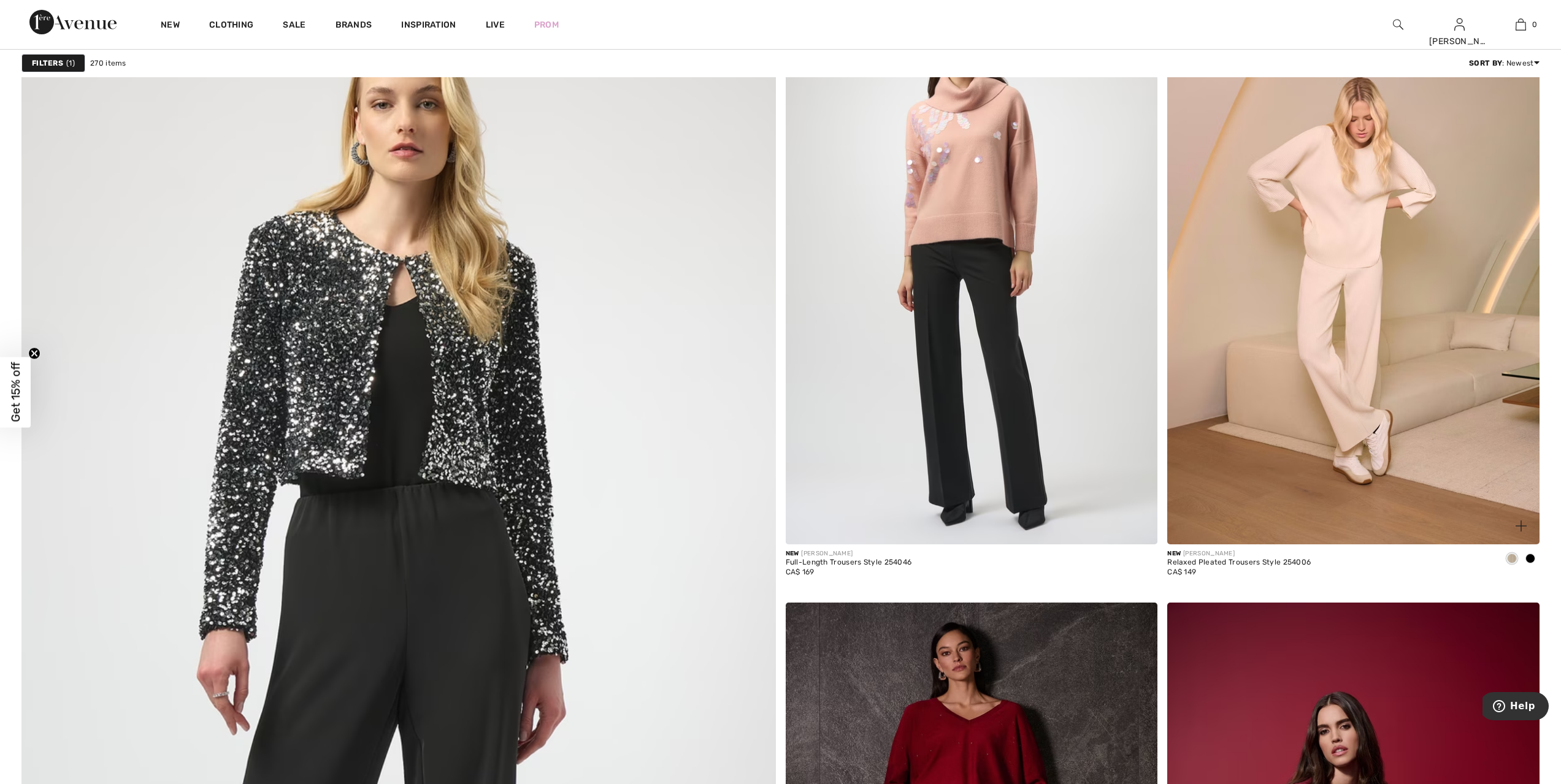
click at [1529, 555] on span at bounding box center [1531, 559] width 10 height 10
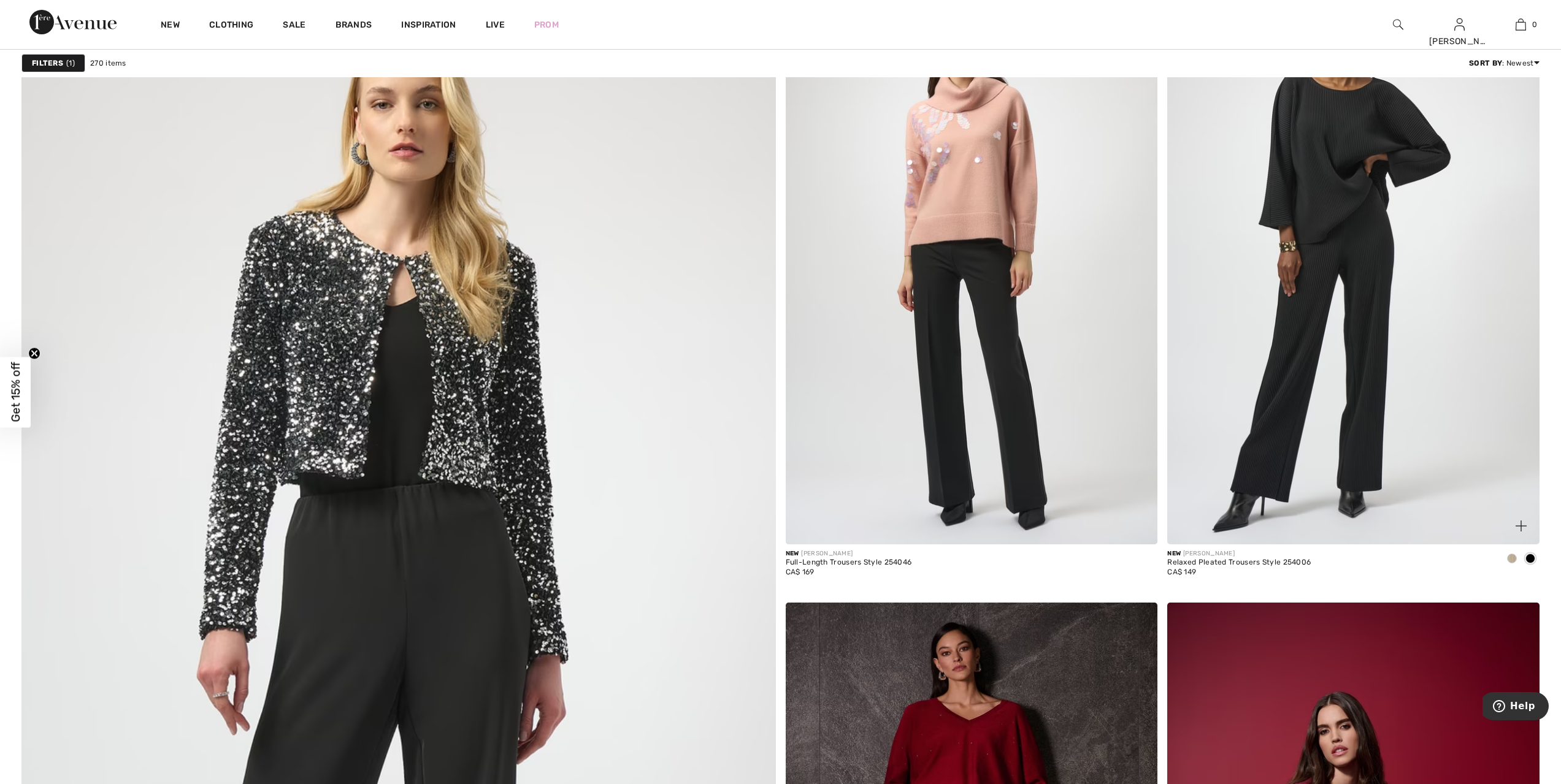
click at [1370, 422] on img at bounding box center [1353, 265] width 372 height 558
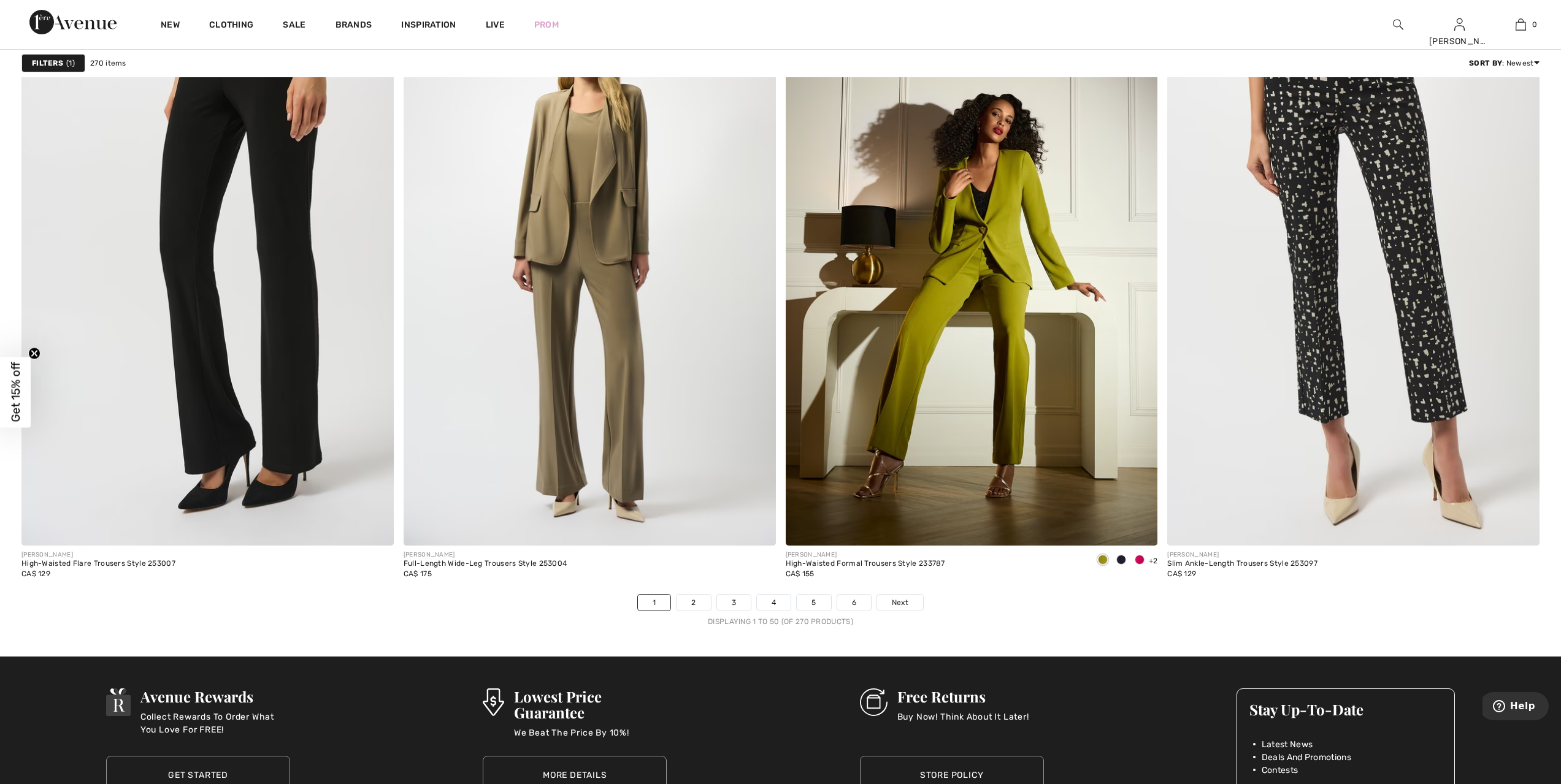
scroll to position [9167, 0]
